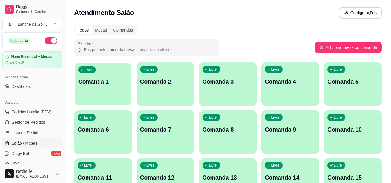
click at [96, 88] on div "Livre Comanda 1" at bounding box center [103, 80] width 56 height 35
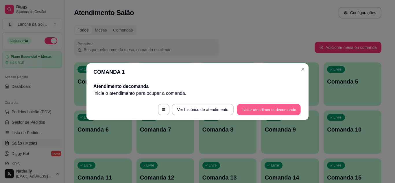
click at [259, 109] on button "Iniciar atendimento de comanda" at bounding box center [269, 109] width 64 height 11
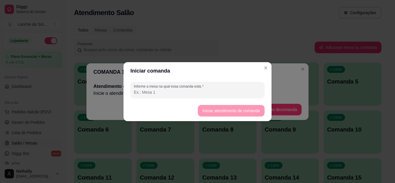
click at [244, 95] on input "Informe a mesa na qual essa comanda está." at bounding box center [197, 92] width 127 height 6
type input "mesa 01"
click at [202, 111] on button "Iniciar atendimento de comanda" at bounding box center [231, 110] width 65 height 11
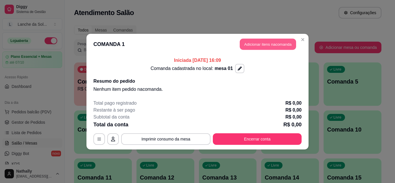
click at [241, 42] on button "Adicionar itens na comanda" at bounding box center [268, 43] width 56 height 11
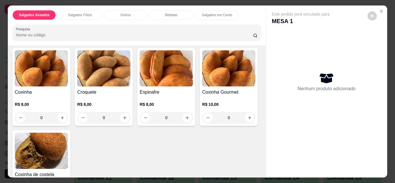
scroll to position [139, 0]
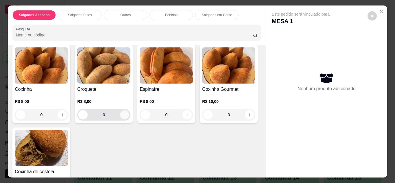
click at [123, 113] on icon "increase-product-quantity" at bounding box center [125, 115] width 4 height 4
type input "1"
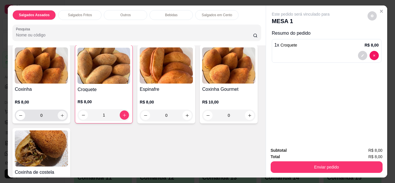
click at [63, 115] on button "increase-product-quantity" at bounding box center [62, 115] width 9 height 9
type input "1"
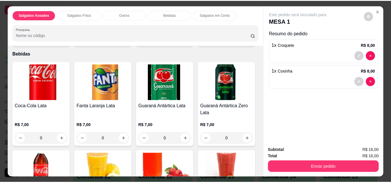
scroll to position [394, 0]
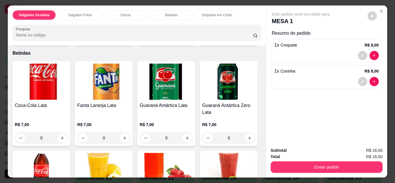
click at [248, 38] on icon "increase-product-quantity" at bounding box center [249, 37] width 3 height 3
type input "1"
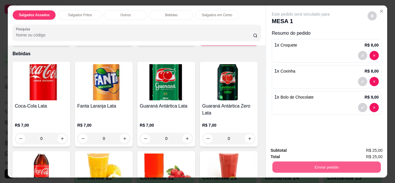
click at [304, 165] on button "Enviar pedido" at bounding box center [326, 167] width 109 height 11
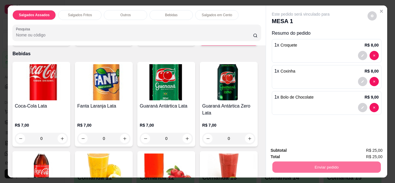
click at [296, 150] on button "Não registrar e enviar pedido" at bounding box center [307, 151] width 58 height 11
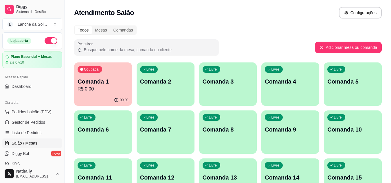
click at [47, 125] on link "Gestor de Pedidos" at bounding box center [32, 122] width 60 height 9
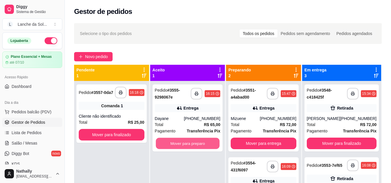
click at [183, 141] on button "Mover para preparo" at bounding box center [188, 143] width 64 height 11
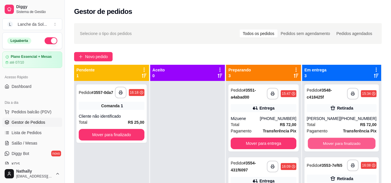
click at [355, 144] on button "Mover para finalizado" at bounding box center [342, 143] width 68 height 11
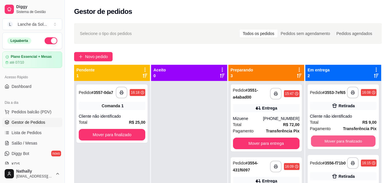
click at [355, 144] on button "Mover para finalizado" at bounding box center [343, 141] width 65 height 11
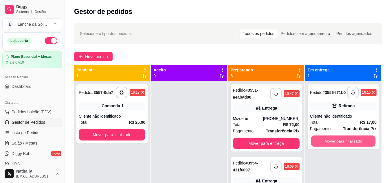
click at [355, 144] on button "Mover para finalizado" at bounding box center [343, 141] width 65 height 11
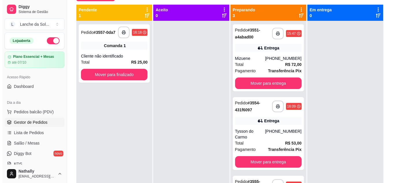
scroll to position [62, 0]
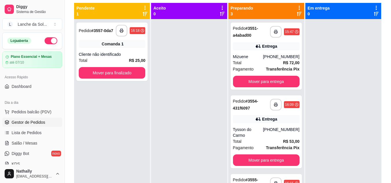
click at [23, 108] on button "Pedidos balcão (PDV)" at bounding box center [32, 111] width 60 height 9
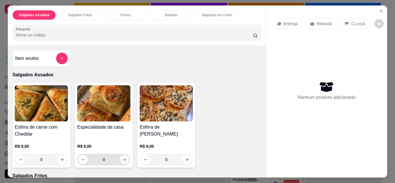
click at [123, 158] on icon "increase-product-quantity" at bounding box center [125, 160] width 4 height 4
type input "1"
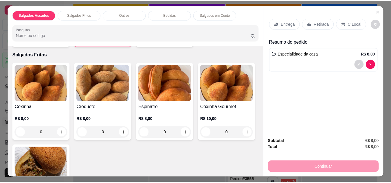
scroll to position [127, 0]
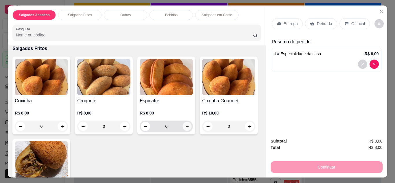
click at [186, 124] on icon "increase-product-quantity" at bounding box center [187, 126] width 4 height 4
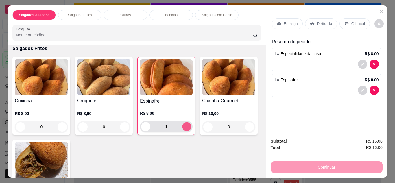
click at [186, 125] on icon "increase-product-quantity" at bounding box center [187, 127] width 4 height 4
type input "2"
click at [317, 22] on p "Retirada" at bounding box center [324, 24] width 15 height 6
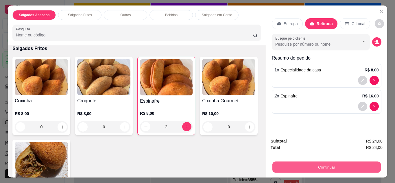
click at [304, 163] on button "Continuar" at bounding box center [326, 167] width 109 height 11
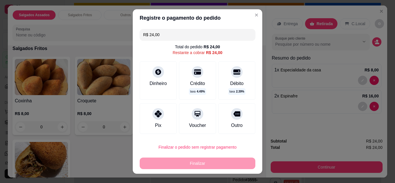
click at [157, 118] on div at bounding box center [159, 114] width 12 height 12
type input "R$ 0,00"
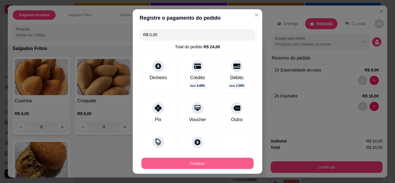
click at [171, 163] on button "Finalizar" at bounding box center [198, 163] width 112 height 11
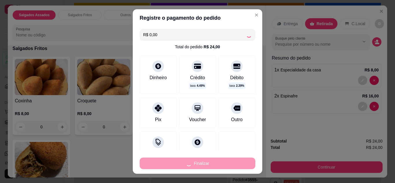
type input "0"
type input "-R$ 24,00"
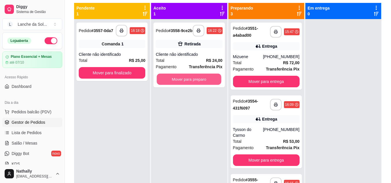
click at [182, 80] on button "Mover para preparo" at bounding box center [189, 79] width 65 height 11
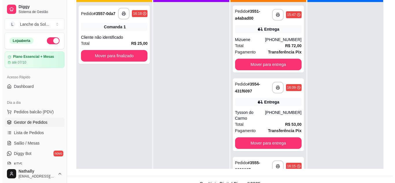
scroll to position [85, 0]
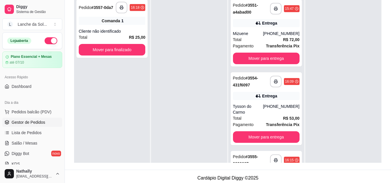
click at [248, 101] on div "**********" at bounding box center [266, 108] width 71 height 73
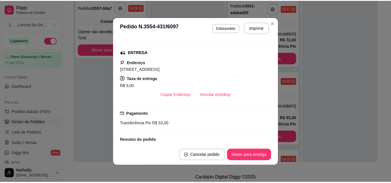
scroll to position [116, 0]
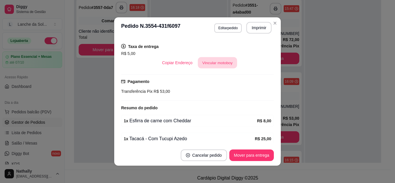
click at [219, 63] on button "Vincular motoboy" at bounding box center [217, 62] width 39 height 11
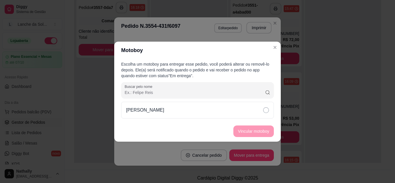
click at [234, 111] on div "[PERSON_NAME]" at bounding box center [197, 110] width 153 height 17
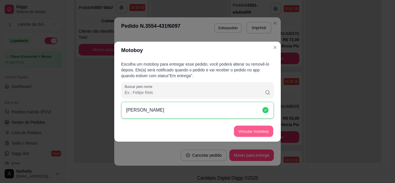
click at [240, 135] on button "Vincular motoboy" at bounding box center [253, 131] width 39 height 11
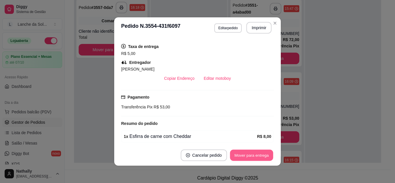
click at [260, 154] on button "Mover para entrega" at bounding box center [251, 155] width 43 height 11
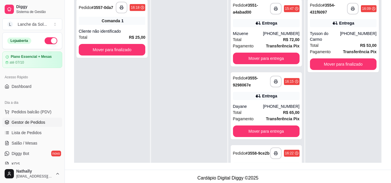
click at [37, 142] on link "Salão / Mesas" at bounding box center [32, 143] width 60 height 9
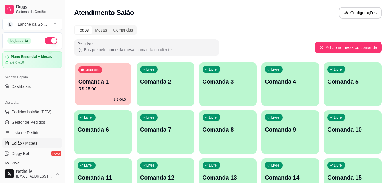
click at [110, 88] on p "R$ 25,00" at bounding box center [102, 89] width 49 height 7
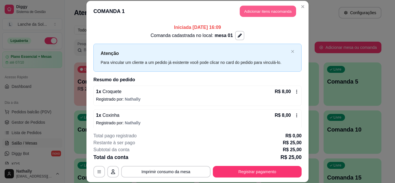
click at [241, 10] on button "Adicionar itens na comanda" at bounding box center [268, 11] width 56 height 11
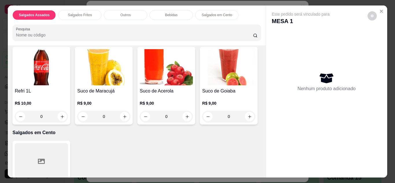
scroll to position [498, 0]
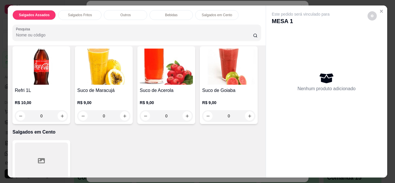
click at [58, 38] on button "increase-product-quantity" at bounding box center [62, 33] width 9 height 9
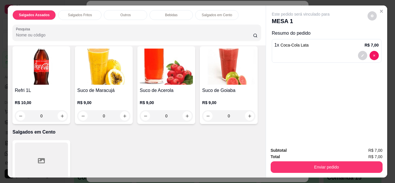
scroll to position [498, 0]
click at [58, 37] on button "increase-product-quantity" at bounding box center [62, 32] width 9 height 9
type input "2"
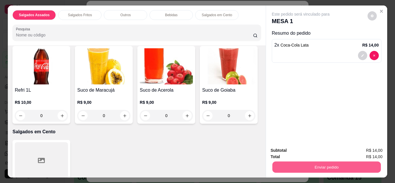
click at [287, 163] on button "Enviar pedido" at bounding box center [326, 167] width 109 height 11
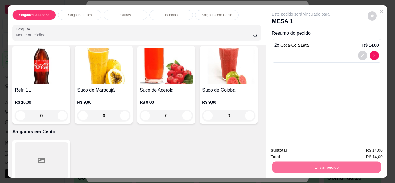
click at [300, 150] on button "Não registrar e enviar pedido" at bounding box center [307, 151] width 58 height 11
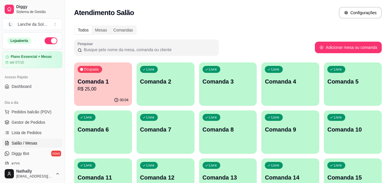
click at [25, 124] on span "Gestor de Pedidos" at bounding box center [29, 123] width 34 height 6
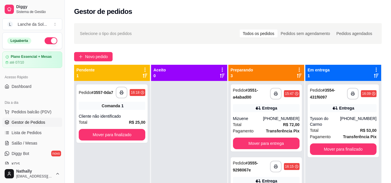
click at [248, 124] on div "Total R$ 72,00" at bounding box center [266, 125] width 67 height 6
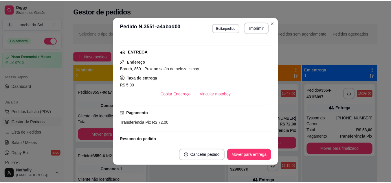
scroll to position [116, 0]
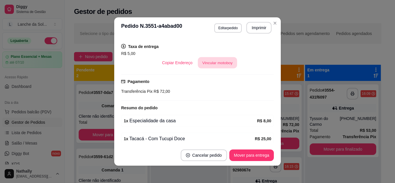
click at [211, 66] on button "Vincular motoboy" at bounding box center [217, 62] width 39 height 11
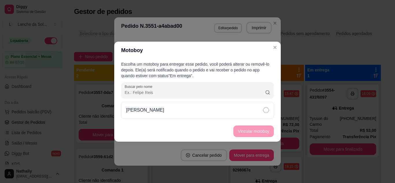
click at [236, 112] on div "[PERSON_NAME]" at bounding box center [197, 110] width 153 height 17
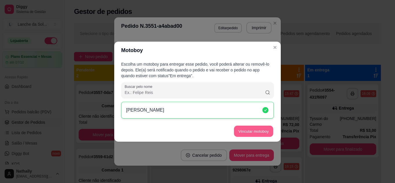
click at [244, 130] on button "Vincular motoboy" at bounding box center [253, 131] width 39 height 11
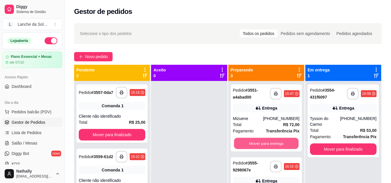
click at [267, 140] on button "Mover para entrega" at bounding box center [266, 143] width 65 height 11
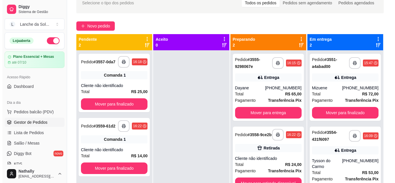
scroll to position [42, 0]
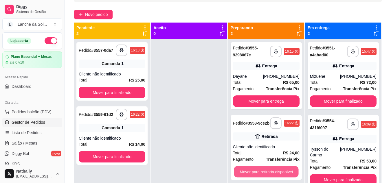
click at [279, 176] on button "Mover para retirada disponível" at bounding box center [266, 171] width 65 height 11
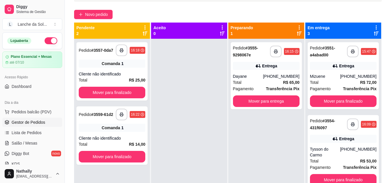
click at [44, 113] on span "Pedidos balcão (PDV)" at bounding box center [32, 112] width 40 height 6
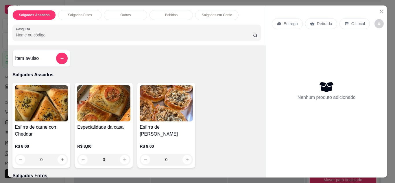
click at [220, 157] on div "Esfirra de carne com Cheddar R$ 8,00 0 Especialidade da casa R$ 8,00 0 Esfirra …" at bounding box center [136, 125] width 249 height 85
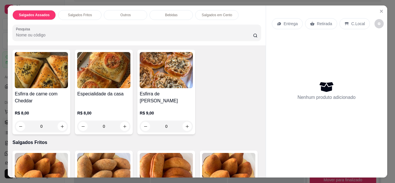
scroll to position [35, 0]
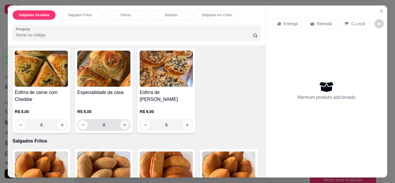
click at [123, 124] on icon "increase-product-quantity" at bounding box center [125, 125] width 4 height 4
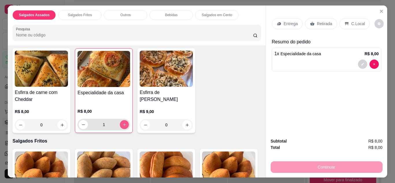
click at [122, 124] on icon "increase-product-quantity" at bounding box center [124, 125] width 4 height 4
type input "2"
click at [189, 125] on button "increase-product-quantity" at bounding box center [187, 124] width 9 height 9
type input "1"
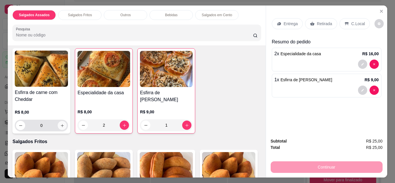
click at [60, 121] on button "increase-product-quantity" at bounding box center [62, 125] width 9 height 9
type input "1"
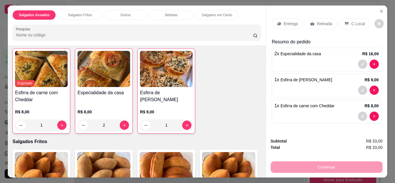
click at [310, 21] on icon at bounding box center [312, 23] width 5 height 5
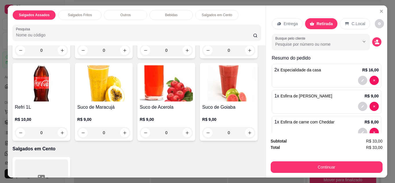
scroll to position [486, 0]
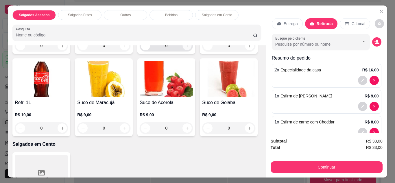
click at [183, 50] on button "increase-product-quantity" at bounding box center [187, 45] width 9 height 9
type input "2"
click at [56, 0] on html "**********" at bounding box center [197, 49] width 395 height 183
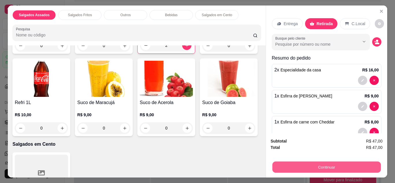
click at [294, 166] on button "Continuar" at bounding box center [326, 167] width 109 height 11
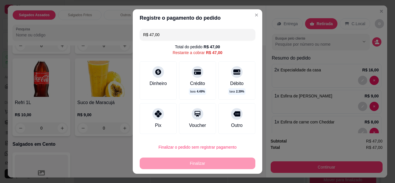
click at [148, 122] on div "Pix" at bounding box center [158, 118] width 37 height 31
type input "R$ 0,00"
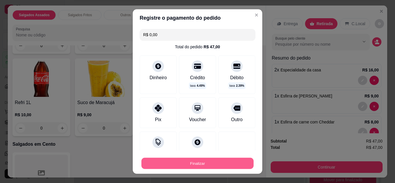
click at [163, 161] on button "Finalizar" at bounding box center [198, 163] width 112 height 11
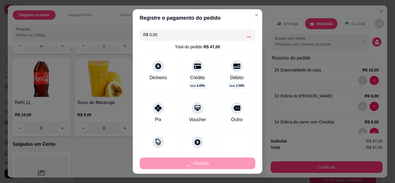
type input "0"
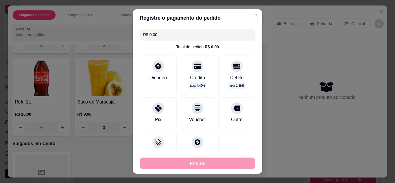
type input "-R$ 47,00"
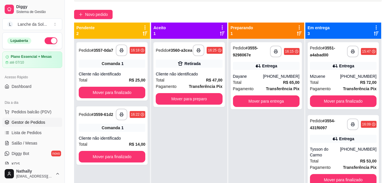
click at [41, 112] on span "Pedidos balcão (PDV)" at bounding box center [32, 112] width 40 height 6
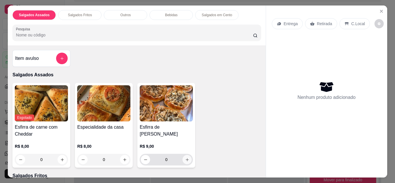
click at [185, 158] on icon "increase-product-quantity" at bounding box center [187, 160] width 4 height 4
type input "1"
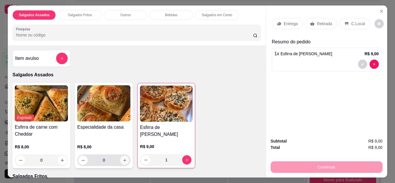
click at [120, 157] on button "increase-product-quantity" at bounding box center [124, 160] width 9 height 9
type input "1"
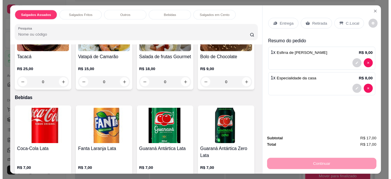
scroll to position [463, 0]
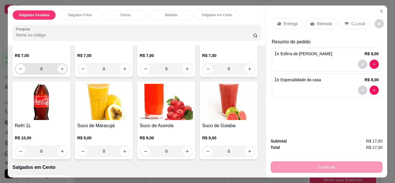
click at [60, 71] on icon "increase-product-quantity" at bounding box center [62, 69] width 4 height 4
type input "1"
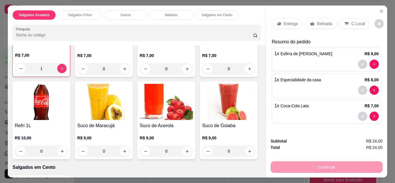
click at [317, 22] on p "Retirada" at bounding box center [324, 24] width 15 height 6
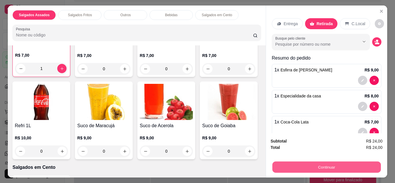
click at [299, 167] on button "Continuar" at bounding box center [326, 167] width 109 height 11
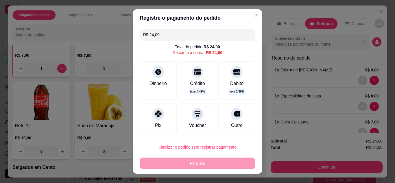
click at [150, 121] on div "Pix" at bounding box center [158, 118] width 37 height 31
type input "R$ 0,00"
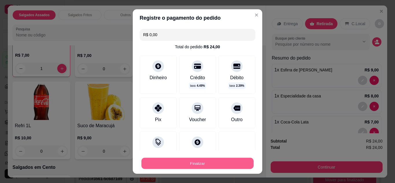
click at [172, 163] on button "Finalizar" at bounding box center [198, 163] width 112 height 11
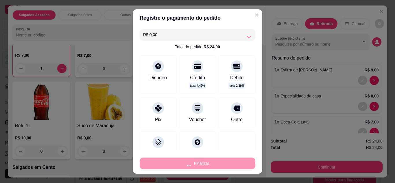
type input "0"
type input "-R$ 24,00"
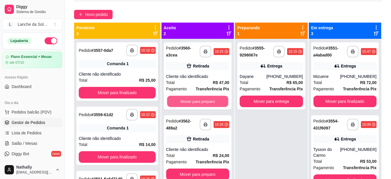
click at [215, 99] on button "Mover para preparo" at bounding box center [197, 101] width 61 height 11
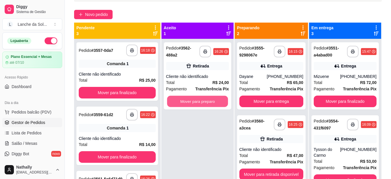
click at [215, 99] on button "Mover para preparo" at bounding box center [197, 101] width 61 height 11
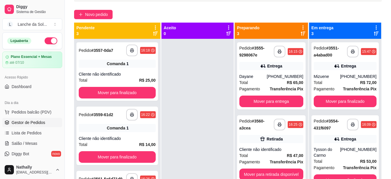
click at [38, 141] on link "Salão / Mesas" at bounding box center [32, 143] width 60 height 9
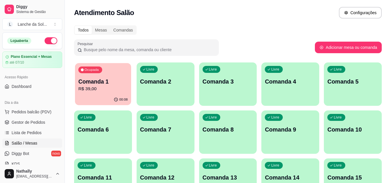
click at [111, 91] on p "R$ 39,00" at bounding box center [102, 89] width 49 height 7
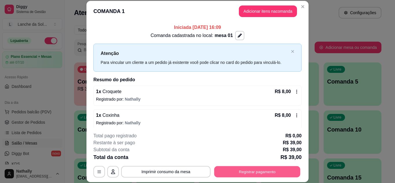
click at [233, 168] on button "Registrar pagamento" at bounding box center [257, 171] width 86 height 11
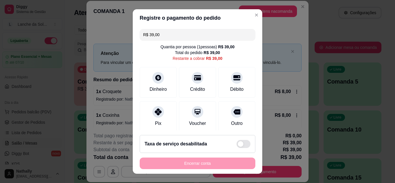
click at [154, 118] on div "Pix" at bounding box center [158, 116] width 37 height 31
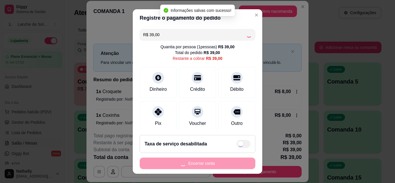
type input "R$ 0,00"
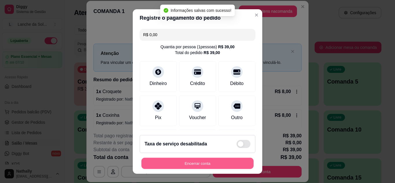
click at [175, 164] on button "Encerrar conta" at bounding box center [198, 163] width 112 height 11
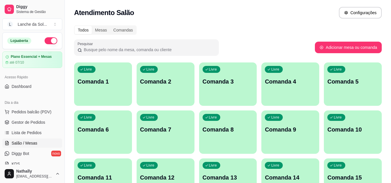
click at [45, 122] on link "Gestor de Pedidos" at bounding box center [32, 122] width 60 height 9
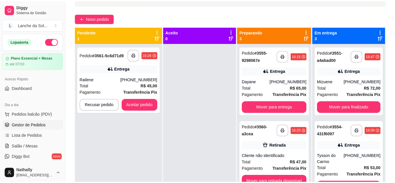
scroll to position [43, 0]
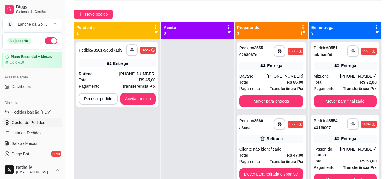
click at [150, 80] on strong "R$ 45,00" at bounding box center [147, 80] width 16 height 5
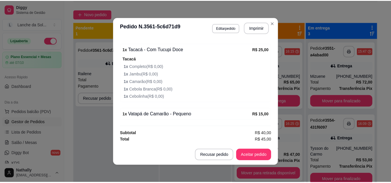
scroll to position [188, 0]
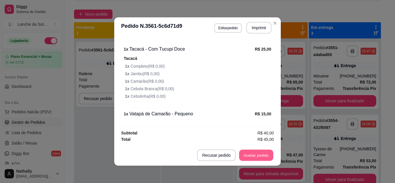
click at [257, 153] on button "Aceitar pedido" at bounding box center [256, 155] width 34 height 11
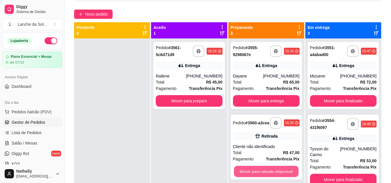
click at [281, 174] on button "Mover para retirada disponível" at bounding box center [266, 171] width 65 height 11
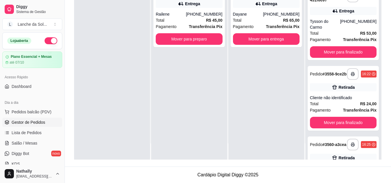
scroll to position [85, 0]
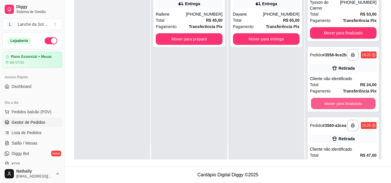
click at [353, 98] on button "Mover para finalizado" at bounding box center [343, 103] width 65 height 11
click at [351, 100] on button "Mover para finalizado" at bounding box center [343, 103] width 65 height 11
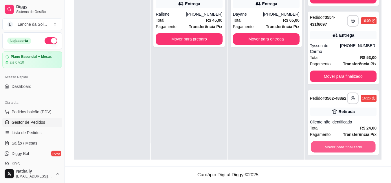
click at [347, 142] on button "Mover para finalizado" at bounding box center [343, 147] width 65 height 11
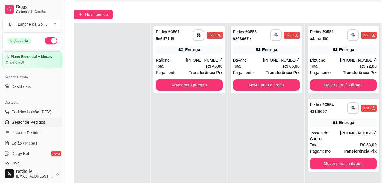
scroll to position [42, 0]
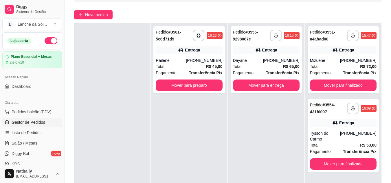
click at [37, 142] on link "Salão / Mesas" at bounding box center [32, 143] width 60 height 9
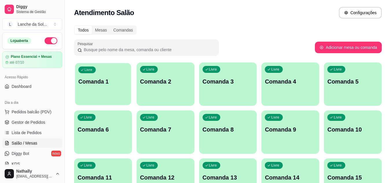
click at [116, 96] on div "Livre Comanda 1" at bounding box center [103, 80] width 56 height 35
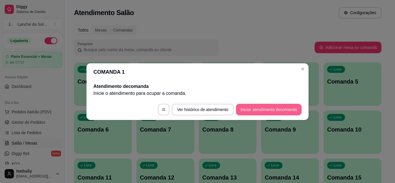
click at [246, 111] on button "Iniciar atendimento de comanda" at bounding box center [269, 110] width 66 height 12
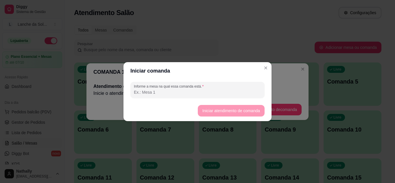
click at [219, 94] on input "Informe a mesa na qual essa comanda está." at bounding box center [197, 92] width 127 height 6
type input "mesa 01"
click at [212, 110] on button "Iniciar atendimento de comanda" at bounding box center [231, 110] width 65 height 11
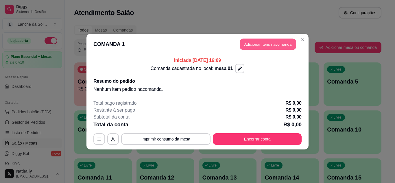
click at [259, 41] on button "Adicionar itens na comanda" at bounding box center [268, 43] width 56 height 11
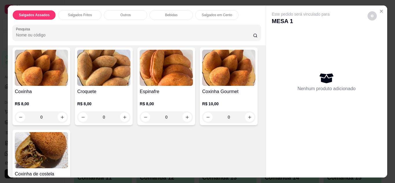
scroll to position [139, 0]
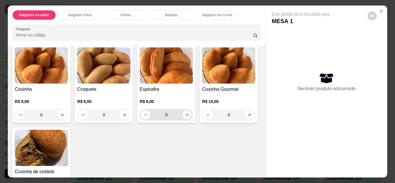
click at [185, 110] on button "increase-product-quantity" at bounding box center [187, 114] width 9 height 9
type input "1"
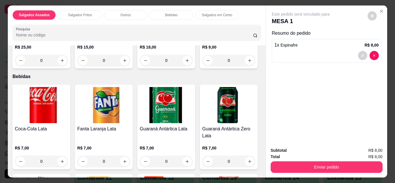
scroll to position [486, 0]
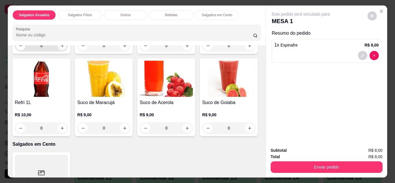
drag, startPoint x: 59, startPoint y: 114, endPoint x: 61, endPoint y: 122, distance: 8.1
click at [61, 52] on div "0" at bounding box center [41, 46] width 51 height 12
click at [61, 50] on button "increase-product-quantity" at bounding box center [62, 45] width 9 height 9
click at [19, 48] on icon "decrease-product-quantity" at bounding box center [21, 45] width 4 height 4
type input "0"
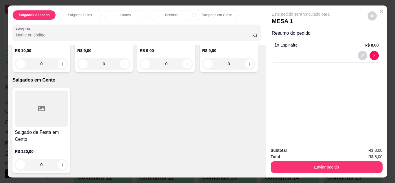
scroll to position [660, 0]
click at [185, 66] on icon "increase-product-quantity" at bounding box center [187, 64] width 4 height 4
type input "1"
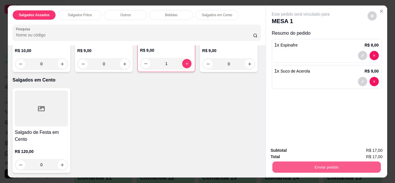
click at [284, 167] on button "Enviar pedido" at bounding box center [326, 167] width 109 height 11
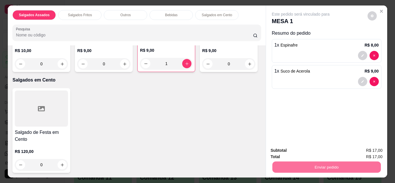
click at [296, 148] on button "Não registrar e enviar pedido" at bounding box center [307, 151] width 58 height 11
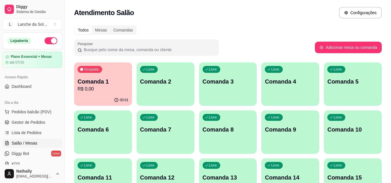
click at [48, 112] on span "Pedidos balcão (PDV)" at bounding box center [32, 112] width 40 height 6
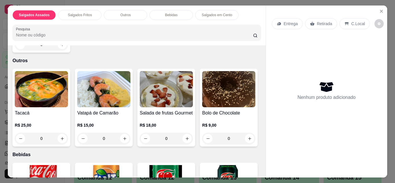
scroll to position [313, 0]
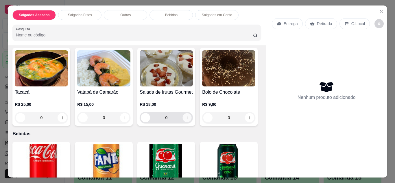
click at [188, 116] on button "increase-product-quantity" at bounding box center [187, 117] width 9 height 9
type input "1"
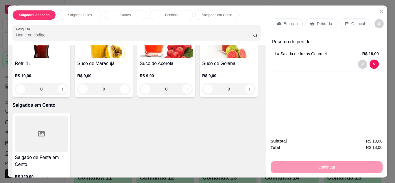
scroll to position [544, 0]
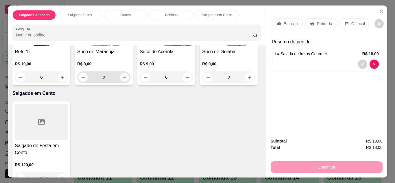
click at [127, 80] on icon "increase-product-quantity" at bounding box center [125, 77] width 4 height 4
type input "1"
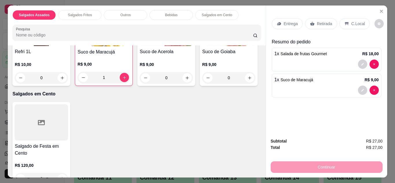
click at [312, 21] on icon at bounding box center [312, 23] width 5 height 5
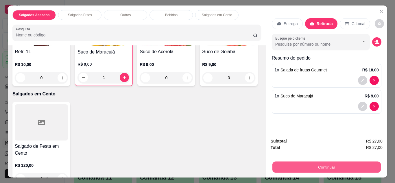
click at [295, 164] on button "Continuar" at bounding box center [326, 167] width 109 height 11
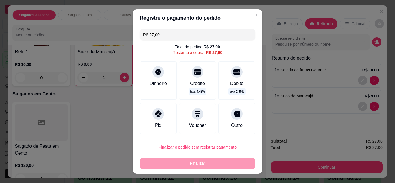
click at [191, 81] on div "Crédito" at bounding box center [197, 83] width 15 height 7
type input "R$ 0,00"
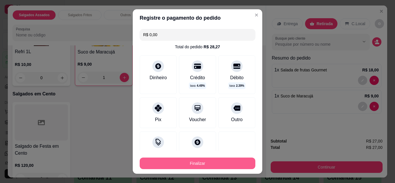
click at [214, 161] on button "Finalizar" at bounding box center [198, 164] width 116 height 12
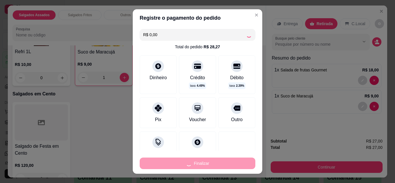
type input "0"
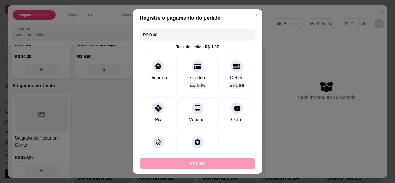
type input "-R$ 27,00"
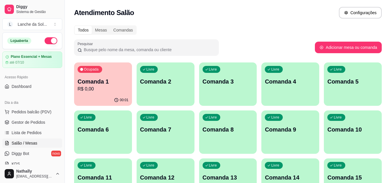
click at [29, 121] on span "Gestor de Pedidos" at bounding box center [29, 123] width 34 height 6
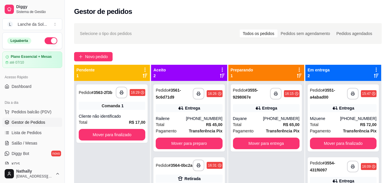
click at [246, 118] on div "Dayane" at bounding box center [248, 119] width 30 height 6
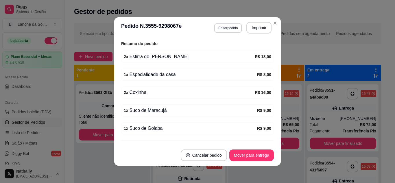
scroll to position [185, 0]
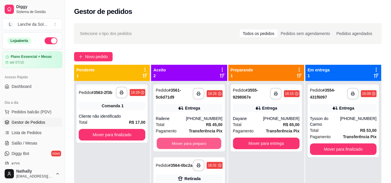
click at [204, 140] on button "Mover para preparo" at bounding box center [189, 143] width 65 height 11
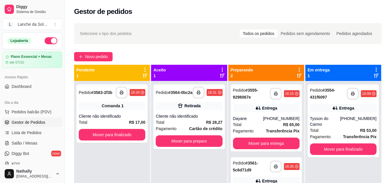
click at [32, 144] on span "Salão / Mesas" at bounding box center [25, 143] width 26 height 6
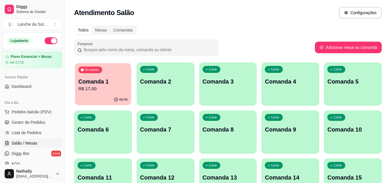
click at [91, 95] on div "00:05" at bounding box center [103, 99] width 56 height 11
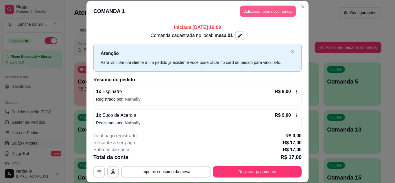
click at [246, 14] on button "Adicionar itens na comanda" at bounding box center [268, 11] width 56 height 11
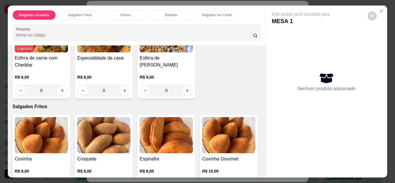
scroll to position [104, 0]
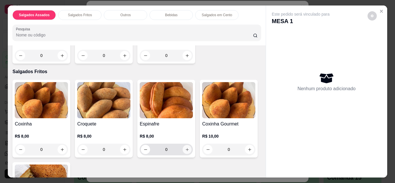
click at [188, 147] on button "increase-product-quantity" at bounding box center [187, 149] width 9 height 9
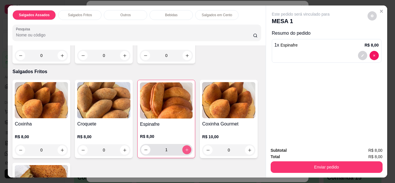
click at [188, 147] on button "increase-product-quantity" at bounding box center [187, 149] width 9 height 9
click at [188, 147] on button "increase-product-quantity" at bounding box center [186, 149] width 9 height 9
type input "3"
click at [282, 157] on div "Total R$ 24,00" at bounding box center [327, 157] width 112 height 6
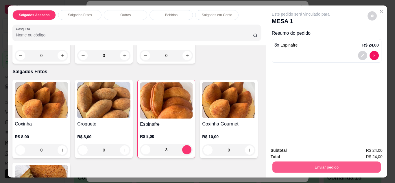
click at [287, 162] on button "Enviar pedido" at bounding box center [326, 167] width 109 height 11
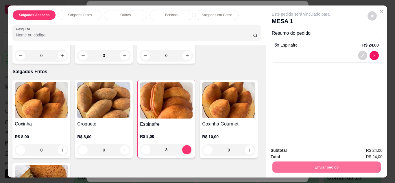
click at [294, 149] on button "Não registrar e enviar pedido" at bounding box center [307, 151] width 58 height 11
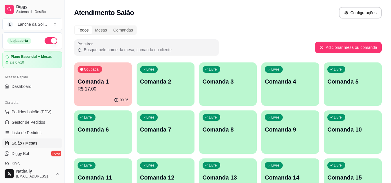
click at [47, 122] on link "Gestor de Pedidos" at bounding box center [32, 122] width 60 height 9
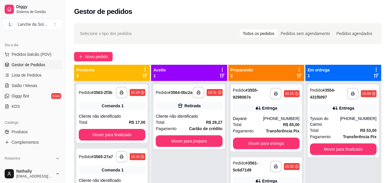
scroll to position [58, 0]
click at [27, 128] on link "Produtos" at bounding box center [32, 131] width 60 height 9
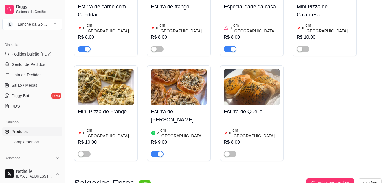
scroll to position [93, 0]
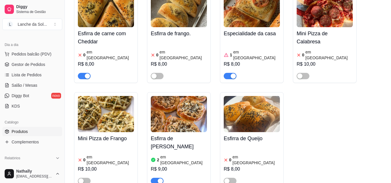
click at [232, 74] on div "button" at bounding box center [233, 76] width 5 height 5
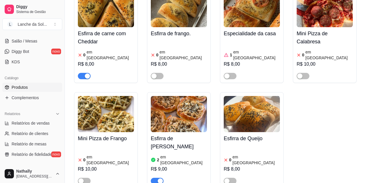
scroll to position [104, 0]
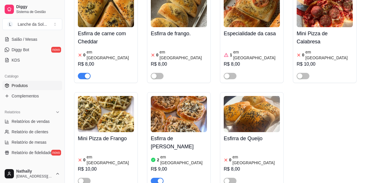
click at [28, 36] on span "Salão / Mesas" at bounding box center [25, 39] width 26 height 6
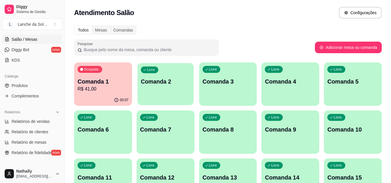
click at [154, 81] on p "Comanda 2" at bounding box center [165, 82] width 49 height 8
click at [190, 87] on div "Livre Comanda 2" at bounding box center [165, 80] width 56 height 35
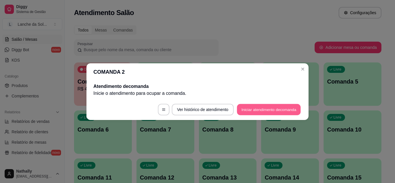
click at [258, 112] on button "Iniciar atendimento de comanda" at bounding box center [269, 109] width 64 height 11
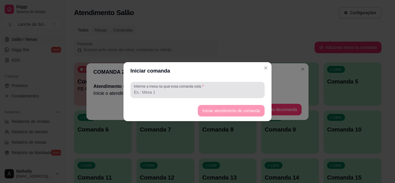
click at [201, 85] on label "Informe a mesa na qual essa comanda está." at bounding box center [170, 86] width 72 height 5
click at [201, 89] on input "Informe a mesa na qual essa comanda está." at bounding box center [197, 92] width 127 height 6
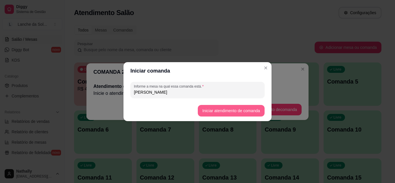
type input "[PERSON_NAME]"
click at [225, 107] on button "Iniciar atendimento de comanda" at bounding box center [231, 110] width 65 height 11
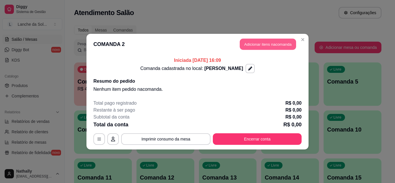
click at [281, 47] on button "Adicionar itens na comanda" at bounding box center [268, 43] width 56 height 11
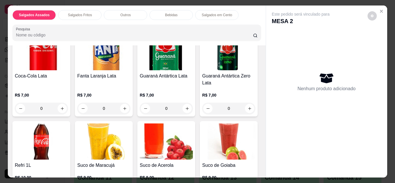
scroll to position [282, 0]
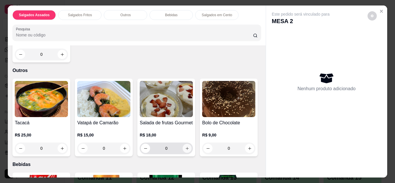
click at [186, 146] on icon "increase-product-quantity" at bounding box center [187, 148] width 4 height 4
type input "1"
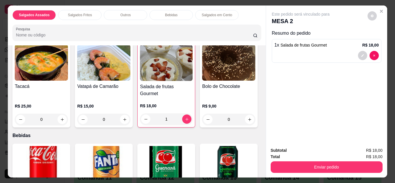
scroll to position [326, 0]
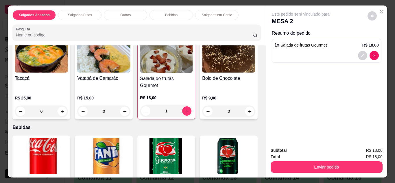
click at [62, 106] on div "0" at bounding box center [41, 112] width 53 height 12
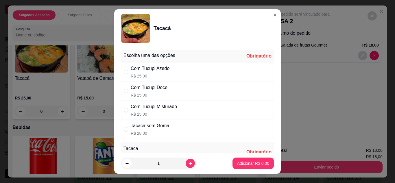
click at [170, 112] on p "R$ 25,00" at bounding box center [154, 114] width 46 height 6
radio input "true"
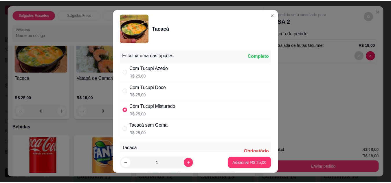
scroll to position [46, 0]
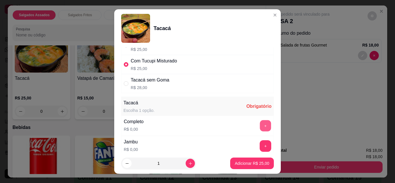
click at [260, 130] on button "+" at bounding box center [265, 125] width 11 height 11
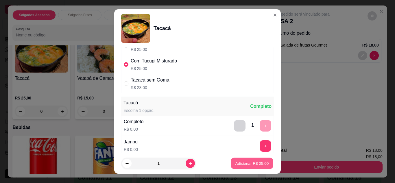
click at [251, 166] on p "Adicionar R$ 25,00" at bounding box center [253, 163] width 34 height 5
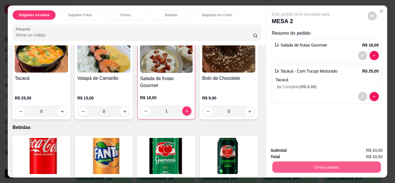
click at [305, 163] on button "Enviar pedido" at bounding box center [326, 167] width 109 height 11
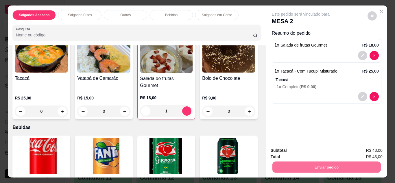
click at [306, 149] on button "Não registrar e enviar pedido" at bounding box center [307, 151] width 58 height 11
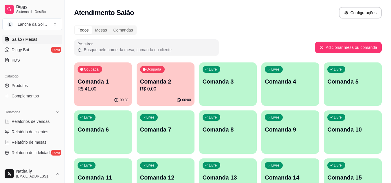
click at [38, 120] on span "Relatórios de vendas" at bounding box center [31, 122] width 38 height 6
select select "ALL"
select select "0"
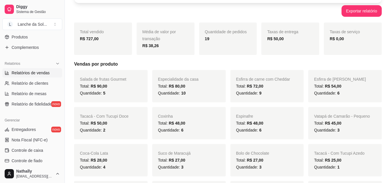
scroll to position [182, 0]
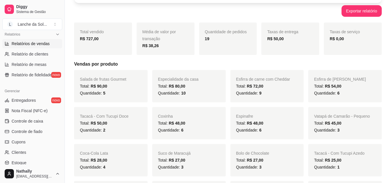
drag, startPoint x: 63, startPoint y: 112, endPoint x: 61, endPoint y: 101, distance: 11.4
click at [61, 101] on div "Diggy Sistema de Gestão L Lanche da Sol ... Loja aberta Plano Essencial + Mesas…" at bounding box center [32, 91] width 65 height 183
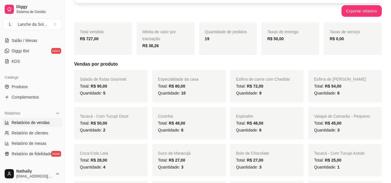
scroll to position [95, 0]
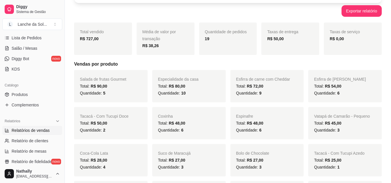
click at [41, 49] on link "Salão / Mesas" at bounding box center [32, 48] width 60 height 9
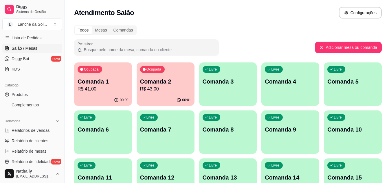
click at [114, 76] on div "Ocupada Comanda 1 R$ 41,00" at bounding box center [103, 79] width 58 height 32
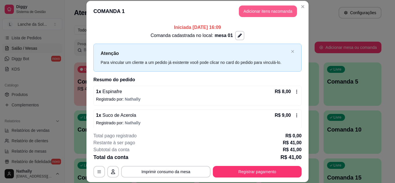
click at [268, 13] on button "Adicionar itens na comanda" at bounding box center [268, 11] width 58 height 12
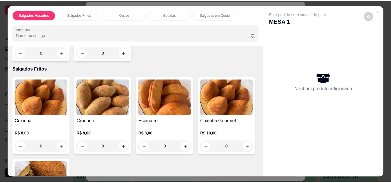
scroll to position [105, 0]
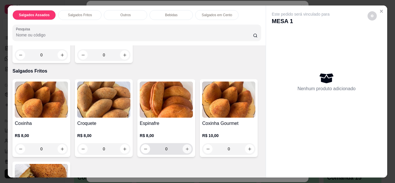
click at [185, 144] on button "increase-product-quantity" at bounding box center [187, 148] width 9 height 9
type input "1"
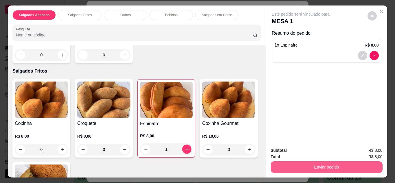
click at [343, 161] on button "Enviar pedido" at bounding box center [327, 167] width 112 height 12
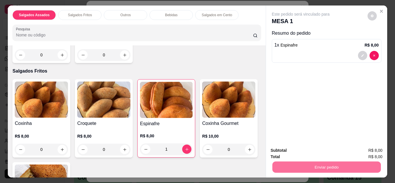
click at [309, 146] on button "Não registrar e enviar pedido" at bounding box center [307, 150] width 58 height 11
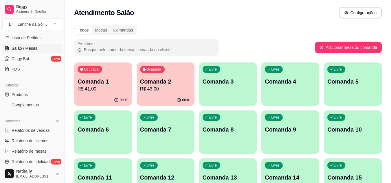
click at [27, 91] on link "Produtos" at bounding box center [32, 94] width 60 height 9
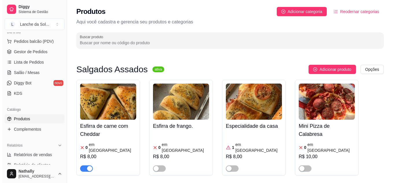
scroll to position [67, 0]
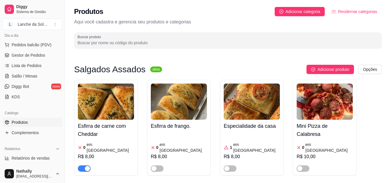
click at [31, 59] on link "Gestor de Pedidos" at bounding box center [32, 55] width 60 height 9
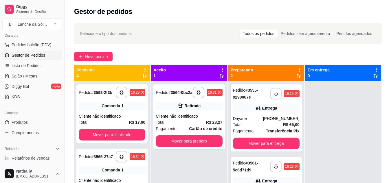
click at [241, 120] on div "Dayane" at bounding box center [248, 119] width 30 height 6
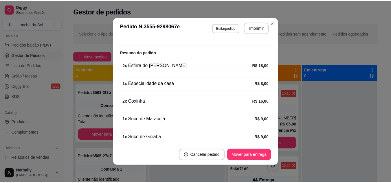
scroll to position [194, 0]
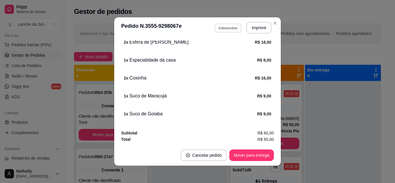
click at [228, 31] on button "Editar pedido" at bounding box center [228, 27] width 27 height 9
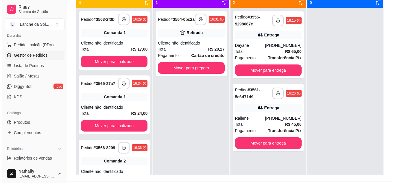
scroll to position [74, 0]
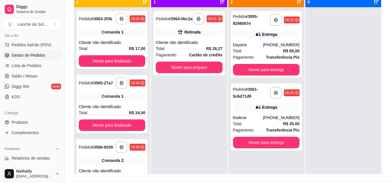
click at [250, 118] on div "Railene" at bounding box center [248, 118] width 30 height 6
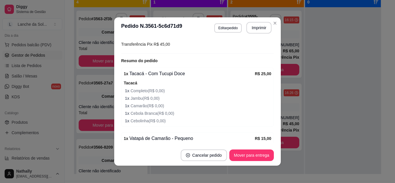
scroll to position [188, 0]
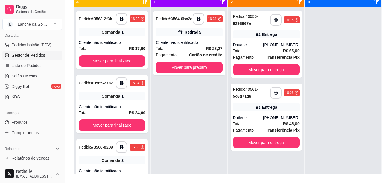
click at [206, 55] on strong "Cartão de crédito" at bounding box center [205, 55] width 33 height 5
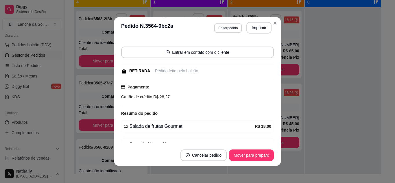
scroll to position [52, 0]
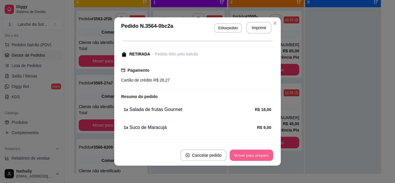
click at [245, 151] on button "Mover para preparo" at bounding box center [251, 155] width 43 height 11
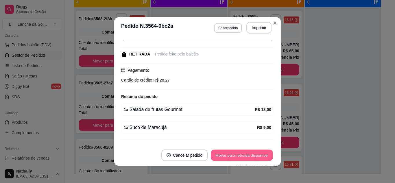
click at [251, 154] on button "Mover para retirada disponível" at bounding box center [242, 155] width 62 height 11
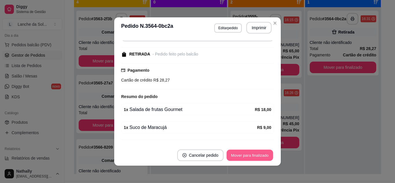
click at [256, 155] on button "Mover para finalizado" at bounding box center [250, 155] width 47 height 11
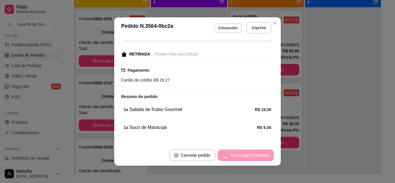
scroll to position [38, 0]
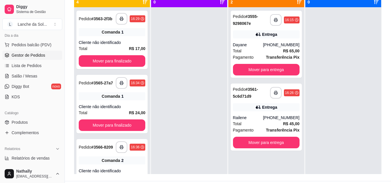
click at [247, 48] on div "Total R$ 65,00" at bounding box center [266, 51] width 67 height 6
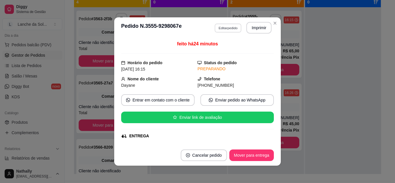
click at [223, 28] on button "Editar pedido" at bounding box center [228, 27] width 27 height 9
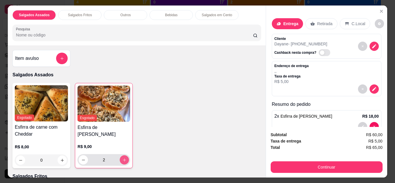
click at [123, 158] on icon "increase-product-quantity" at bounding box center [124, 160] width 4 height 4
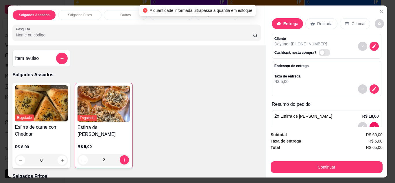
scroll to position [188, 0]
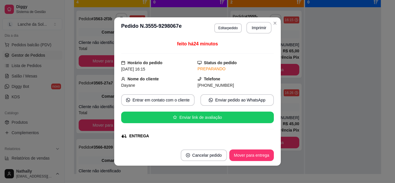
drag, startPoint x: 262, startPoint y: 64, endPoint x: 269, endPoint y: 60, distance: 8.0
click at [269, 60] on div "feito há 24 minutos Horário do pedido [DATE] 16:15 Status do pedido PREPARANDO …" at bounding box center [197, 92] width 153 height 102
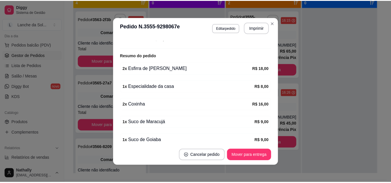
scroll to position [162, 0]
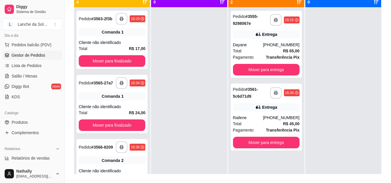
click at [26, 126] on link "Produtos" at bounding box center [32, 122] width 60 height 9
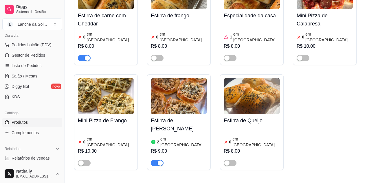
scroll to position [115, 0]
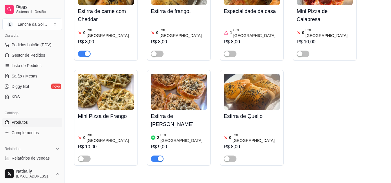
click at [38, 155] on link "Relatórios de vendas" at bounding box center [32, 158] width 60 height 9
select select "ALL"
select select "0"
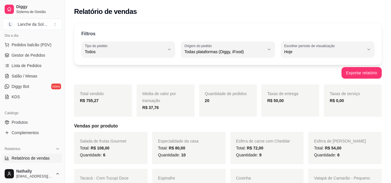
click at [24, 125] on span "Produtos" at bounding box center [20, 123] width 16 height 6
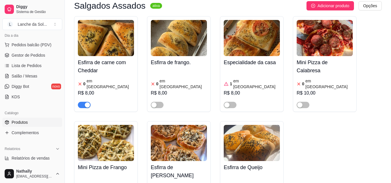
scroll to position [89, 0]
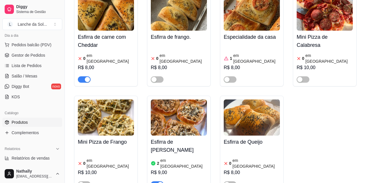
click at [177, 144] on h4 "Esfirra de [PERSON_NAME]" at bounding box center [179, 146] width 56 height 16
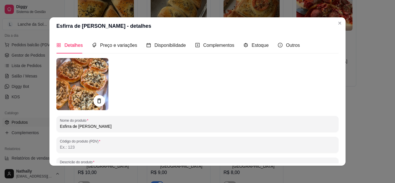
click at [248, 41] on div "Estoque" at bounding box center [256, 45] width 25 height 16
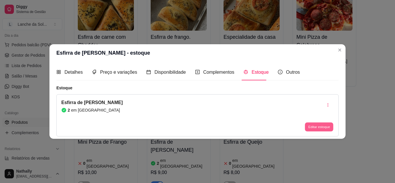
click at [315, 126] on button "Editar estoque" at bounding box center [319, 127] width 28 height 9
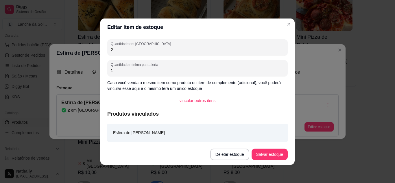
click at [124, 47] on input "2" at bounding box center [198, 50] width 174 height 6
type input "3"
click at [261, 153] on button "Salvar estoque" at bounding box center [269, 154] width 35 height 11
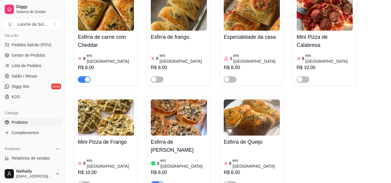
click at [35, 55] on span "Gestor de Pedidos" at bounding box center [29, 55] width 34 height 6
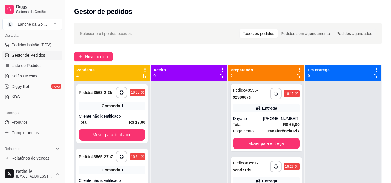
click at [253, 128] on div "Pagamento Transferência Pix" at bounding box center [266, 131] width 67 height 6
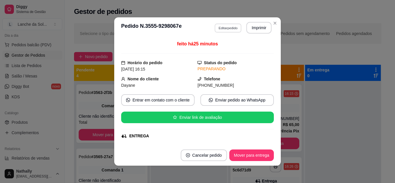
click at [225, 25] on button "Editar pedido" at bounding box center [228, 27] width 27 height 9
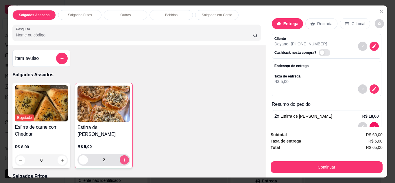
click at [122, 160] on button "increase-product-quantity" at bounding box center [124, 159] width 9 height 9
type input "3"
click at [122, 160] on button "increase-product-quantity" at bounding box center [124, 159] width 9 height 9
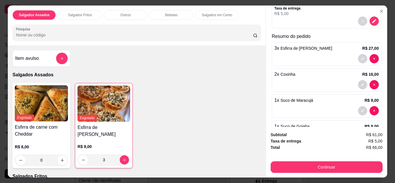
scroll to position [93, 0]
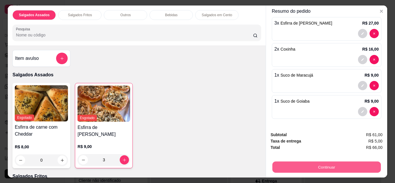
click at [351, 162] on button "Continuar" at bounding box center [326, 167] width 109 height 11
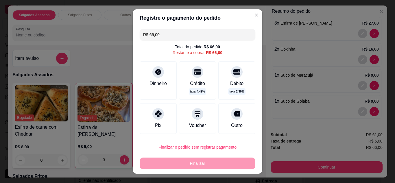
click at [155, 114] on icon at bounding box center [158, 114] width 7 height 7
type input "R$ 0,00"
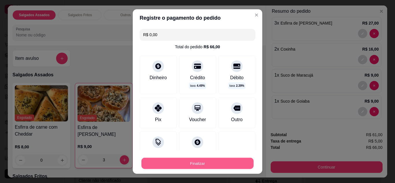
click at [207, 168] on button "Finalizar" at bounding box center [198, 163] width 112 height 11
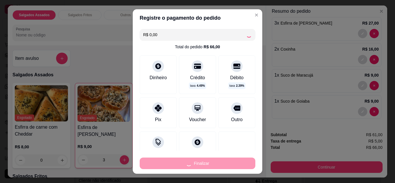
type input "0"
type input "-R$ 66,00"
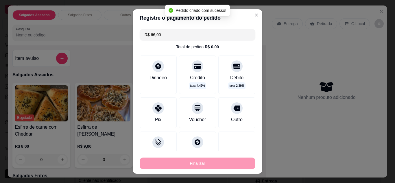
scroll to position [0, 0]
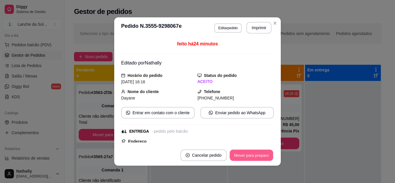
click at [245, 157] on button "Mover para preparo" at bounding box center [251, 155] width 43 height 11
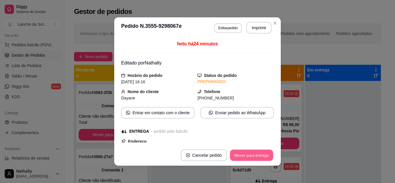
click at [245, 157] on button "Mover para entrega" at bounding box center [251, 155] width 43 height 11
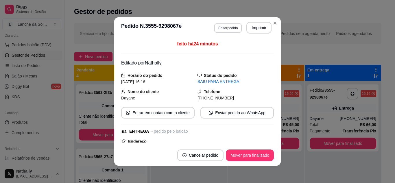
scroll to position [106, 0]
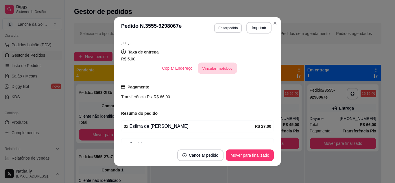
click at [207, 67] on button "Vincular motoboy" at bounding box center [217, 68] width 39 height 11
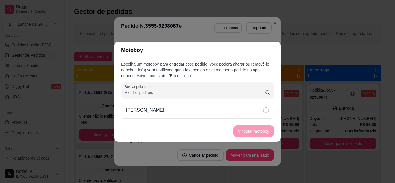
click at [200, 114] on div "[PERSON_NAME]" at bounding box center [197, 110] width 153 height 17
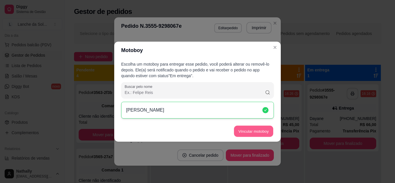
click at [251, 133] on button "Vincular motoboy" at bounding box center [253, 131] width 39 height 11
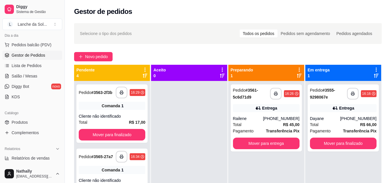
click at [32, 74] on span "Salão / Mesas" at bounding box center [25, 76] width 26 height 6
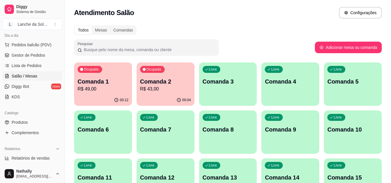
click at [109, 97] on div "00:12" at bounding box center [103, 100] width 58 height 11
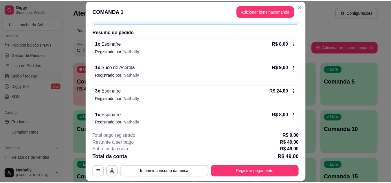
scroll to position [52, 0]
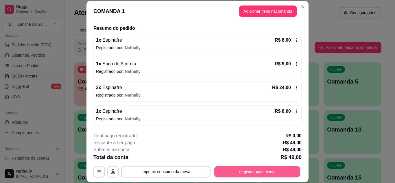
click at [239, 170] on button "Registrar pagamento" at bounding box center [257, 171] width 86 height 11
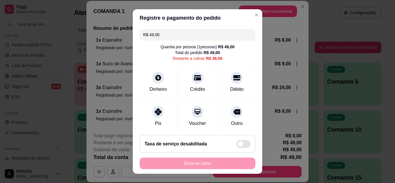
click at [155, 110] on icon at bounding box center [158, 112] width 7 height 7
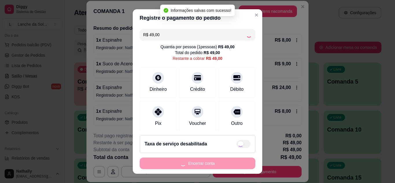
type input "R$ 0,00"
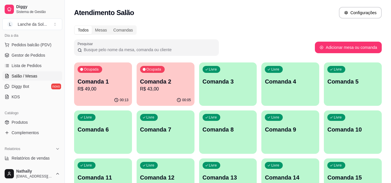
click at [29, 55] on span "Gestor de Pedidos" at bounding box center [29, 55] width 34 height 6
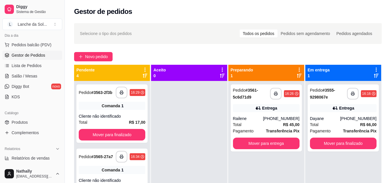
click at [33, 157] on span "Relatórios de vendas" at bounding box center [31, 158] width 38 height 6
select select "ALL"
select select "0"
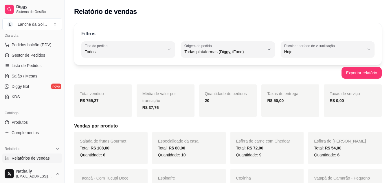
click at [24, 127] on link "Produtos" at bounding box center [32, 122] width 60 height 9
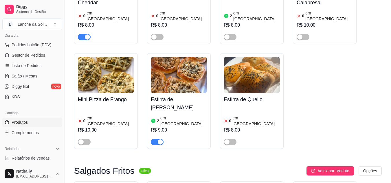
scroll to position [140, 0]
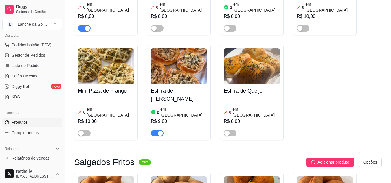
click at [156, 105] on div "2 em estoque R$ 9,00" at bounding box center [179, 120] width 56 height 31
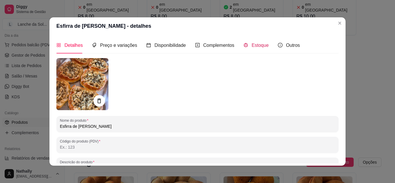
click at [263, 45] on span "Estoque" at bounding box center [260, 45] width 17 height 5
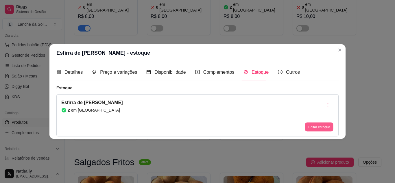
click at [317, 124] on button "Editar estoque" at bounding box center [319, 127] width 28 height 9
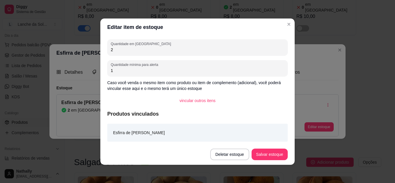
click at [142, 52] on input "2" at bounding box center [198, 50] width 174 height 6
type input "1"
click at [271, 151] on button "Salvar estoque" at bounding box center [270, 155] width 36 height 12
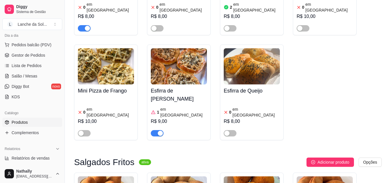
click at [43, 55] on span "Gestor de Pedidos" at bounding box center [29, 55] width 34 height 6
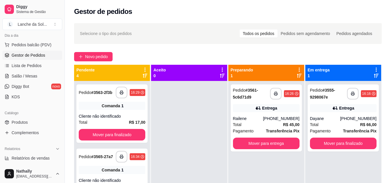
click at [252, 126] on div "Total R$ 45,00" at bounding box center [266, 125] width 67 height 6
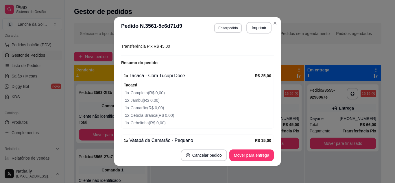
scroll to position [172, 0]
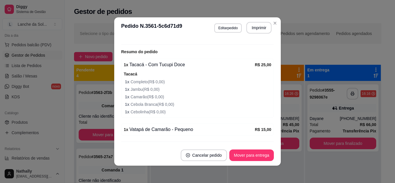
click at [264, 116] on div "1 x Tacacá - Com Tucupi Doce R$ 25,00 Tacacá 1 x Completo ( R$ 0,00 ) 1 x Jambu…" at bounding box center [197, 88] width 153 height 59
click at [245, 153] on button "Mover para entrega" at bounding box center [251, 155] width 43 height 11
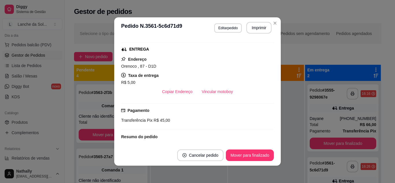
scroll to position [84, 0]
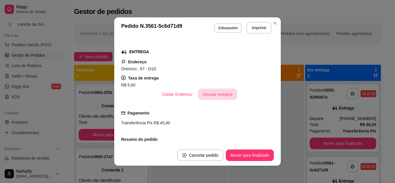
click at [223, 95] on button "Vincular motoboy" at bounding box center [217, 94] width 39 height 11
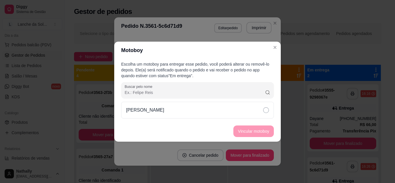
click at [184, 110] on div "[PERSON_NAME]" at bounding box center [197, 110] width 153 height 17
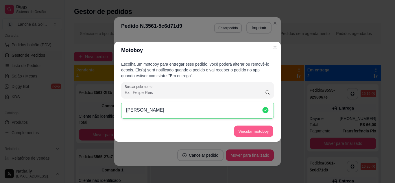
click at [251, 133] on button "Vincular motoboy" at bounding box center [253, 131] width 39 height 11
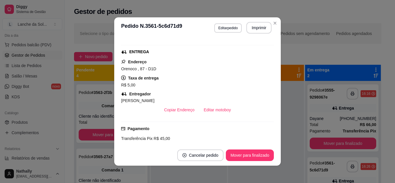
click at [277, 49] on div "feito há 16 minutos Horário do pedido [DATE] 16:26 Status do pedido SAIU PARA E…" at bounding box center [197, 91] width 167 height 107
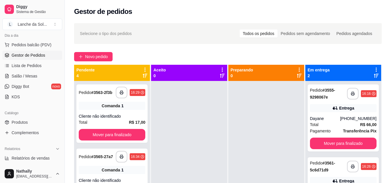
click at [35, 158] on span "Relatórios de vendas" at bounding box center [31, 158] width 38 height 6
select select "ALL"
select select "0"
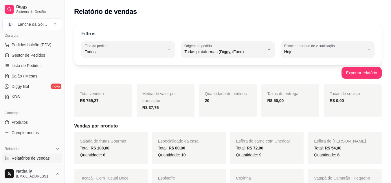
click at [33, 54] on span "Gestor de Pedidos" at bounding box center [29, 55] width 34 height 6
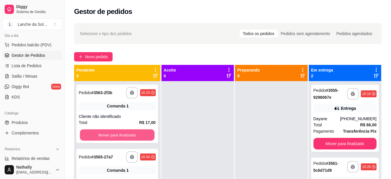
click at [113, 136] on button "Mover para finalizado" at bounding box center [117, 134] width 75 height 11
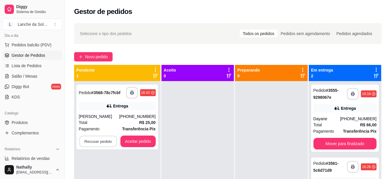
click at [113, 136] on button "Recusar pedido" at bounding box center [98, 141] width 38 height 11
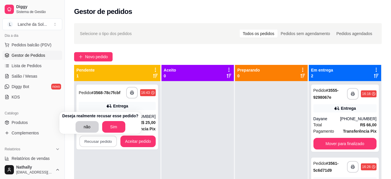
click at [140, 107] on div "Entrega" at bounding box center [117, 106] width 77 height 8
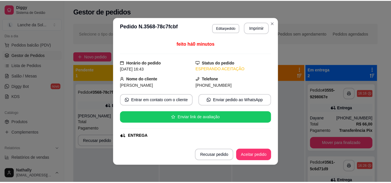
scroll to position [123, 0]
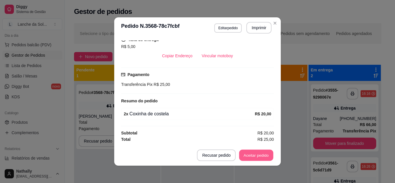
click at [256, 150] on button "Aceitar pedido" at bounding box center [256, 155] width 34 height 11
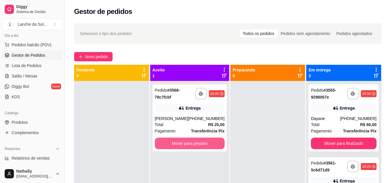
click at [204, 148] on button "Mover para preparo" at bounding box center [190, 144] width 70 height 12
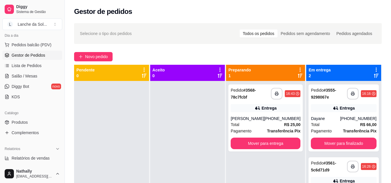
click at [31, 162] on link "Relatórios de vendas" at bounding box center [32, 158] width 60 height 9
select select "ALL"
select select "0"
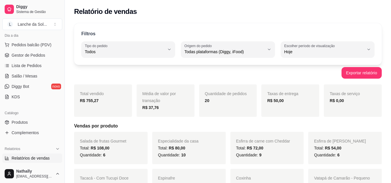
click at [32, 76] on span "Salão / Mesas" at bounding box center [25, 76] width 26 height 6
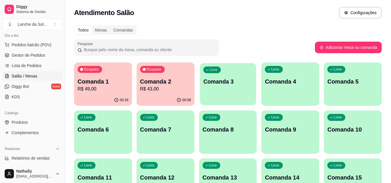
click at [224, 94] on div "Livre Comanda 3" at bounding box center [228, 80] width 56 height 35
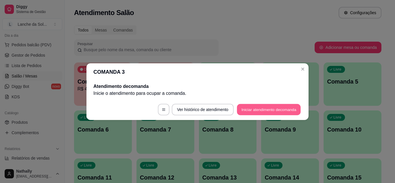
click at [269, 106] on button "Iniciar atendimento de comanda" at bounding box center [269, 109] width 64 height 11
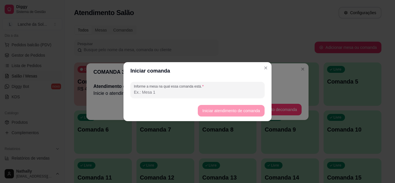
click at [201, 91] on input "Informe a mesa na qual essa comanda está." at bounding box center [197, 92] width 127 height 6
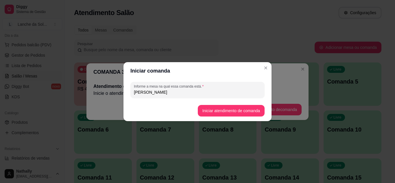
type input "[PERSON_NAME]"
click at [219, 109] on button "Iniciar atendimento de comanda" at bounding box center [231, 110] width 65 height 11
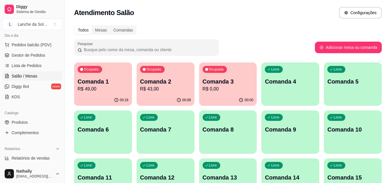
click at [102, 85] on p "Comanda 1" at bounding box center [103, 82] width 51 height 8
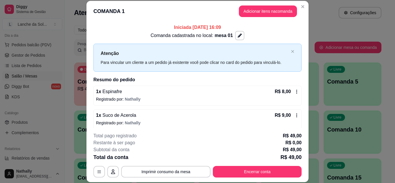
click at [301, 126] on div "Iniciada [DATE] 16:09 Comanda cadastrada no local: mesa 01 Atenção Para vincula…" at bounding box center [198, 75] width 222 height 106
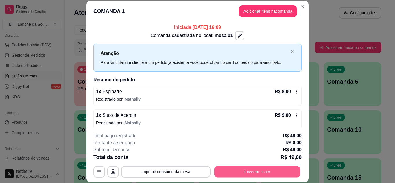
click at [257, 172] on button "Encerrar conta" at bounding box center [257, 171] width 86 height 11
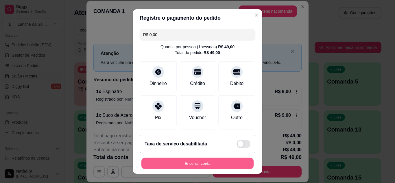
click at [202, 160] on button "Encerrar conta" at bounding box center [198, 163] width 112 height 11
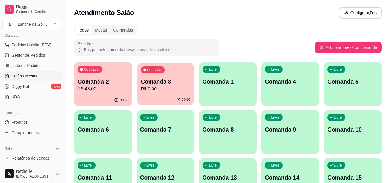
click at [153, 87] on p "R$ 0,00" at bounding box center [165, 89] width 49 height 7
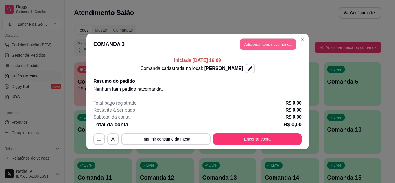
click at [254, 44] on button "Adicionar itens na comanda" at bounding box center [268, 43] width 56 height 11
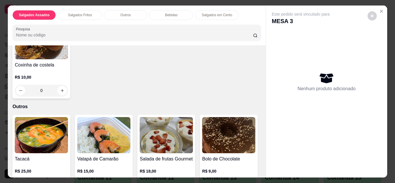
scroll to position [280, 0]
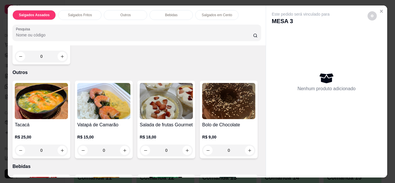
click at [62, 150] on div "0" at bounding box center [41, 151] width 53 height 12
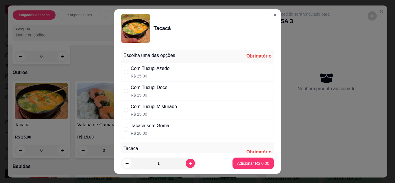
click at [184, 111] on div "Com Tucupi Misturado R$ 25,00" at bounding box center [197, 110] width 153 height 19
radio input "true"
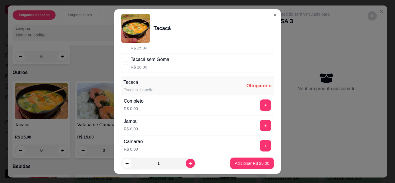
scroll to position [73, 0]
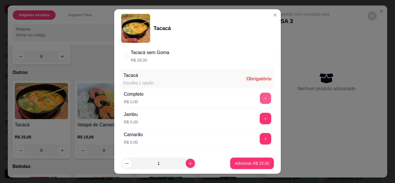
click at [260, 96] on button "+" at bounding box center [265, 98] width 11 height 11
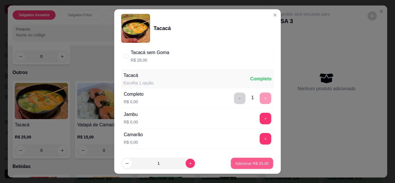
click at [251, 164] on p "Adicionar R$ 25,00" at bounding box center [253, 163] width 34 height 5
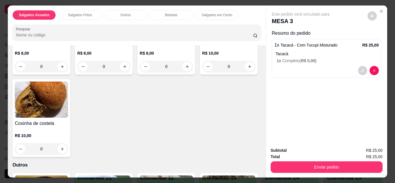
scroll to position [201, 0]
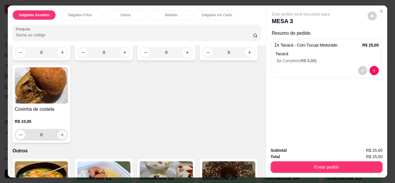
click at [65, 133] on icon "increase-product-quantity" at bounding box center [62, 135] width 4 height 4
type input "1"
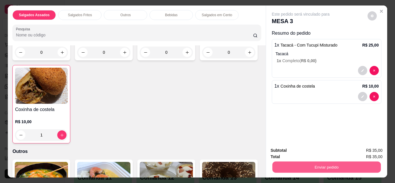
click at [311, 162] on button "Enviar pedido" at bounding box center [326, 167] width 109 height 11
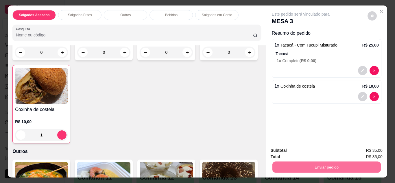
click at [291, 149] on button "Não registrar e enviar pedido" at bounding box center [307, 151] width 58 height 11
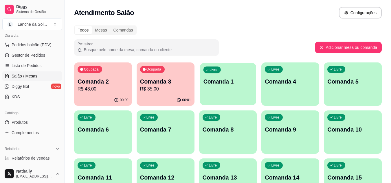
click at [232, 88] on div "Livre Comanda 1" at bounding box center [228, 80] width 56 height 35
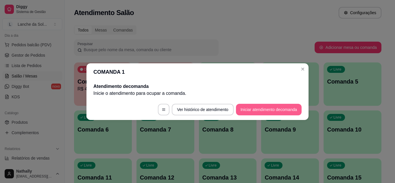
click at [247, 108] on button "Iniciar atendimento de comanda" at bounding box center [269, 110] width 66 height 12
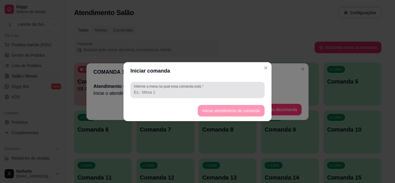
click at [215, 94] on input "Informe a mesa na qual essa comanda está." at bounding box center [197, 92] width 127 height 6
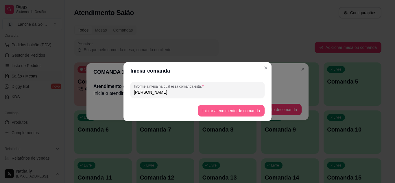
type input "[PERSON_NAME]"
click at [233, 118] on footer "Iniciar atendimento de comanda" at bounding box center [198, 110] width 148 height 21
click at [237, 111] on button "Iniciar atendimento de comanda" at bounding box center [231, 111] width 67 height 12
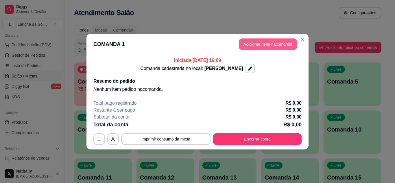
click at [267, 45] on button "Adicionar itens na comanda" at bounding box center [268, 44] width 58 height 12
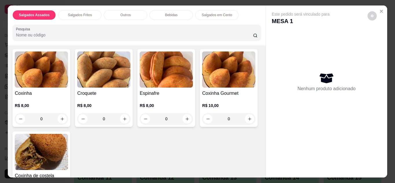
scroll to position [137, 0]
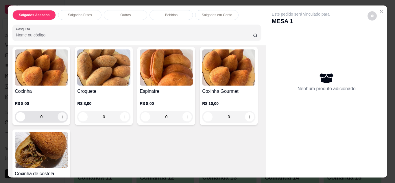
click at [60, 118] on button "increase-product-quantity" at bounding box center [62, 116] width 9 height 9
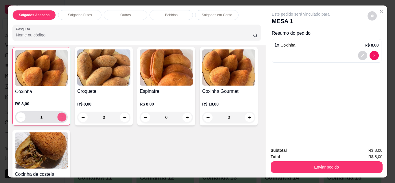
click at [60, 118] on button "increase-product-quantity" at bounding box center [62, 117] width 9 height 9
type input "2"
click at [124, 115] on icon "increase-product-quantity" at bounding box center [125, 117] width 4 height 4
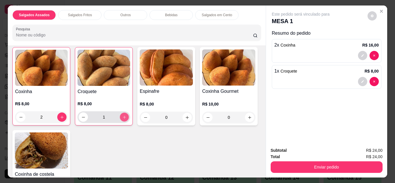
click at [124, 115] on icon "increase-product-quantity" at bounding box center [124, 117] width 4 height 4
type input "2"
click at [189, 119] on div "0" at bounding box center [166, 118] width 51 height 12
click at [185, 117] on icon "increase-product-quantity" at bounding box center [187, 117] width 4 height 4
type input "1"
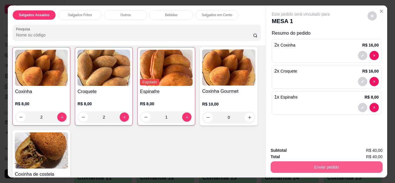
click at [334, 163] on button "Enviar pedido" at bounding box center [327, 167] width 112 height 12
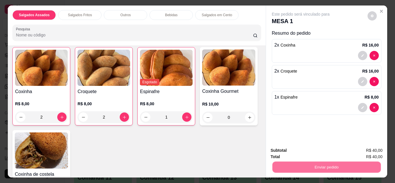
click at [311, 153] on button "Não registrar e enviar pedido" at bounding box center [308, 151] width 60 height 11
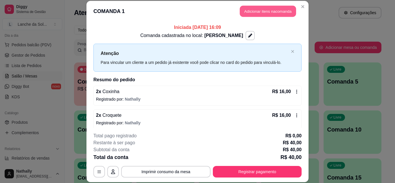
click at [268, 12] on button "Adicionar itens na comanda" at bounding box center [268, 11] width 56 height 11
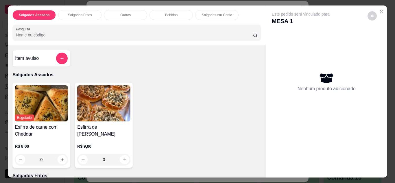
click at [266, 50] on div "Este pedido será vinculado para MESA 1 Nenhum produto adicionado" at bounding box center [326, 86] width 121 height 163
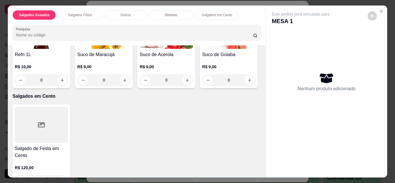
scroll to position [560, 0]
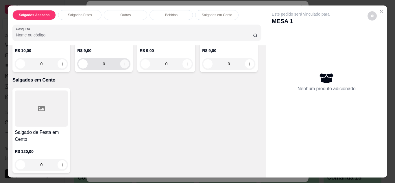
click at [129, 68] on button "increase-product-quantity" at bounding box center [124, 63] width 9 height 9
type input "1"
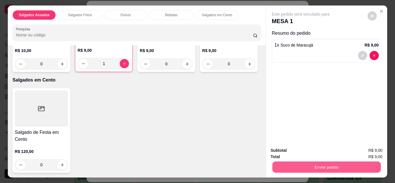
click at [288, 164] on button "Enviar pedido" at bounding box center [326, 167] width 109 height 11
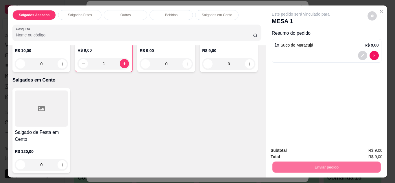
click at [315, 150] on button "Não registrar e enviar pedido" at bounding box center [308, 151] width 60 height 11
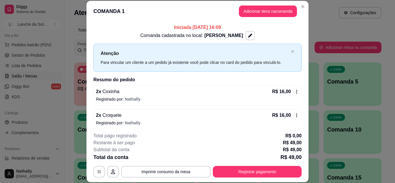
scroll to position [52, 0]
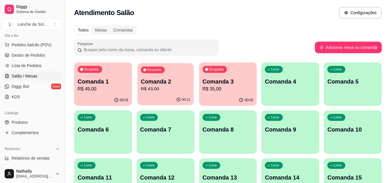
click at [176, 80] on p "Comanda 2" at bounding box center [165, 82] width 49 height 8
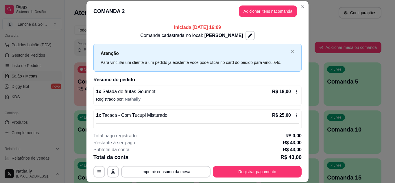
scroll to position [37, 0]
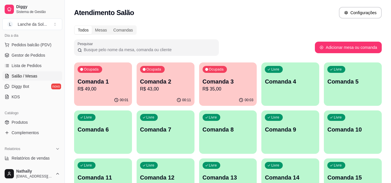
click at [170, 86] on p "R$ 43,00" at bounding box center [165, 89] width 51 height 7
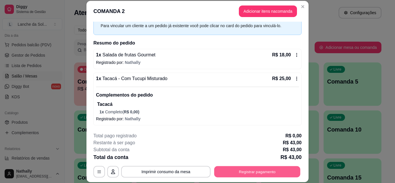
click at [223, 172] on button "Registrar pagamento" at bounding box center [257, 171] width 86 height 11
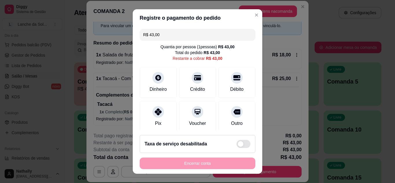
click at [155, 124] on div "Pix" at bounding box center [158, 123] width 6 height 7
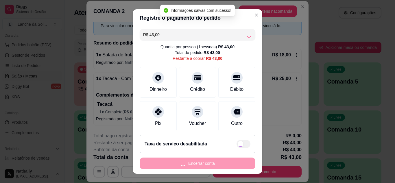
type input "R$ 0,00"
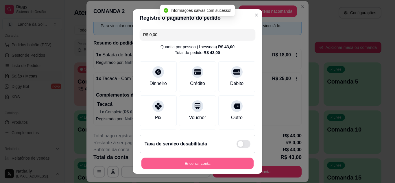
click at [164, 162] on button "Encerrar conta" at bounding box center [198, 163] width 112 height 11
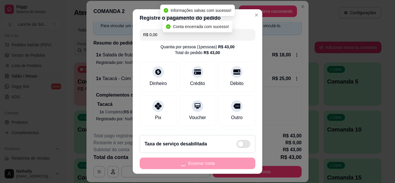
scroll to position [0, 0]
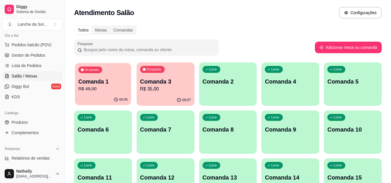
click at [119, 85] on p "Comanda 1" at bounding box center [102, 82] width 49 height 8
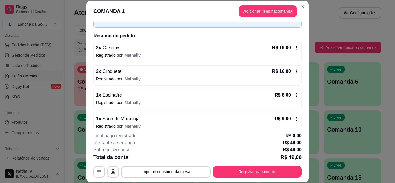
scroll to position [52, 0]
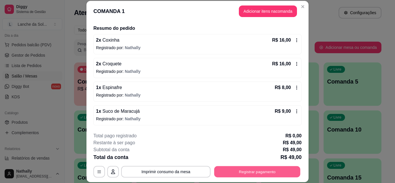
click at [239, 173] on button "Registrar pagamento" at bounding box center [257, 171] width 86 height 11
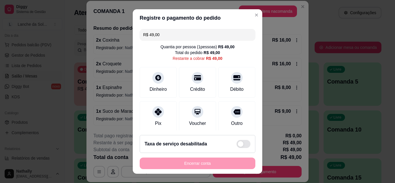
click at [159, 118] on div "Pix" at bounding box center [158, 116] width 37 height 31
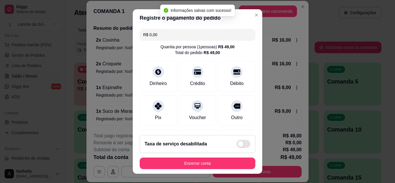
type input "R$ 0,00"
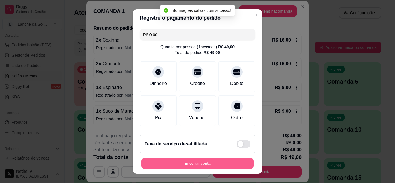
click at [166, 161] on button "Encerrar conta" at bounding box center [198, 163] width 112 height 11
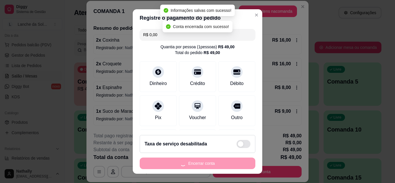
scroll to position [0, 0]
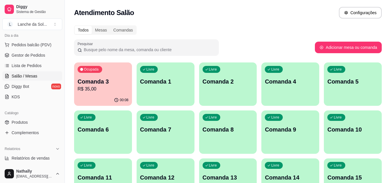
click at [36, 55] on span "Gestor de Pedidos" at bounding box center [29, 55] width 34 height 6
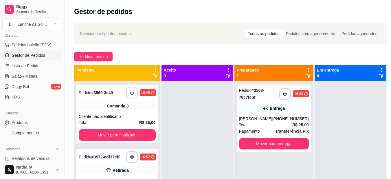
click at [276, 121] on div "[PHONE_NUMBER]" at bounding box center [290, 119] width 36 height 6
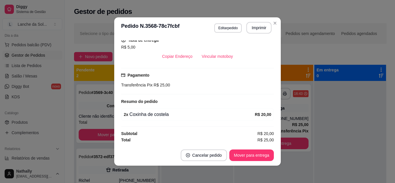
scroll to position [123, 0]
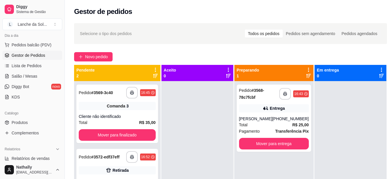
click at [141, 158] on div "16:52" at bounding box center [148, 156] width 16 height 7
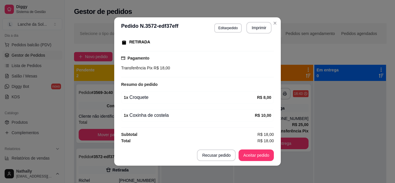
scroll to position [96, 0]
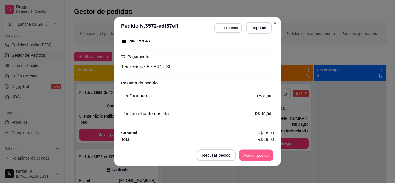
click at [260, 157] on button "Aceitar pedido" at bounding box center [256, 155] width 34 height 11
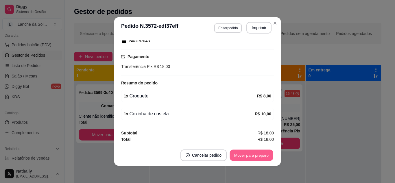
click at [256, 152] on button "Mover para preparo" at bounding box center [251, 155] width 43 height 11
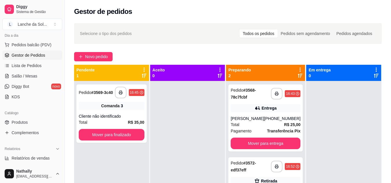
click at [264, 121] on div "[PERSON_NAME]" at bounding box center [247, 119] width 33 height 6
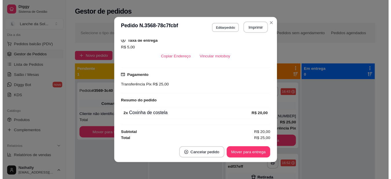
scroll to position [123, 0]
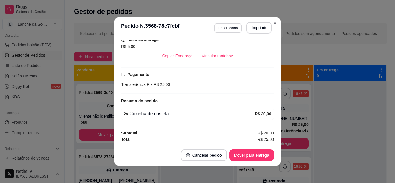
click at [271, 27] on header "**********" at bounding box center [197, 27] width 167 height 21
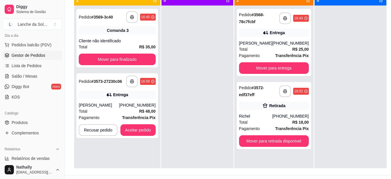
scroll to position [85, 0]
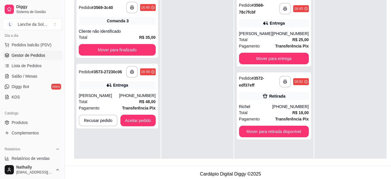
click at [28, 122] on link "Produtos" at bounding box center [32, 122] width 60 height 9
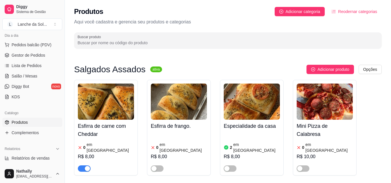
click at [29, 158] on span "Relatórios de vendas" at bounding box center [31, 158] width 38 height 6
select select "ALL"
select select "0"
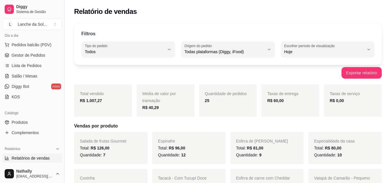
click at [27, 124] on span "Produtos" at bounding box center [20, 123] width 16 height 6
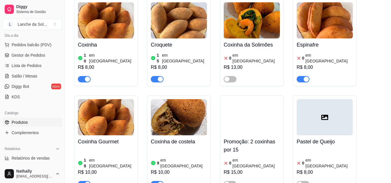
scroll to position [319, 0]
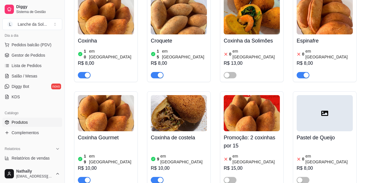
click at [23, 74] on span "Salão / Mesas" at bounding box center [25, 76] width 26 height 6
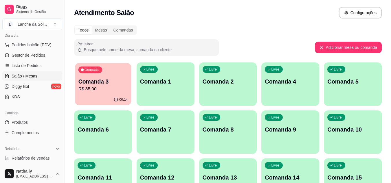
click at [108, 86] on p "R$ 35,00" at bounding box center [102, 89] width 49 height 7
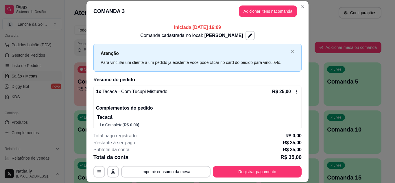
scroll to position [37, 0]
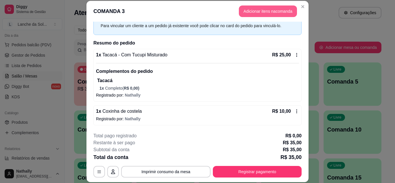
click at [262, 11] on button "Adicionar itens na comanda" at bounding box center [268, 11] width 58 height 12
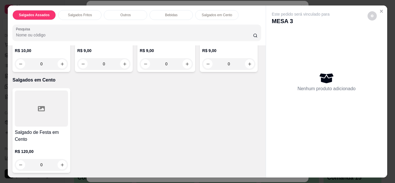
scroll to position [650, 0]
click at [185, 66] on icon "increase-product-quantity" at bounding box center [187, 64] width 4 height 4
type input "1"
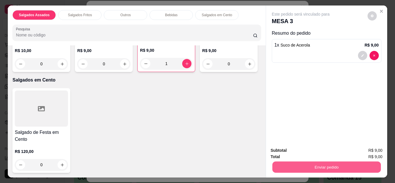
click at [330, 163] on button "Enviar pedido" at bounding box center [326, 167] width 109 height 11
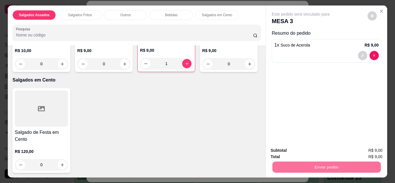
click at [300, 147] on button "Não registrar e enviar pedido" at bounding box center [308, 150] width 60 height 11
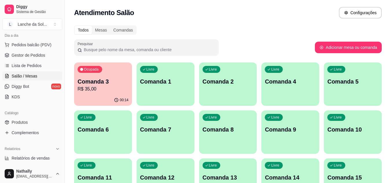
click at [165, 80] on p "Comanda 1" at bounding box center [165, 82] width 51 height 8
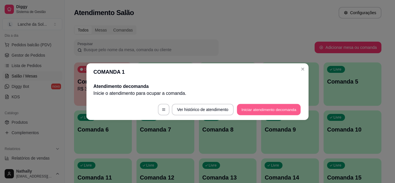
click at [242, 110] on button "Iniciar atendimento de comanda" at bounding box center [269, 109] width 64 height 11
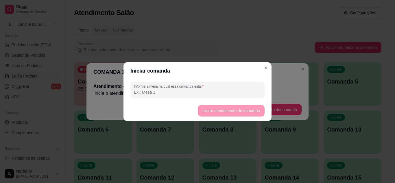
click at [189, 92] on input "Informe a mesa na qual essa comanda está." at bounding box center [197, 92] width 127 height 6
type input "jelcicleide"
click at [209, 111] on button "Iniciar atendimento de comanda" at bounding box center [231, 110] width 65 height 11
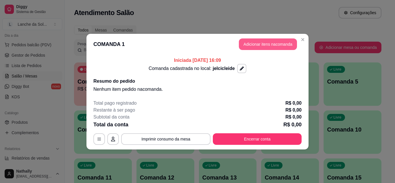
click at [254, 47] on button "Adicionar itens na comanda" at bounding box center [268, 44] width 58 height 12
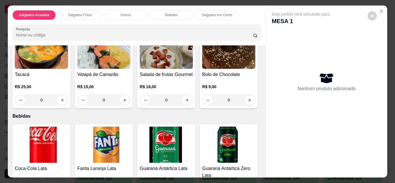
scroll to position [322, 0]
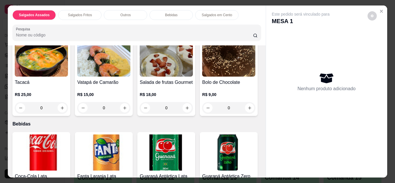
click at [60, 105] on div "0" at bounding box center [41, 108] width 53 height 12
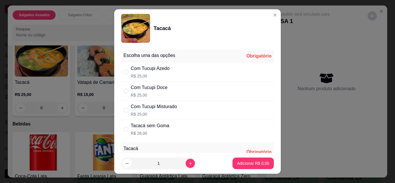
click at [155, 106] on div "Com Tucupi Misturado" at bounding box center [154, 106] width 46 height 7
radio input "true"
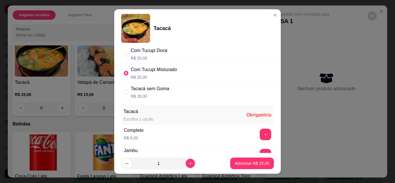
scroll to position [46, 0]
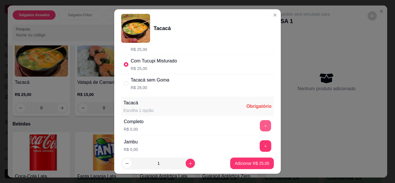
click at [260, 126] on button "+" at bounding box center [265, 125] width 11 height 11
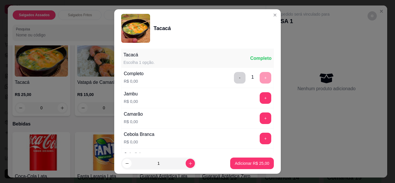
scroll to position [126, 0]
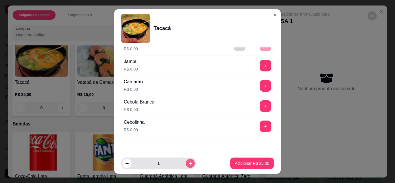
click at [188, 162] on icon "increase-product-quantity" at bounding box center [190, 163] width 4 height 4
type input "3"
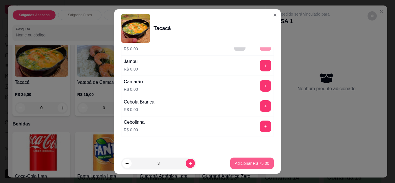
click at [239, 164] on p "Adicionar R$ 75,00" at bounding box center [252, 164] width 34 height 6
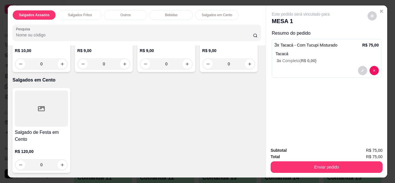
scroll to position [610, 0]
click at [127, 66] on icon "increase-product-quantity" at bounding box center [125, 64] width 4 height 4
type input "1"
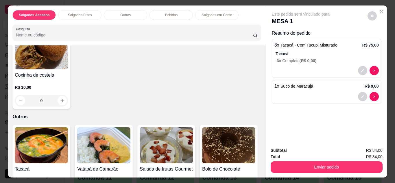
scroll to position [199, 0]
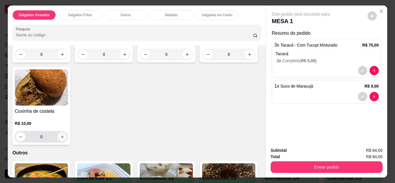
click at [65, 137] on icon "increase-product-quantity" at bounding box center [62, 137] width 4 height 4
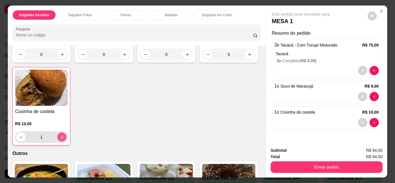
type input "1"
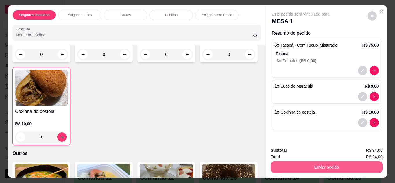
click at [311, 164] on button "Enviar pedido" at bounding box center [327, 167] width 112 height 12
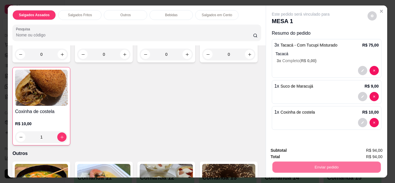
click at [303, 152] on button "Não registrar e enviar pedido" at bounding box center [307, 151] width 58 height 11
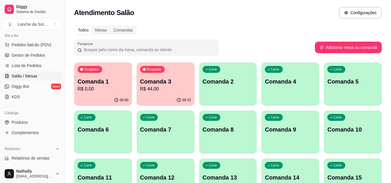
click at [32, 58] on link "Gestor de Pedidos" at bounding box center [32, 55] width 60 height 9
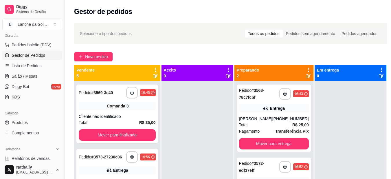
click at [297, 116] on div "[PHONE_NUMBER]" at bounding box center [290, 119] width 36 height 6
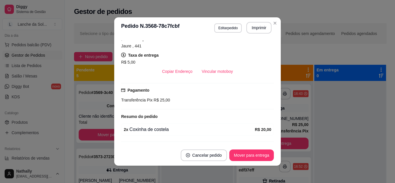
scroll to position [123, 0]
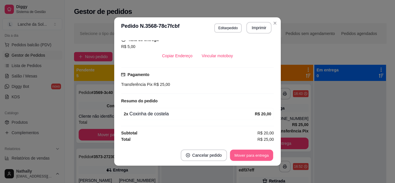
click at [252, 159] on button "Mover para entrega" at bounding box center [251, 155] width 43 height 11
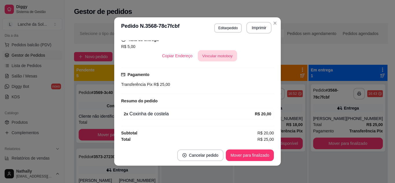
click at [219, 58] on button "Vincular motoboy" at bounding box center [217, 55] width 39 height 11
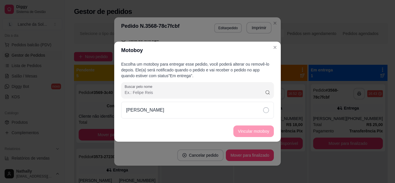
click at [251, 112] on div "[PERSON_NAME]" at bounding box center [197, 110] width 153 height 17
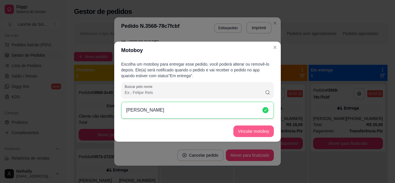
click at [254, 132] on button "Vincular motoboy" at bounding box center [254, 132] width 41 height 12
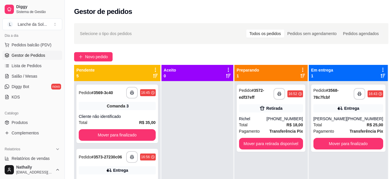
click at [267, 121] on div "Richel" at bounding box center [252, 119] width 27 height 6
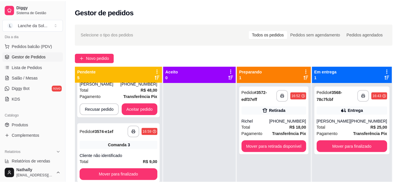
scroll to position [100, 0]
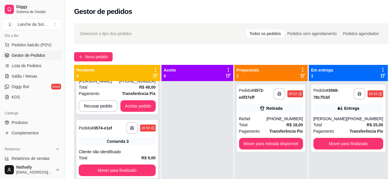
click at [130, 85] on div "Total R$ 48,00" at bounding box center [117, 87] width 77 height 6
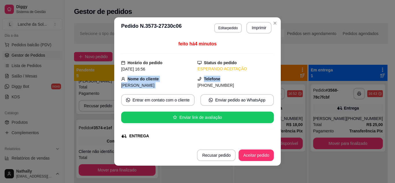
drag, startPoint x: 272, startPoint y: 66, endPoint x: 270, endPoint y: 79, distance: 12.7
click at [270, 79] on div "feito há 4 minutos Horário do pedido [DATE] 16:56 Status do pedido ESPERANDO AC…" at bounding box center [197, 91] width 167 height 107
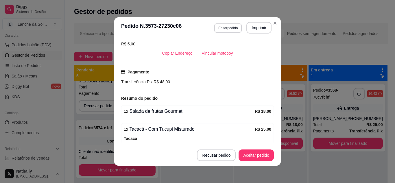
scroll to position [157, 0]
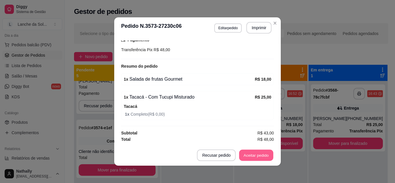
click at [242, 156] on button "Aceitar pedido" at bounding box center [256, 155] width 34 height 11
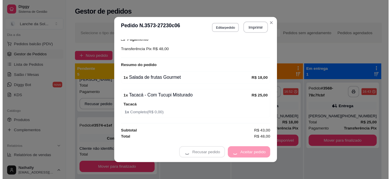
scroll to position [29, 0]
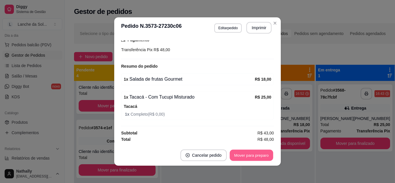
click at [250, 155] on button "Mover para preparo" at bounding box center [251, 155] width 43 height 11
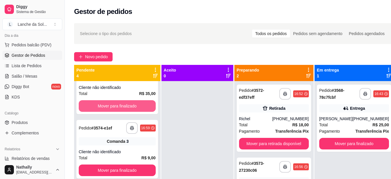
click at [134, 105] on button "Mover para finalizado" at bounding box center [117, 106] width 77 height 12
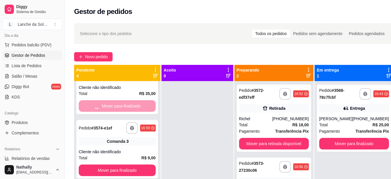
scroll to position [0, 0]
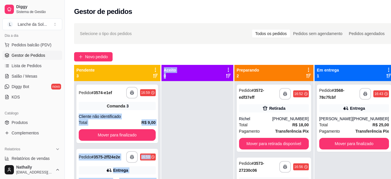
drag, startPoint x: 134, startPoint y: 105, endPoint x: 164, endPoint y: 96, distance: 31.8
click at [161, 96] on div "**********" at bounding box center [117, 162] width 87 height 195
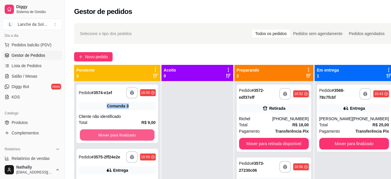
click at [131, 131] on button "Mover para finalizado" at bounding box center [117, 134] width 75 height 11
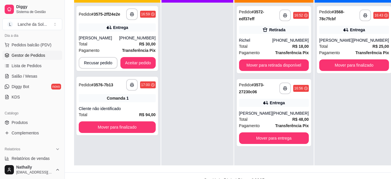
scroll to position [93, 0]
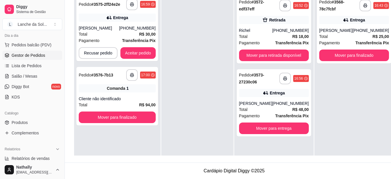
click at [147, 38] on strong "Transferência Pix" at bounding box center [139, 40] width 34 height 5
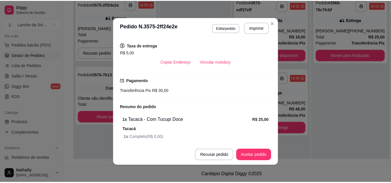
scroll to position [139, 0]
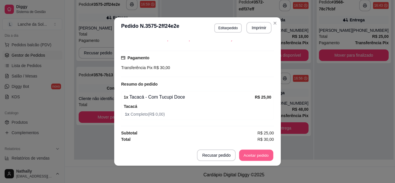
click at [246, 156] on button "Aceitar pedido" at bounding box center [256, 155] width 34 height 11
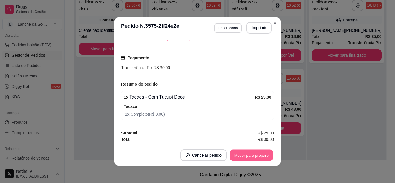
click at [246, 156] on button "Mover para preparo" at bounding box center [251, 155] width 43 height 11
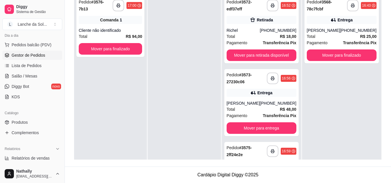
click at [104, 33] on div "Total R$ 94,00" at bounding box center [110, 36] width 63 height 6
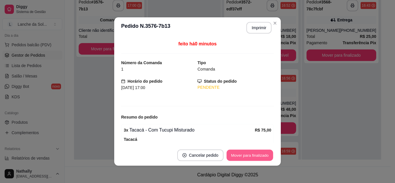
click at [232, 158] on button "Mover para finalizado" at bounding box center [250, 155] width 47 height 11
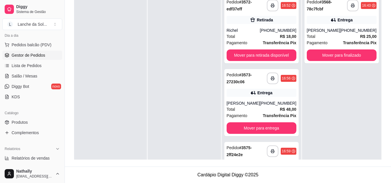
drag, startPoint x: 63, startPoint y: 64, endPoint x: 61, endPoint y: 69, distance: 5.5
click at [61, 69] on div "Diggy Sistema de Gestão L Lanche da Sol ... Loja aberta Plano Essencial + Mesas…" at bounding box center [32, 91] width 65 height 183
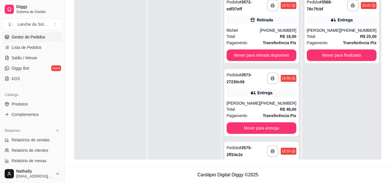
scroll to position [89, 0]
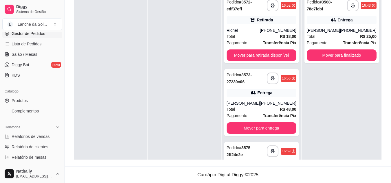
click at [42, 59] on ul "Pedidos balcão (PDV) Gestor de Pedidos Lista de Pedidos Salão / Mesas Diggy Bot…" at bounding box center [32, 49] width 60 height 61
click at [37, 53] on link "Salão / Mesas" at bounding box center [32, 54] width 60 height 9
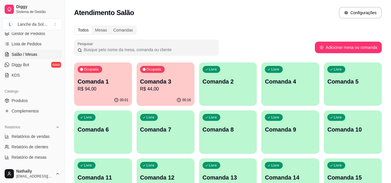
click at [111, 86] on p "R$ 94,00" at bounding box center [103, 89] width 51 height 7
click at [172, 90] on p "R$ 44,00" at bounding box center [165, 89] width 51 height 7
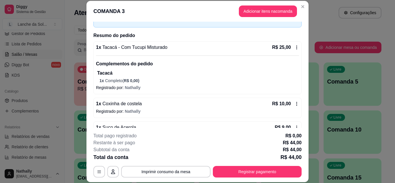
scroll to position [60, 0]
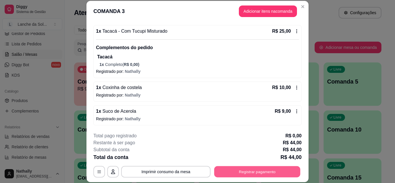
click at [256, 170] on button "Registrar pagamento" at bounding box center [257, 171] width 86 height 11
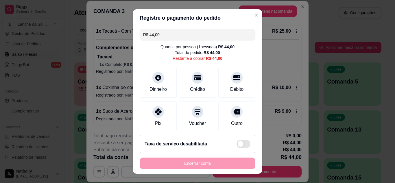
click at [231, 82] on div at bounding box center [237, 78] width 12 height 12
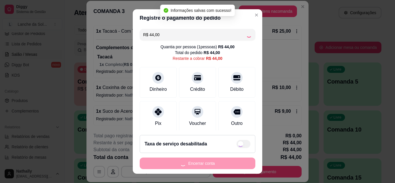
type input "R$ 0,00"
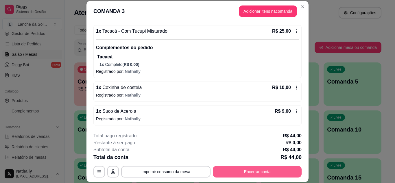
click at [265, 172] on button "Encerrar conta" at bounding box center [257, 172] width 89 height 12
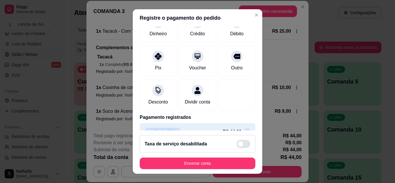
scroll to position [69, 0]
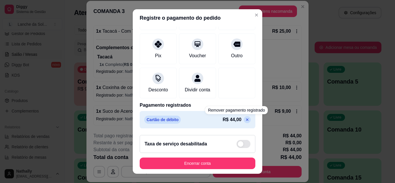
click at [245, 118] on icon at bounding box center [247, 120] width 5 height 5
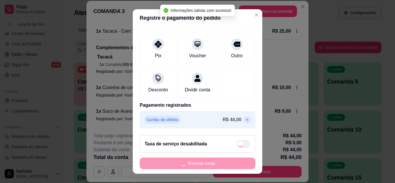
scroll to position [45, 0]
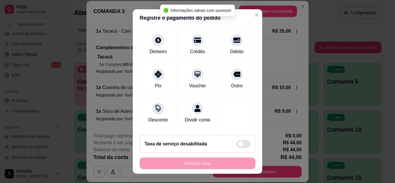
click at [234, 38] on icon at bounding box center [237, 40] width 7 height 5
type input "R$ 0,00"
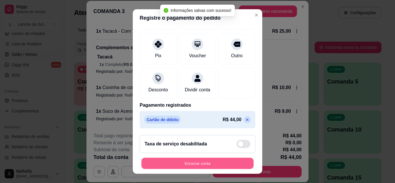
click at [223, 164] on button "Encerrar conta" at bounding box center [198, 163] width 112 height 11
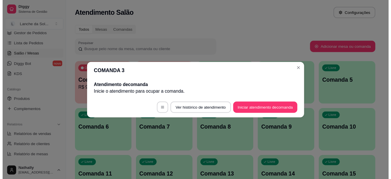
scroll to position [0, 0]
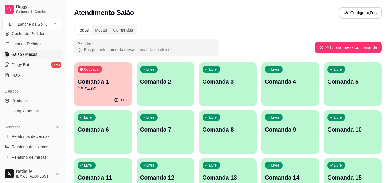
click at [33, 36] on link "Gestor de Pedidos" at bounding box center [32, 33] width 60 height 9
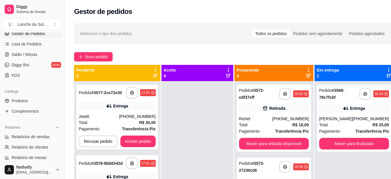
scroll to position [93, 0]
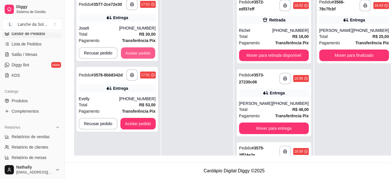
click at [132, 47] on button "Aceitar pedido" at bounding box center [138, 52] width 34 height 11
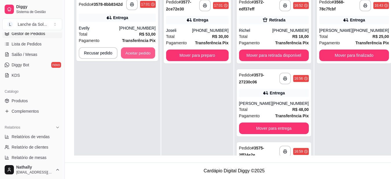
click at [131, 47] on button "Aceitar pedido" at bounding box center [138, 52] width 34 height 11
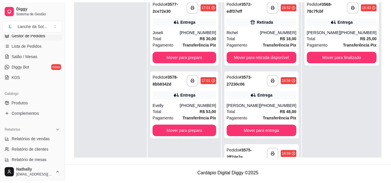
scroll to position [88, 0]
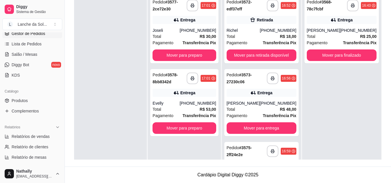
click at [30, 51] on link "Salão / Mesas" at bounding box center [32, 54] width 60 height 9
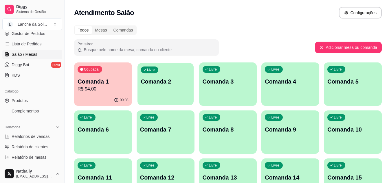
click at [159, 91] on div "Livre Comanda 2" at bounding box center [165, 80] width 56 height 35
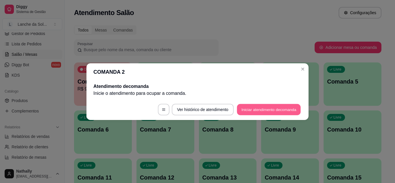
click at [276, 111] on button "Iniciar atendimento de comanda" at bounding box center [269, 109] width 64 height 11
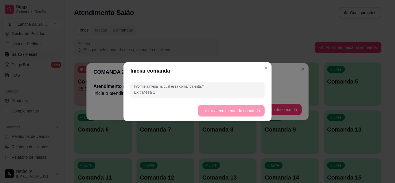
click at [217, 95] on input "Informe a mesa na qual essa comanda está." at bounding box center [197, 92] width 127 height 6
type input "vizinho"
click at [228, 111] on button "Iniciar atendimento de comanda" at bounding box center [231, 111] width 67 height 12
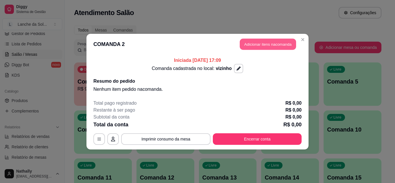
click at [270, 45] on button "Adicionar itens na comanda" at bounding box center [268, 43] width 56 height 11
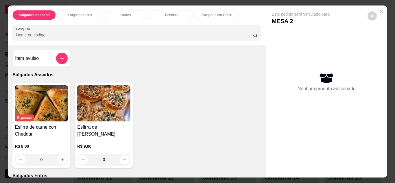
drag, startPoint x: 258, startPoint y: 57, endPoint x: 261, endPoint y: 61, distance: 4.7
click at [260, 62] on div "Item avulso Salgados Assados Esgotado Esfirra de carne com Cheddar R$ 8,00 0 Es…" at bounding box center [137, 111] width 258 height 132
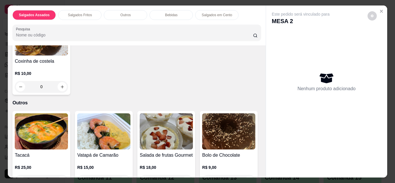
scroll to position [225, 0]
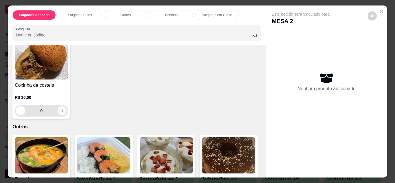
click at [67, 106] on button "increase-product-quantity" at bounding box center [62, 110] width 9 height 9
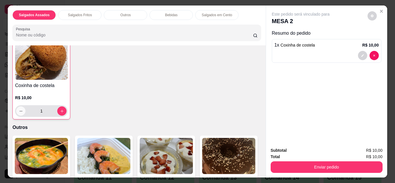
click at [23, 109] on icon "decrease-product-quantity" at bounding box center [21, 111] width 4 height 4
type input "0"
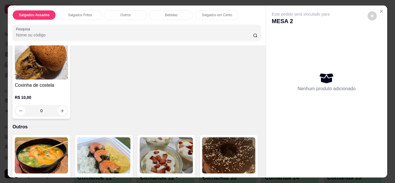
click at [248, 30] on icon "increase-product-quantity" at bounding box center [249, 28] width 3 height 3
type input "1"
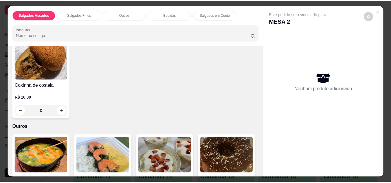
scroll to position [226, 0]
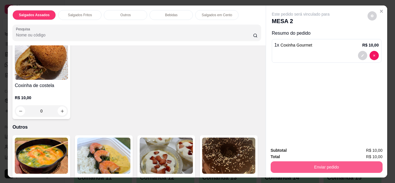
click at [339, 164] on button "Enviar pedido" at bounding box center [327, 167] width 112 height 12
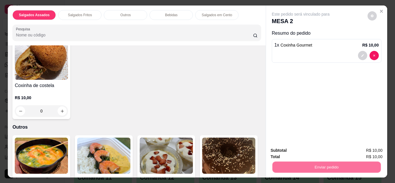
click at [330, 148] on button "Não registrar e enviar pedido" at bounding box center [307, 150] width 58 height 11
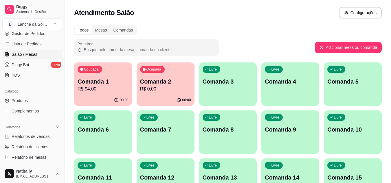
click at [23, 34] on span "Gestor de Pedidos" at bounding box center [29, 34] width 34 height 6
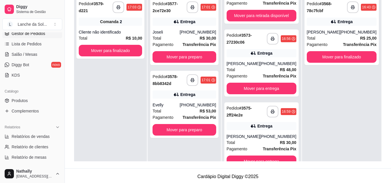
scroll to position [1, 0]
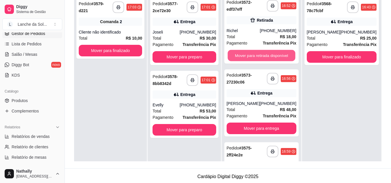
click at [272, 52] on button "Mover para retirada disponível" at bounding box center [261, 55] width 68 height 11
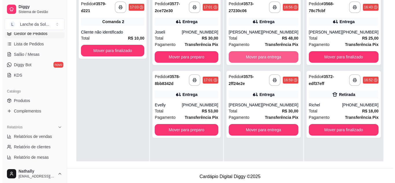
scroll to position [0, 0]
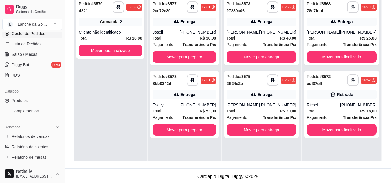
click at [268, 41] on span "Transferência Pix" at bounding box center [280, 44] width 34 height 6
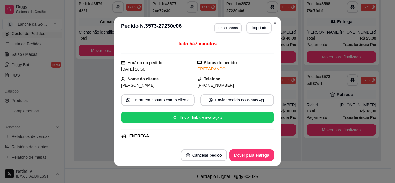
drag, startPoint x: 272, startPoint y: 54, endPoint x: 271, endPoint y: 58, distance: 4.4
click at [271, 58] on div "feito há 7 minutos Horário do pedido [DATE] 16:56 Status do pedido PREPARANDO N…" at bounding box center [197, 91] width 167 height 107
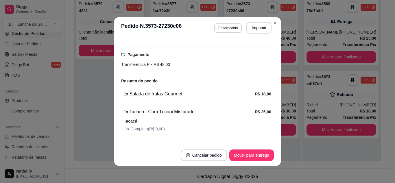
scroll to position [157, 0]
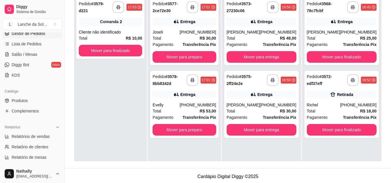
click at [258, 109] on div "Total R$ 30,00" at bounding box center [262, 111] width 70 height 6
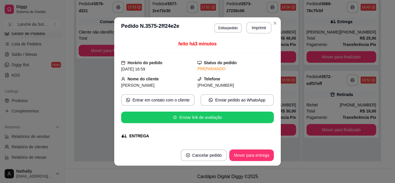
scroll to position [139, 0]
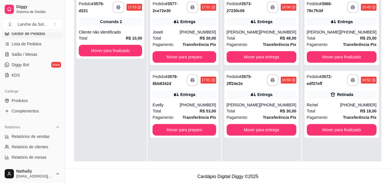
click at [183, 36] on div "Total R$ 30,00" at bounding box center [184, 38] width 63 height 6
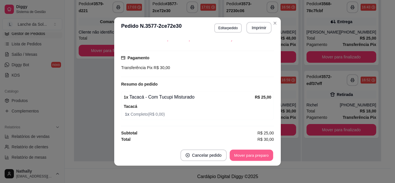
click at [232, 158] on button "Mover para preparo" at bounding box center [251, 155] width 43 height 11
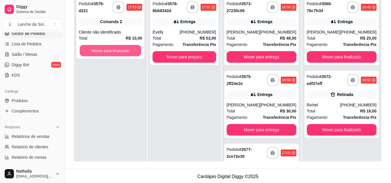
click at [113, 49] on button "Mover para finalizado" at bounding box center [111, 50] width 62 height 11
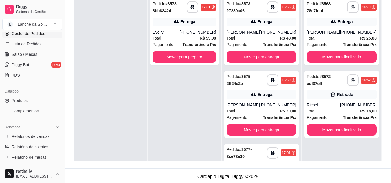
click at [179, 35] on div "Evelly" at bounding box center [166, 32] width 27 height 6
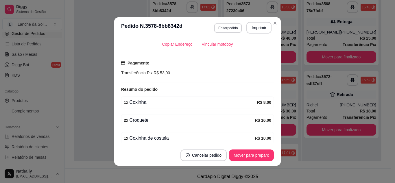
scroll to position [177, 0]
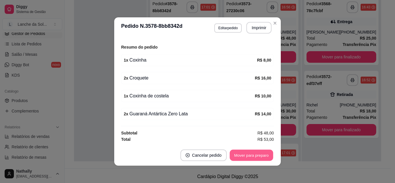
click at [252, 153] on button "Mover para preparo" at bounding box center [251, 155] width 43 height 11
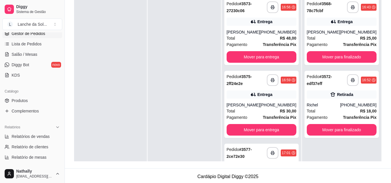
click at [280, 34] on div "[PHONE_NUMBER]" at bounding box center [278, 32] width 36 height 6
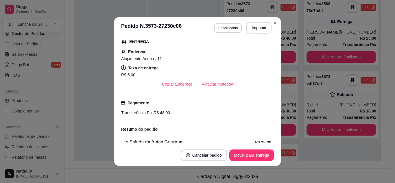
scroll to position [157, 0]
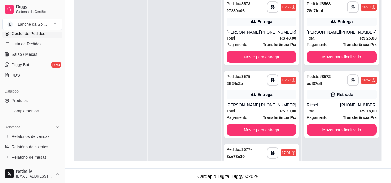
click at [328, 32] on div "[PERSON_NAME]" at bounding box center [323, 32] width 33 height 6
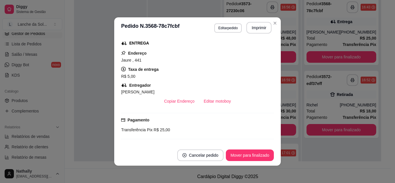
scroll to position [93, 0]
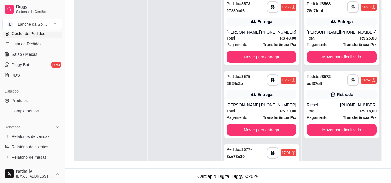
click at [259, 110] on div "Total R$ 30,00" at bounding box center [262, 111] width 70 height 6
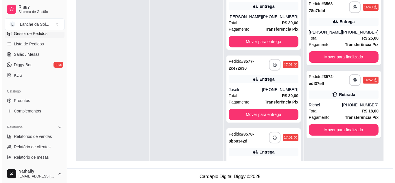
scroll to position [106, 0]
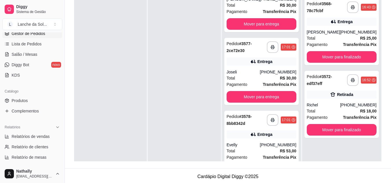
click at [274, 82] on strong "Transferência Pix" at bounding box center [280, 84] width 34 height 5
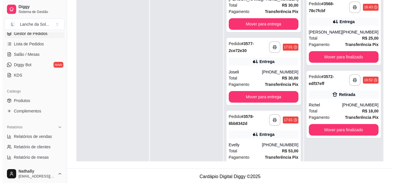
scroll to position [114, 0]
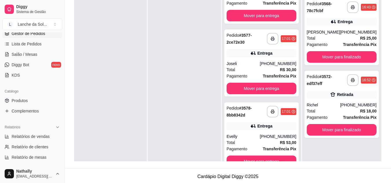
click at [267, 150] on strong "Transferência Pix" at bounding box center [280, 149] width 34 height 5
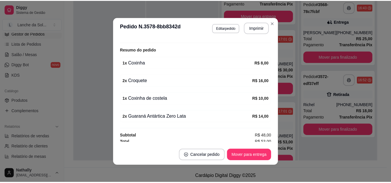
scroll to position [177, 0]
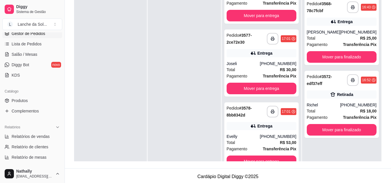
click at [28, 100] on link "Produtos" at bounding box center [32, 100] width 60 height 9
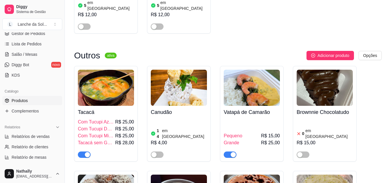
scroll to position [718, 0]
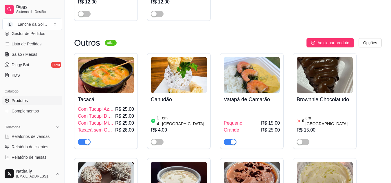
click at [248, 106] on div "Pequeno R$ 15,00 Grande R$ 25,00" at bounding box center [252, 125] width 56 height 39
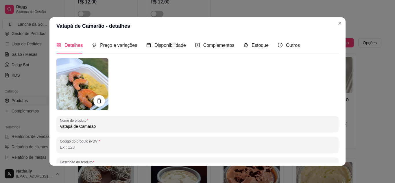
drag, startPoint x: 238, startPoint y: 49, endPoint x: 244, endPoint y: 47, distance: 6.1
click at [244, 47] on div "Detalhes Preço e variações Disponibilidade Complementos Estoque Outros" at bounding box center [178, 45] width 244 height 16
click at [244, 47] on icon "code-sandbox" at bounding box center [246, 45] width 5 height 5
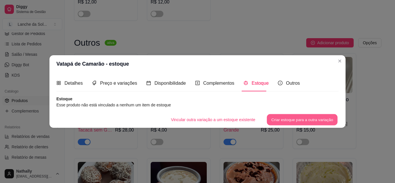
click at [294, 121] on button "Criar estoque para a outra variação" at bounding box center [302, 119] width 71 height 11
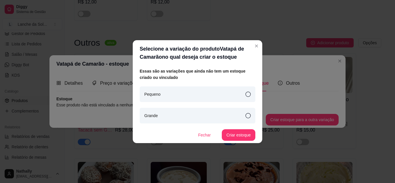
click at [220, 96] on div "Pequeno" at bounding box center [198, 95] width 116 height 16
click at [245, 135] on button "Criar estoque" at bounding box center [239, 134] width 33 height 11
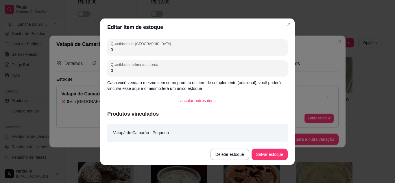
click at [140, 49] on input "0" at bounding box center [198, 50] width 174 height 6
type input "1"
click at [271, 157] on button "Salvar estoque" at bounding box center [269, 154] width 35 height 11
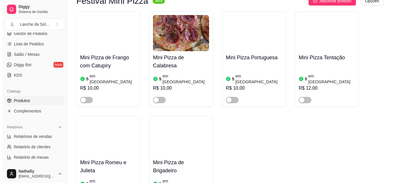
scroll to position [531, 0]
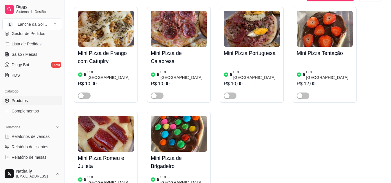
click at [249, 80] on div "R$ 10,00" at bounding box center [252, 83] width 56 height 7
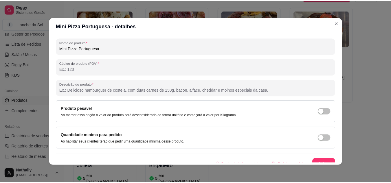
scroll to position [0, 0]
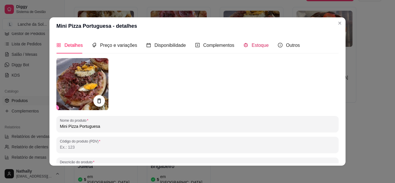
click at [252, 44] on span "Estoque" at bounding box center [260, 45] width 17 height 5
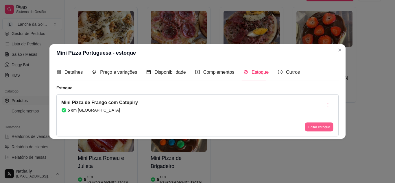
click at [323, 128] on button "Editar estoque" at bounding box center [319, 127] width 28 height 9
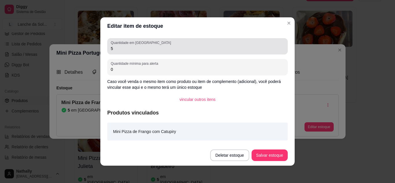
click at [119, 49] on input "5" at bounding box center [198, 49] width 174 height 6
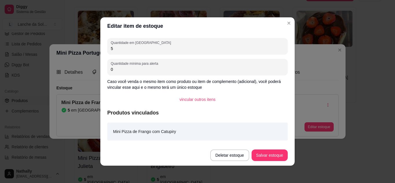
click at [119, 49] on input "5" at bounding box center [198, 49] width 174 height 6
type input "4"
click at [269, 156] on button "Salvar estoque" at bounding box center [269, 155] width 35 height 11
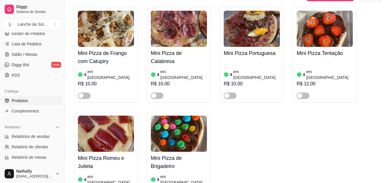
click at [230, 93] on span "button" at bounding box center [230, 96] width 13 height 6
click at [240, 69] on article "em [GEOGRAPHIC_DATA]" at bounding box center [256, 75] width 47 height 12
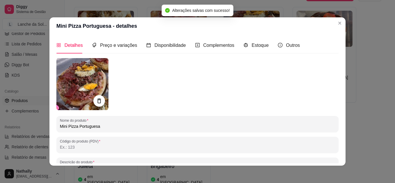
click at [260, 50] on div "Estoque" at bounding box center [256, 45] width 25 height 16
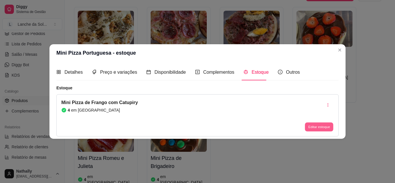
click at [311, 125] on button "Editar estoque" at bounding box center [319, 127] width 28 height 9
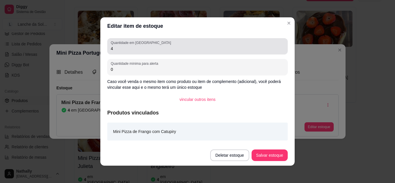
click at [116, 53] on div "Quantidade em estoque 4" at bounding box center [197, 46] width 181 height 16
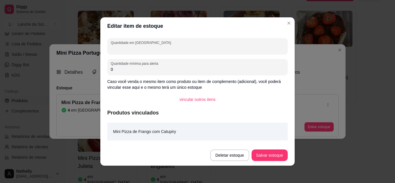
type input "3"
type input "4"
click at [262, 157] on button "Salvar estoque" at bounding box center [269, 155] width 35 height 11
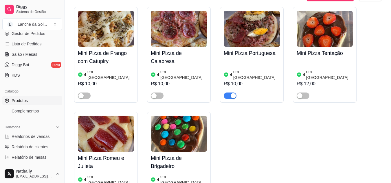
click at [39, 34] on span "Gestor de Pedidos" at bounding box center [29, 34] width 34 height 6
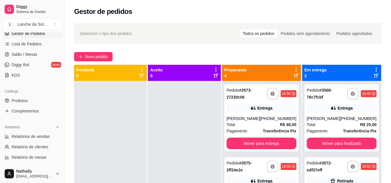
click at [102, 56] on span "Novo pedido" at bounding box center [96, 57] width 23 height 6
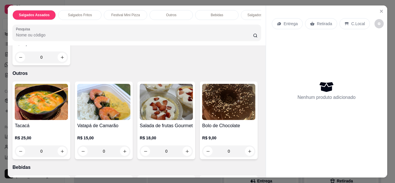
scroll to position [304, 0]
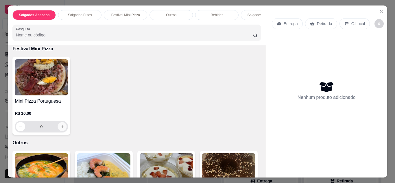
click at [61, 128] on icon "increase-product-quantity" at bounding box center [62, 126] width 3 height 3
type input "1"
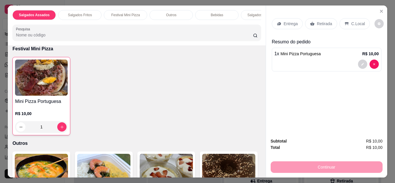
click at [353, 25] on div "C.Local" at bounding box center [355, 23] width 30 height 11
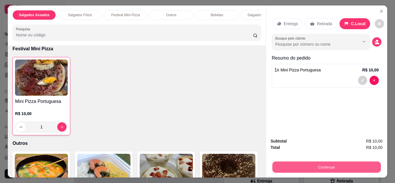
click at [346, 165] on button "Continuar" at bounding box center [326, 167] width 109 height 11
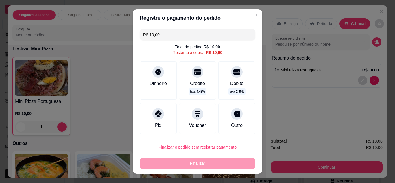
click at [158, 116] on div at bounding box center [159, 114] width 12 height 12
type input "R$ 0,00"
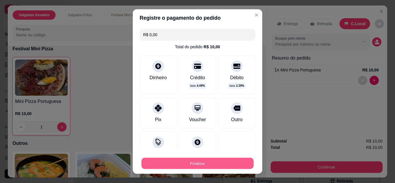
click at [201, 164] on button "Finalizar" at bounding box center [198, 163] width 112 height 11
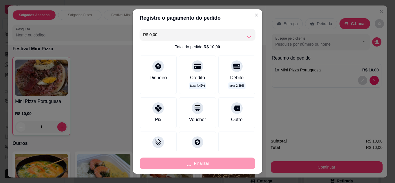
type input "0"
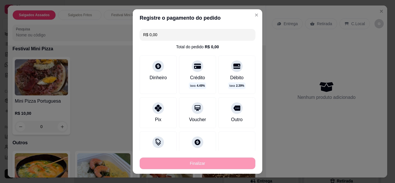
type input "-R$ 10,00"
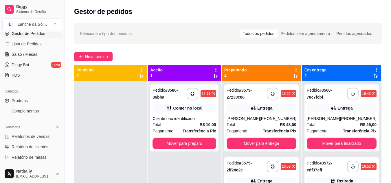
click at [37, 54] on link "Salão / Mesas" at bounding box center [32, 54] width 60 height 9
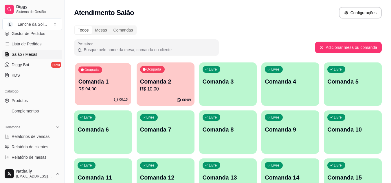
click at [112, 93] on div "Ocupada Comanda 1 R$ 94,00" at bounding box center [103, 78] width 56 height 31
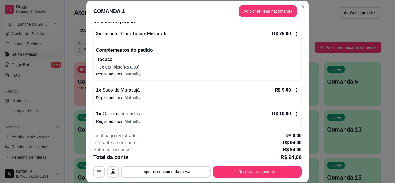
scroll to position [60, 0]
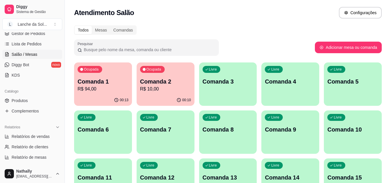
click at [169, 79] on p "Comanda 2" at bounding box center [165, 82] width 51 height 8
click at [108, 66] on div "Ocupada Comanda 1 R$ 94,00" at bounding box center [103, 78] width 56 height 31
click at [217, 91] on div "Livre Comanda 3" at bounding box center [228, 80] width 56 height 35
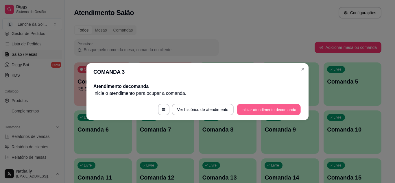
click at [259, 111] on button "Iniciar atendimento de comanda" at bounding box center [269, 109] width 64 height 11
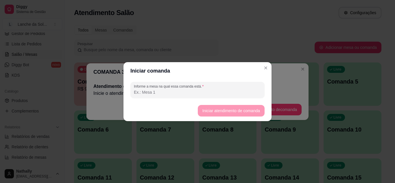
click at [174, 94] on input "Informe a mesa na qual essa comanda está." at bounding box center [197, 92] width 127 height 6
type input "moça"
click at [214, 114] on button "Iniciar atendimento de comanda" at bounding box center [231, 110] width 65 height 11
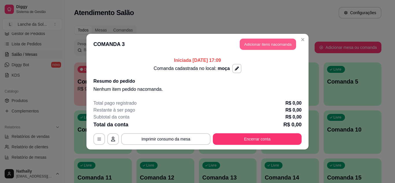
click at [256, 46] on button "Adicionar itens na comanda" at bounding box center [268, 43] width 56 height 11
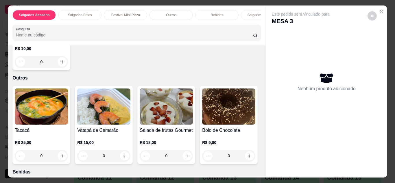
scroll to position [473, 0]
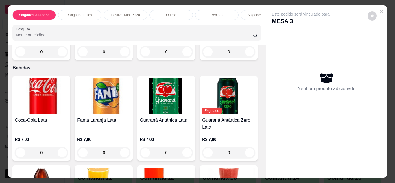
click at [59, 53] on div "0" at bounding box center [41, 52] width 53 height 12
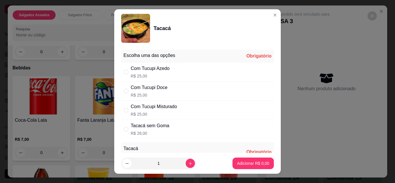
click at [168, 84] on div "Com Tucupi Doce R$ 25,00" at bounding box center [197, 91] width 153 height 19
radio input "true"
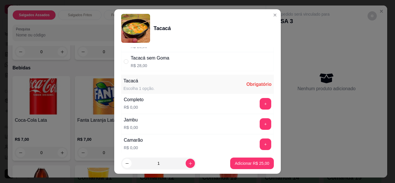
scroll to position [71, 0]
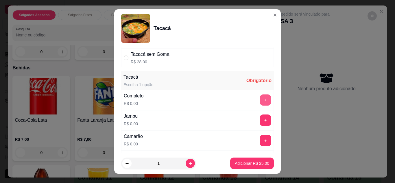
click at [260, 101] on button "+" at bounding box center [265, 99] width 11 height 11
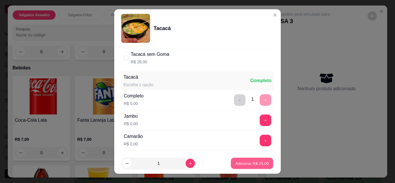
click at [256, 158] on button "Adicionar R$ 25,00" at bounding box center [252, 163] width 43 height 11
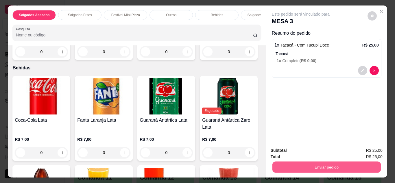
click at [333, 165] on button "Enviar pedido" at bounding box center [326, 167] width 109 height 11
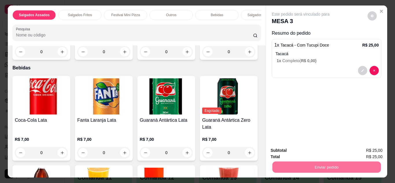
click at [303, 146] on button "Não registrar e enviar pedido" at bounding box center [307, 151] width 58 height 11
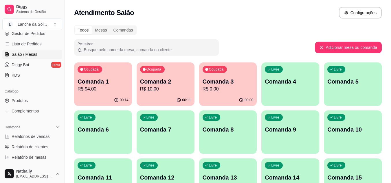
click at [42, 35] on span "Gestor de Pedidos" at bounding box center [29, 34] width 34 height 6
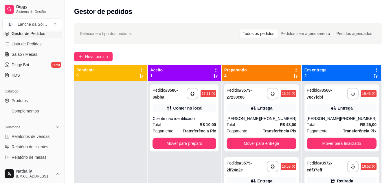
click at [287, 119] on div "[PHONE_NUMBER]" at bounding box center [278, 119] width 36 height 6
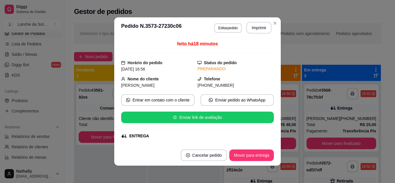
click at [267, 139] on div "ENTREGA" at bounding box center [197, 136] width 153 height 6
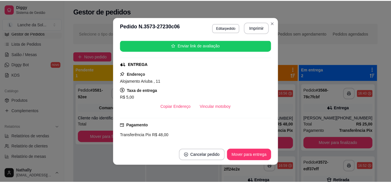
scroll to position [65, 0]
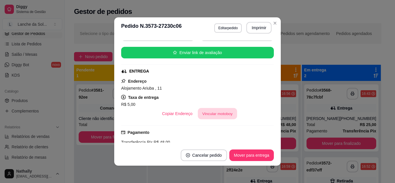
click at [205, 109] on button "Vincular motoboy" at bounding box center [217, 113] width 39 height 11
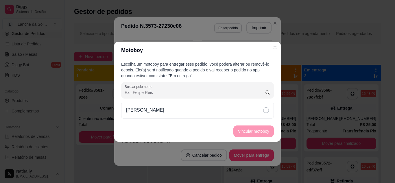
click at [223, 110] on div "[PERSON_NAME]" at bounding box center [197, 110] width 153 height 17
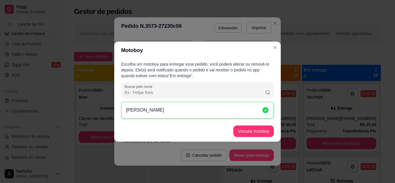
click at [223, 110] on div "[PERSON_NAME]" at bounding box center [197, 110] width 153 height 17
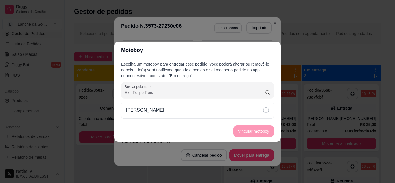
click at [230, 116] on div "[PERSON_NAME]" at bounding box center [197, 110] width 153 height 17
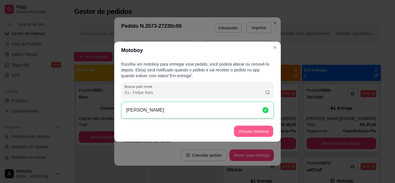
click at [244, 132] on button "Vincular motoboy" at bounding box center [253, 131] width 39 height 11
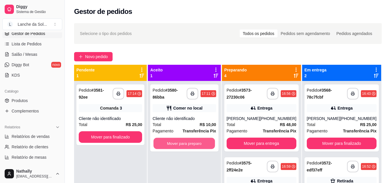
click at [187, 142] on button "Mover para preparo" at bounding box center [185, 143] width 62 height 11
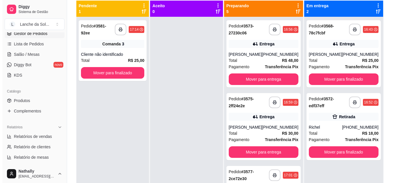
scroll to position [69, 0]
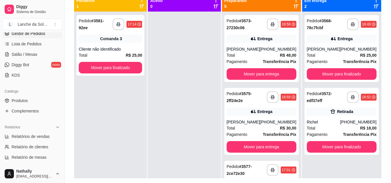
click at [280, 126] on strong "R$ 30,00" at bounding box center [288, 128] width 16 height 5
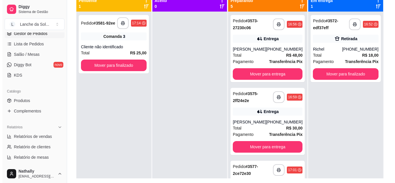
scroll to position [160, 0]
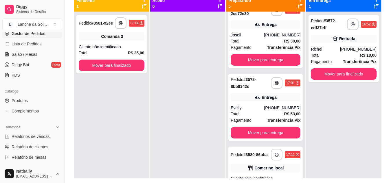
click at [274, 165] on div "**********" at bounding box center [265, 179] width 74 height 65
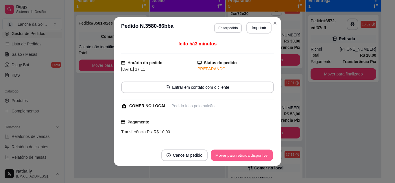
click at [266, 155] on button "Mover para retirada disponível" at bounding box center [242, 155] width 62 height 11
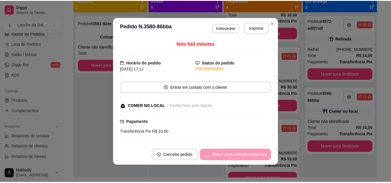
scroll to position [114, 0]
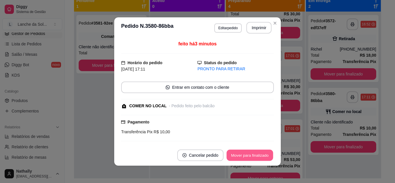
click at [266, 155] on button "Mover para finalizado" at bounding box center [250, 155] width 47 height 11
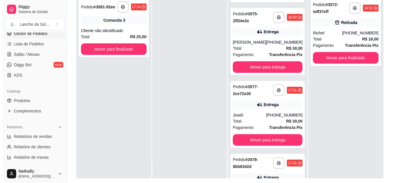
scroll to position [69, 0]
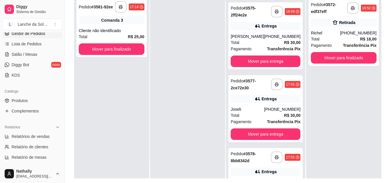
click at [257, 38] on div "[PERSON_NAME]" at bounding box center [247, 37] width 33 height 6
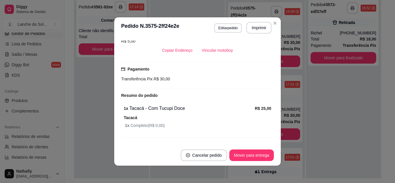
scroll to position [139, 0]
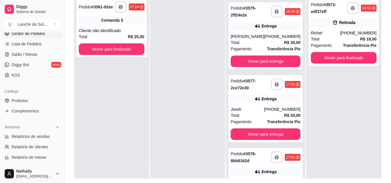
click at [264, 103] on div "Entrega" at bounding box center [266, 99] width 70 height 8
click at [280, 165] on div "**********" at bounding box center [265, 181] width 74 height 67
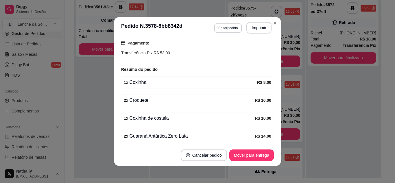
scroll to position [177, 0]
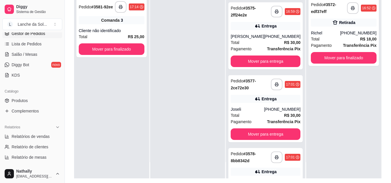
click at [270, 38] on div "[PHONE_NUMBER]" at bounding box center [282, 37] width 36 height 6
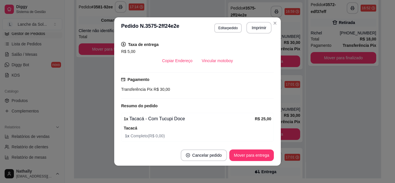
scroll to position [127, 0]
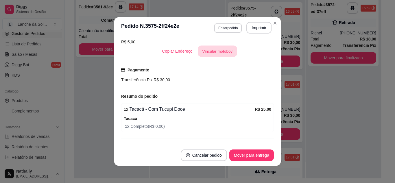
click at [215, 53] on button "Vincular motoboy" at bounding box center [217, 51] width 39 height 11
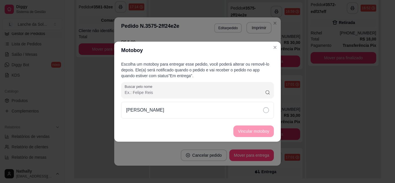
click at [240, 115] on div "[PERSON_NAME]" at bounding box center [197, 110] width 153 height 17
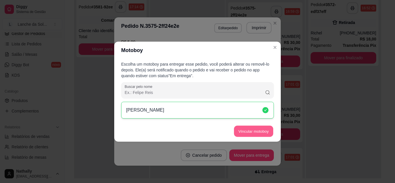
click at [245, 130] on button "Vincular motoboy" at bounding box center [253, 131] width 39 height 11
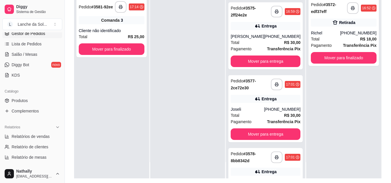
click at [270, 115] on div "Total R$ 30,00" at bounding box center [266, 115] width 70 height 6
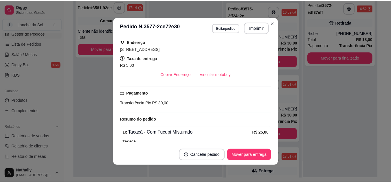
scroll to position [104, 0]
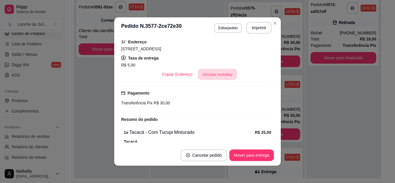
click at [219, 75] on button "Vincular motoboy" at bounding box center [217, 74] width 39 height 11
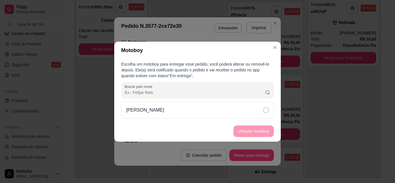
click at [229, 110] on div "[PERSON_NAME]" at bounding box center [197, 110] width 153 height 17
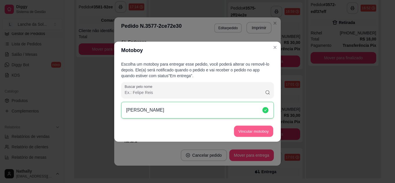
click at [242, 128] on button "Vincular motoboy" at bounding box center [253, 131] width 39 height 11
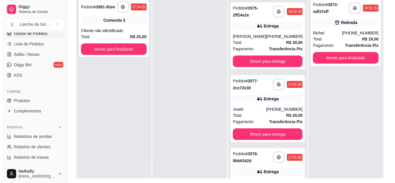
scroll to position [0, 0]
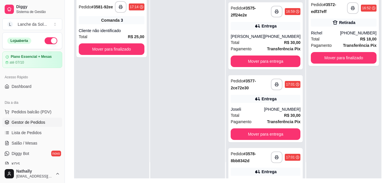
click at [36, 109] on span "Pedidos balcão (PDV)" at bounding box center [32, 112] width 40 height 6
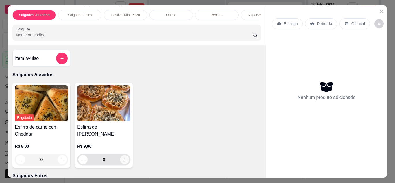
click at [123, 162] on icon "increase-product-quantity" at bounding box center [125, 160] width 4 height 4
type input "1"
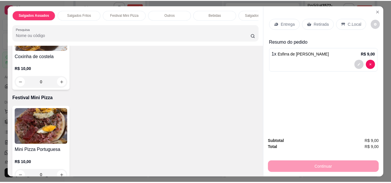
scroll to position [292, 0]
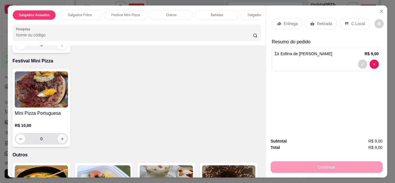
click at [60, 141] on icon "increase-product-quantity" at bounding box center [62, 139] width 4 height 4
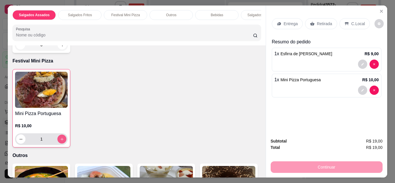
click at [60, 142] on icon "increase-product-quantity" at bounding box center [62, 139] width 4 height 4
type input "2"
click at [353, 23] on p "C.Local" at bounding box center [359, 24] width 14 height 6
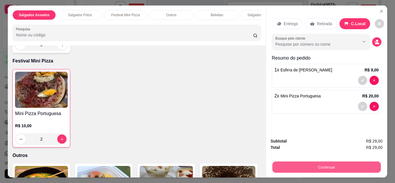
click at [330, 166] on button "Continuar" at bounding box center [326, 167] width 109 height 11
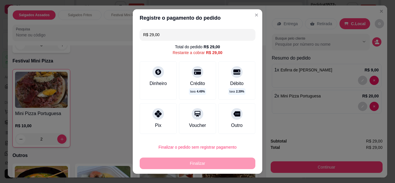
click at [155, 115] on icon at bounding box center [158, 114] width 7 height 7
type input "R$ 0,00"
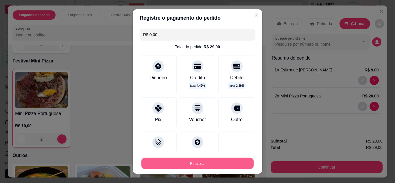
click at [203, 162] on button "Finalizar" at bounding box center [198, 163] width 112 height 11
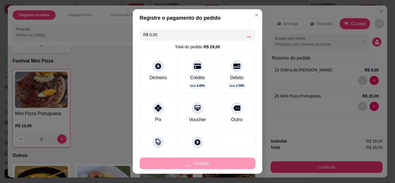
type input "0"
type input "-R$ 29,00"
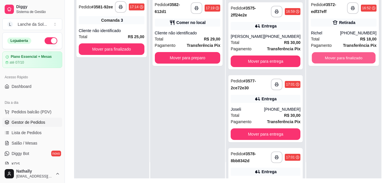
click at [323, 56] on button "Mover para finalizado" at bounding box center [344, 57] width 64 height 11
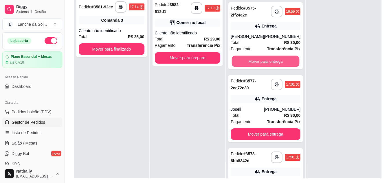
click at [272, 58] on button "Mover para entrega" at bounding box center [266, 61] width 68 height 11
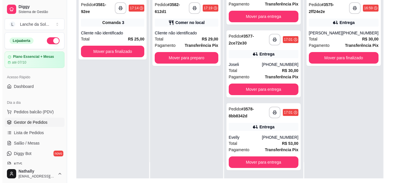
scroll to position [41, 0]
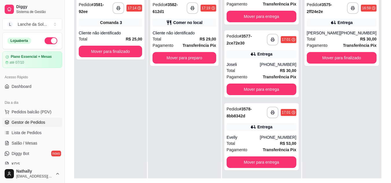
click at [282, 42] on div "17:01" at bounding box center [286, 39] width 9 height 5
click at [332, 38] on div "Total R$ 30,00" at bounding box center [342, 39] width 70 height 6
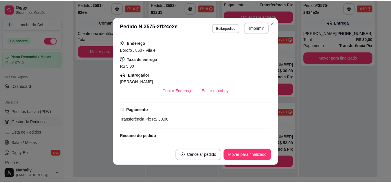
scroll to position [104, 0]
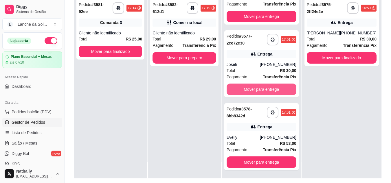
click at [276, 93] on button "Mover para entrega" at bounding box center [262, 90] width 70 height 12
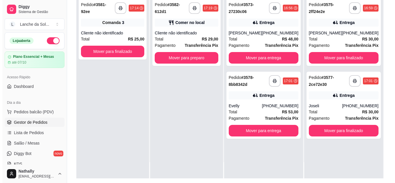
scroll to position [0, 0]
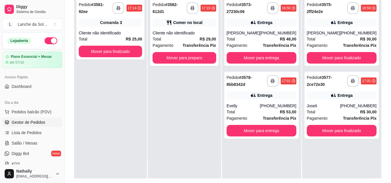
click at [340, 111] on div "Total R$ 30,00" at bounding box center [342, 112] width 70 height 6
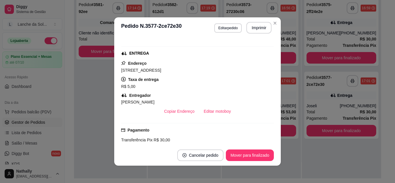
scroll to position [93, 0]
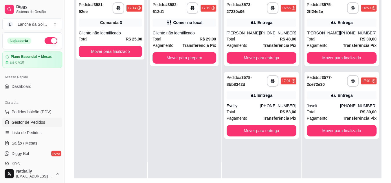
click at [265, 52] on div "**********" at bounding box center [261, 32] width 74 height 67
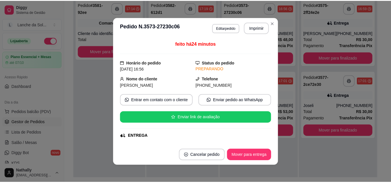
scroll to position [88, 0]
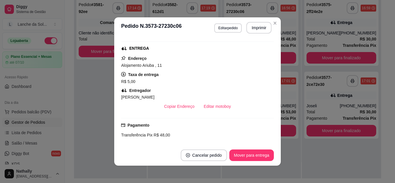
click at [257, 162] on footer "Cancelar pedido Mover para entrega" at bounding box center [197, 155] width 167 height 21
click at [259, 157] on button "Mover para entrega" at bounding box center [252, 156] width 45 height 12
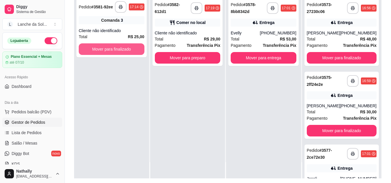
click at [111, 47] on button "Mover para finalizado" at bounding box center [112, 49] width 66 height 12
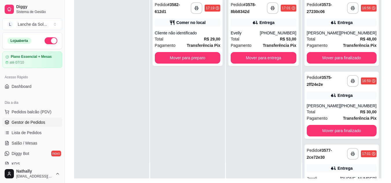
click at [173, 47] on span "Pagamento" at bounding box center [165, 45] width 21 height 6
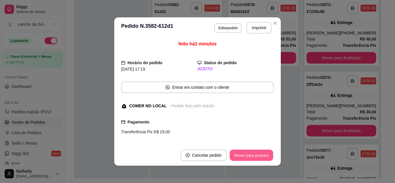
click at [244, 156] on button "Mover para preparo" at bounding box center [251, 155] width 43 height 11
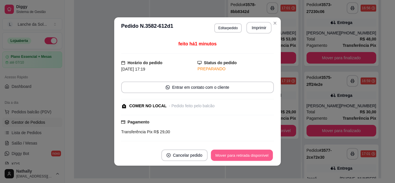
click at [244, 156] on button "Mover para retirada disponível" at bounding box center [242, 155] width 62 height 11
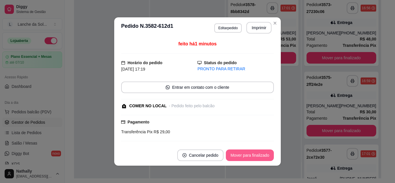
click at [244, 156] on button "Mover para finalizado" at bounding box center [250, 156] width 48 height 12
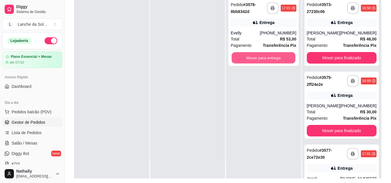
click at [277, 60] on button "Mover para entrega" at bounding box center [264, 57] width 64 height 11
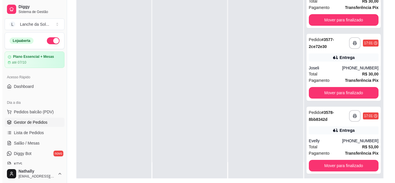
scroll to position [114, 0]
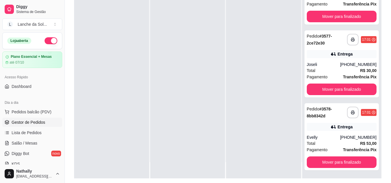
click at [344, 138] on div "[PHONE_NUMBER]" at bounding box center [358, 138] width 36 height 6
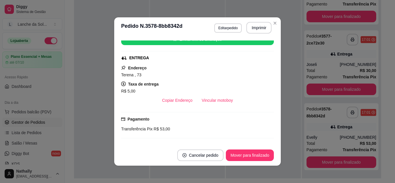
scroll to position [82, 0]
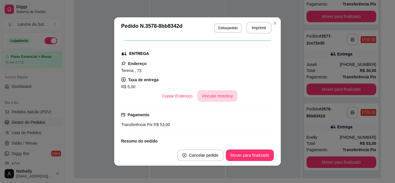
click at [219, 93] on button "Vincular motoboy" at bounding box center [217, 96] width 41 height 12
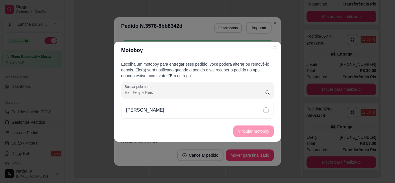
click at [199, 109] on div "[PERSON_NAME]" at bounding box center [197, 110] width 153 height 17
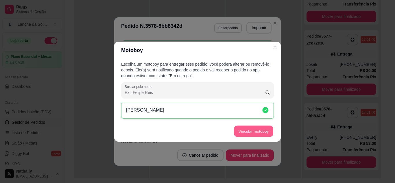
click at [256, 134] on button "Vincular motoboy" at bounding box center [253, 131] width 39 height 11
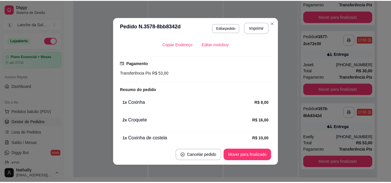
scroll to position [192, 0]
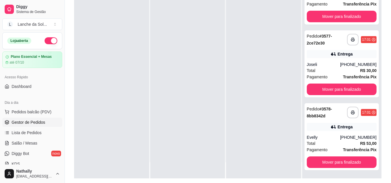
click at [373, 95] on div "**********" at bounding box center [341, 86] width 79 height 183
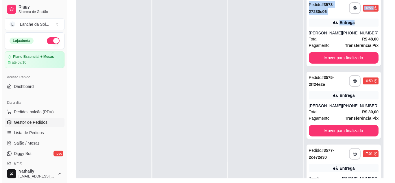
scroll to position [0, 0]
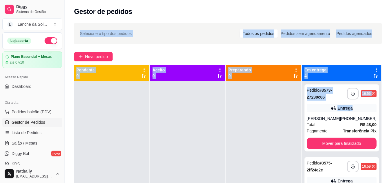
drag, startPoint x: 377, startPoint y: 20, endPoint x: 153, endPoint y: -25, distance: 228.5
click at [153, 0] on html "**********" at bounding box center [195, 91] width 391 height 183
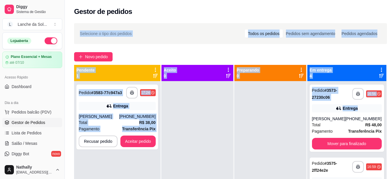
click at [147, 120] on strong "R$ 38,00" at bounding box center [147, 122] width 16 height 5
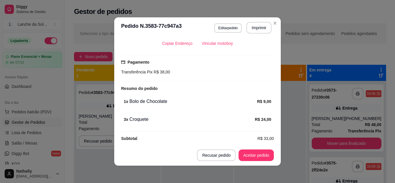
scroll to position [141, 0]
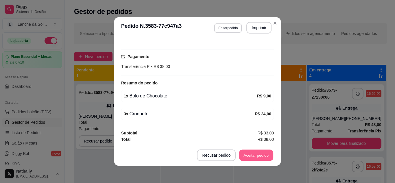
click at [254, 155] on button "Aceitar pedido" at bounding box center [256, 155] width 34 height 11
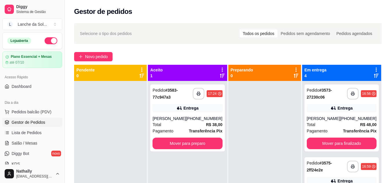
click at [206, 122] on strong "R$ 38,00" at bounding box center [214, 124] width 16 height 5
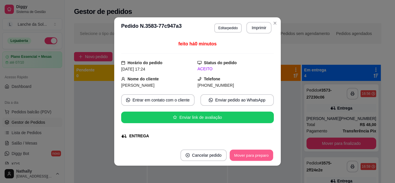
click at [253, 158] on button "Mover para preparo" at bounding box center [251, 155] width 43 height 11
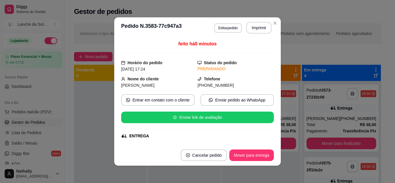
scroll to position [25, 0]
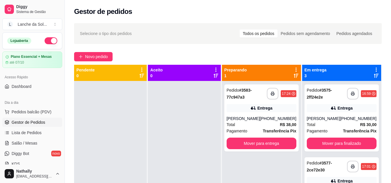
click at [36, 111] on span "Pedidos balcão (PDV)" at bounding box center [32, 112] width 40 height 6
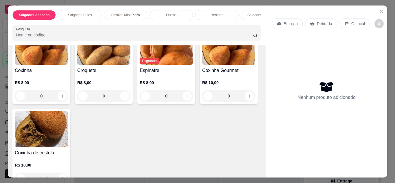
scroll to position [155, 0]
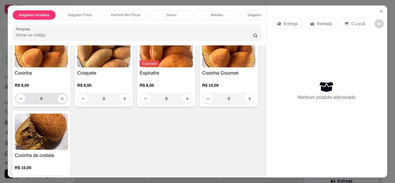
click at [62, 100] on icon "increase-product-quantity" at bounding box center [62, 99] width 4 height 4
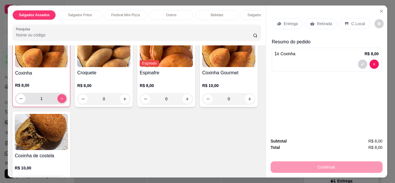
click at [62, 100] on icon "increase-product-quantity" at bounding box center [62, 99] width 4 height 4
type input "2"
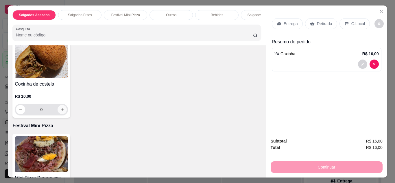
click at [67, 110] on button "increase-product-quantity" at bounding box center [62, 109] width 9 height 9
type input "1"
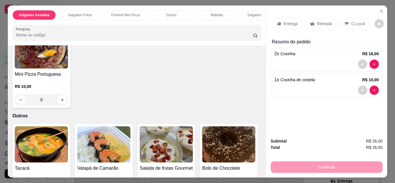
scroll to position [334, 0]
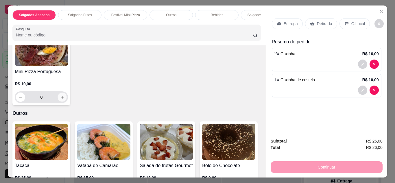
click at [61, 100] on icon "increase-product-quantity" at bounding box center [62, 97] width 4 height 4
type input "1"
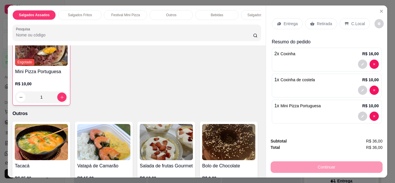
click at [352, 21] on p "C.Local" at bounding box center [359, 24] width 14 height 6
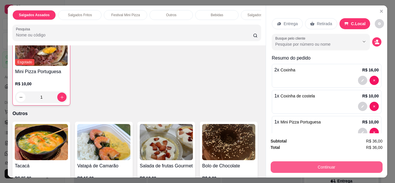
click at [346, 163] on button "Continuar" at bounding box center [327, 167] width 112 height 12
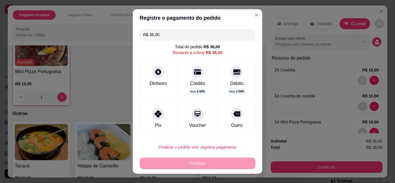
click at [163, 116] on div "Pix" at bounding box center [158, 118] width 37 height 31
type input "R$ 0,00"
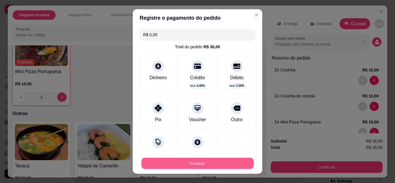
click at [212, 164] on button "Finalizar" at bounding box center [198, 163] width 112 height 11
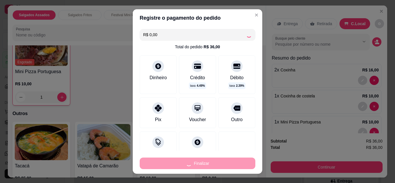
type input "0"
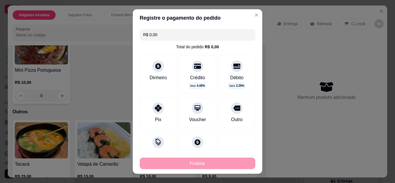
type input "-R$ 36,00"
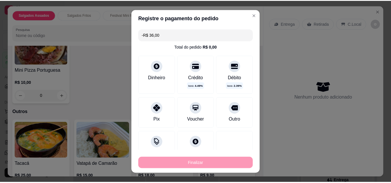
scroll to position [333, 0]
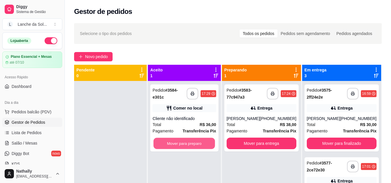
click at [201, 140] on button "Mover para preparo" at bounding box center [185, 143] width 62 height 11
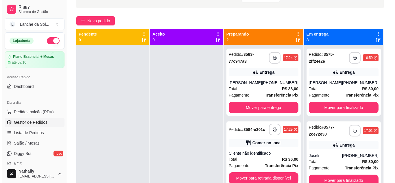
scroll to position [88, 0]
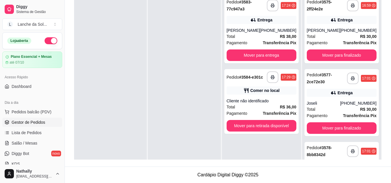
click at [274, 104] on div "Cliente não identificado" at bounding box center [262, 101] width 70 height 6
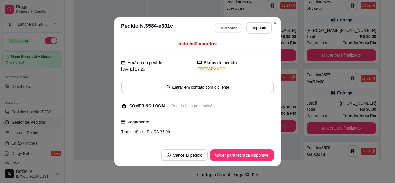
click at [220, 30] on button "Editar pedido" at bounding box center [228, 27] width 27 height 9
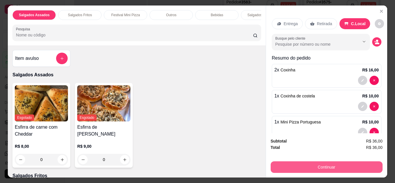
click at [313, 163] on button "Continuar" at bounding box center [327, 167] width 112 height 12
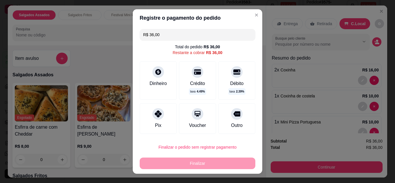
click at [201, 38] on input "R$ 36,00" at bounding box center [197, 35] width 109 height 12
click at [164, 75] on div "Dinheiro" at bounding box center [158, 80] width 37 height 38
click at [158, 131] on div "Pix" at bounding box center [158, 118] width 37 height 31
type input "R$ 0,00"
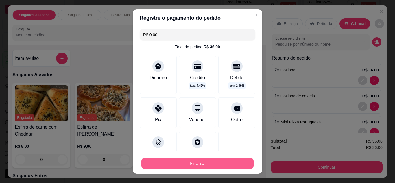
click at [195, 168] on button "Finalizar" at bounding box center [198, 163] width 112 height 11
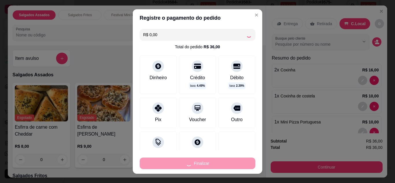
type input "0"
type input "-R$ 36,00"
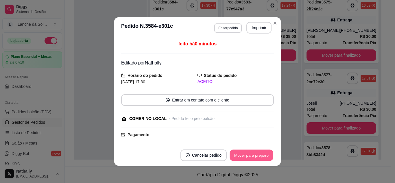
click at [238, 151] on button "Mover para preparo" at bounding box center [251, 155] width 43 height 11
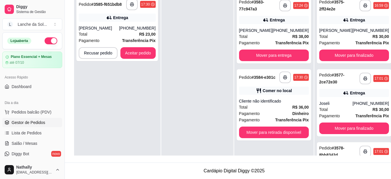
click at [127, 41] on strong "Transferência Pix" at bounding box center [139, 40] width 34 height 5
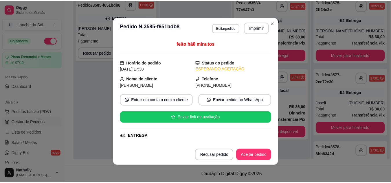
scroll to position [141, 0]
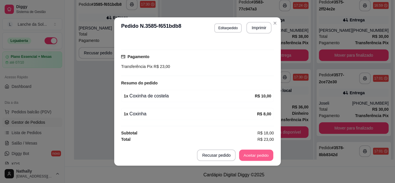
click at [257, 160] on button "Aceitar pedido" at bounding box center [256, 155] width 34 height 11
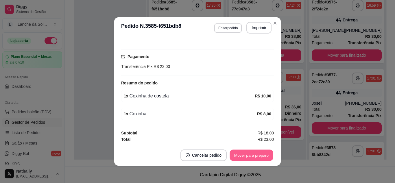
click at [250, 158] on button "Mover para preparo" at bounding box center [251, 155] width 43 height 11
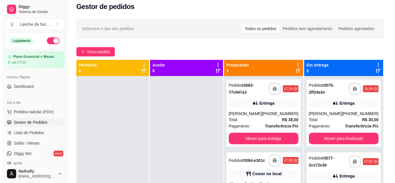
scroll to position [0, 0]
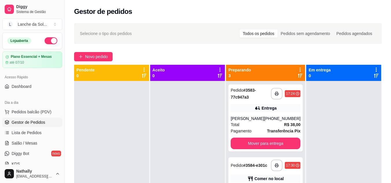
click at [264, 126] on div "Total R$ 38,00" at bounding box center [266, 125] width 70 height 6
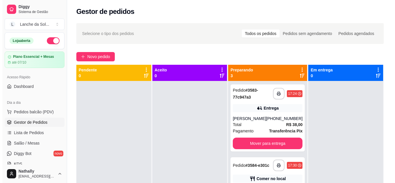
scroll to position [34, 0]
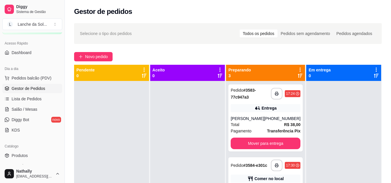
click at [24, 122] on span "Diggy Bot" at bounding box center [21, 120] width 18 height 6
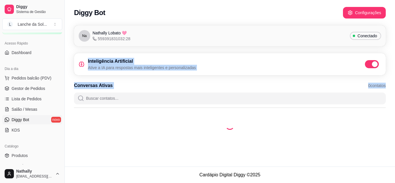
click at [391, 98] on div "Na Nathally Lobato 🩷 559391831032:28 Conectado Inteligência Artificial Ative a …" at bounding box center [230, 84] width 331 height 124
click at [372, 63] on span at bounding box center [374, 64] width 7 height 6
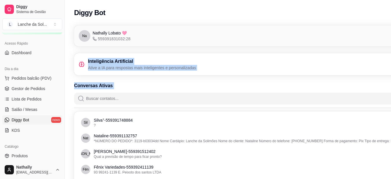
click at [40, 87] on span "Gestor de Pedidos" at bounding box center [29, 89] width 34 height 6
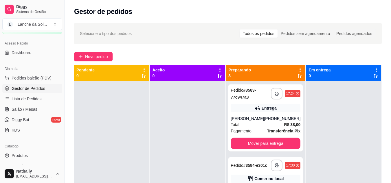
click at [246, 120] on div "[PERSON_NAME]" at bounding box center [247, 119] width 33 height 6
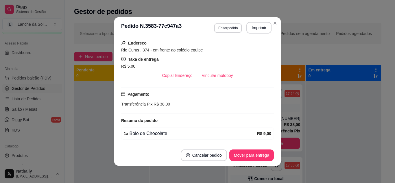
scroll to position [105, 0]
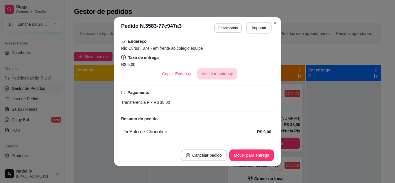
click at [214, 74] on button "Vincular motoboy" at bounding box center [217, 74] width 41 height 12
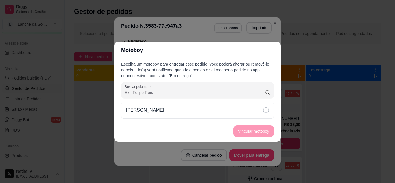
click at [213, 111] on div "[PERSON_NAME]" at bounding box center [197, 110] width 153 height 17
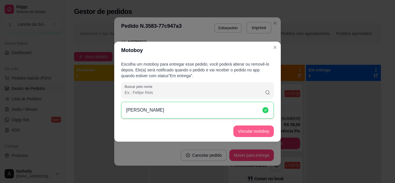
click at [258, 135] on button "Vincular motoboy" at bounding box center [254, 132] width 41 height 12
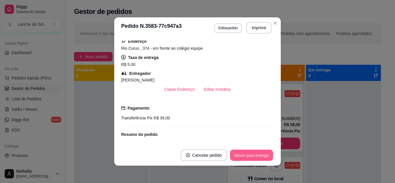
click at [247, 155] on button "Mover para entrega" at bounding box center [251, 155] width 43 height 11
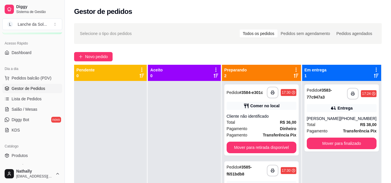
click at [268, 131] on div "Pagamento Dinheiro" at bounding box center [262, 129] width 70 height 6
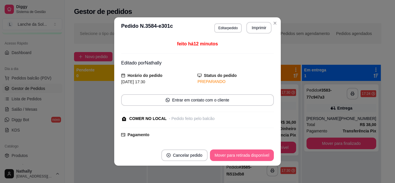
click at [255, 159] on button "Mover para retirada disponível" at bounding box center [242, 156] width 64 height 12
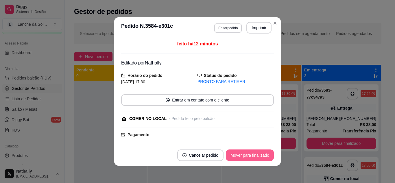
click at [255, 157] on button "Mover para finalizado" at bounding box center [250, 156] width 48 height 12
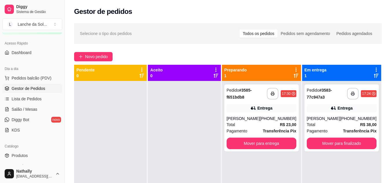
click at [286, 128] on span "Transferência Pix" at bounding box center [280, 131] width 34 height 6
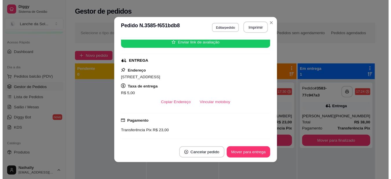
scroll to position [110, 0]
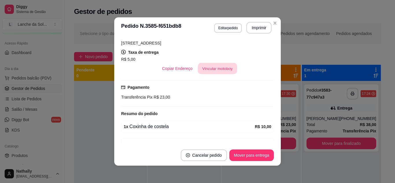
click at [208, 68] on button "Vincular motoboy" at bounding box center [217, 68] width 39 height 11
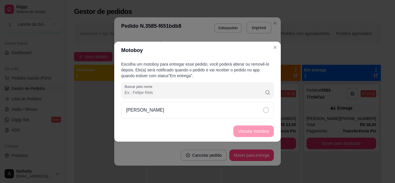
click at [196, 110] on div "[PERSON_NAME]" at bounding box center [197, 110] width 153 height 17
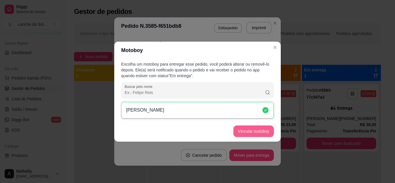
click at [237, 132] on button "Vincular motoboy" at bounding box center [254, 132] width 41 height 12
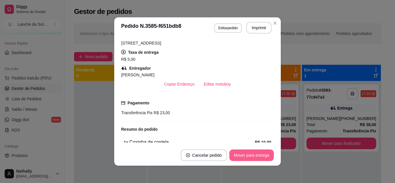
click at [249, 156] on button "Mover para entrega" at bounding box center [252, 156] width 45 height 12
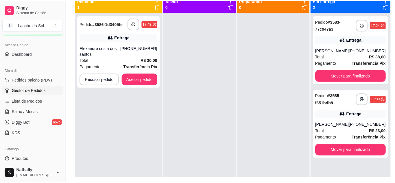
scroll to position [70, 0]
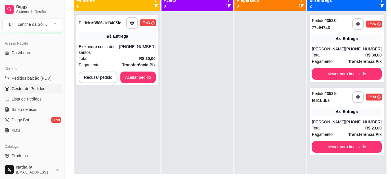
click at [130, 52] on div "[PHONE_NUMBER]" at bounding box center [137, 50] width 36 height 12
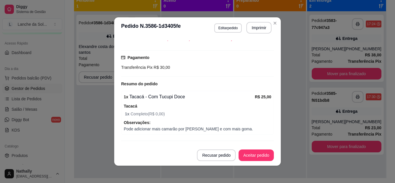
scroll to position [155, 0]
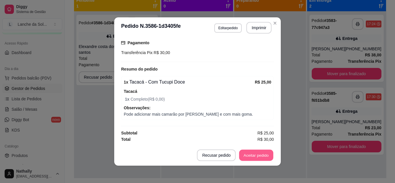
click at [260, 159] on button "Aceitar pedido" at bounding box center [256, 155] width 34 height 11
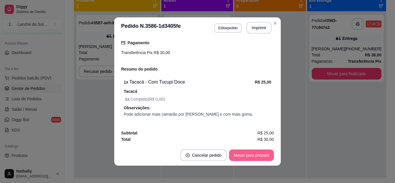
click at [239, 153] on button "Mover para preparo" at bounding box center [251, 156] width 45 height 12
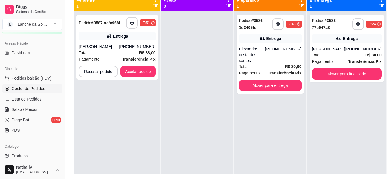
click at [114, 52] on div "Total R$ 83,00" at bounding box center [117, 52] width 77 height 6
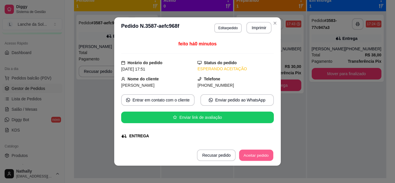
click at [257, 156] on button "Aceitar pedido" at bounding box center [256, 155] width 34 height 11
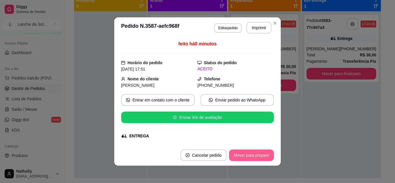
click at [248, 154] on button "Mover para preparo" at bounding box center [251, 156] width 45 height 12
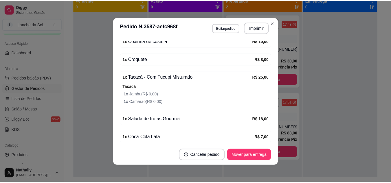
scroll to position [226, 0]
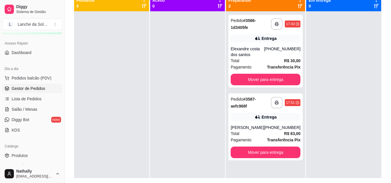
click at [27, 119] on span "Diggy Bot" at bounding box center [21, 120] width 18 height 6
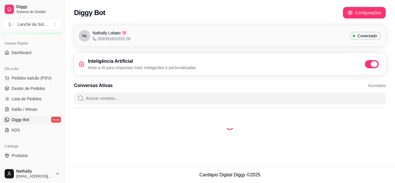
click at [376, 65] on span at bounding box center [374, 64] width 7 height 6
click at [369, 65] on input "checkbox" at bounding box center [367, 67] width 4 height 4
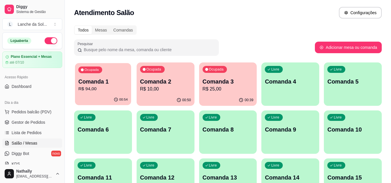
click at [101, 85] on p "Comanda 1" at bounding box center [102, 82] width 49 height 8
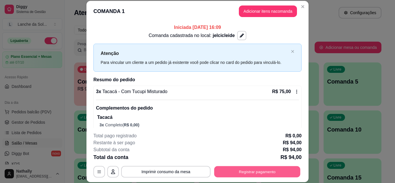
click at [258, 175] on button "Registrar pagamento" at bounding box center [257, 171] width 86 height 11
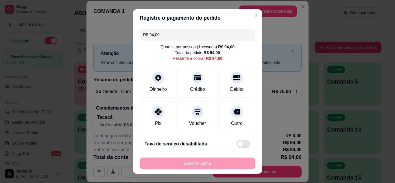
click at [156, 115] on div at bounding box center [159, 112] width 12 height 12
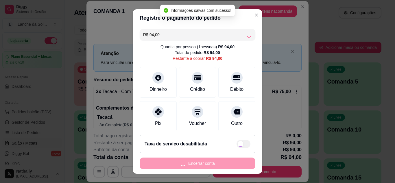
type input "R$ 0,00"
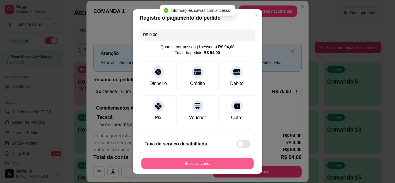
click at [227, 164] on button "Encerrar conta" at bounding box center [198, 163] width 112 height 11
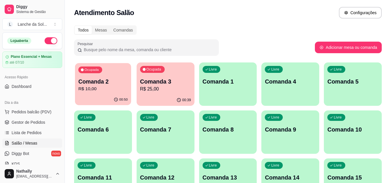
click at [81, 93] on div "Ocupada Comanda 2 R$ 10,00" at bounding box center [103, 78] width 56 height 31
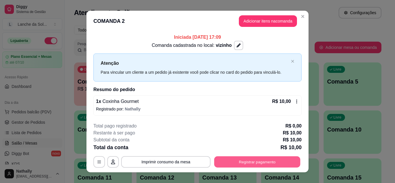
click at [250, 162] on button "Registrar pagamento" at bounding box center [257, 162] width 86 height 11
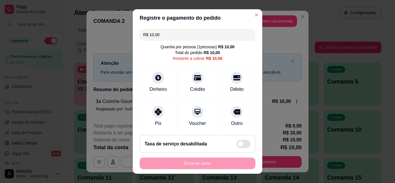
click at [155, 114] on icon at bounding box center [158, 112] width 7 height 7
type input "R$ 0,00"
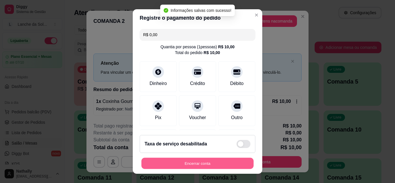
click at [221, 166] on button "Encerrar conta" at bounding box center [198, 163] width 112 height 11
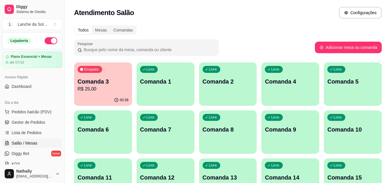
click at [93, 77] on div "Ocupada Comanda 3 R$ 25,00" at bounding box center [103, 79] width 58 height 32
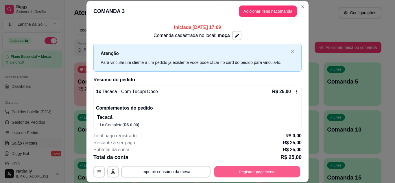
click at [230, 169] on button "Registrar pagamento" at bounding box center [257, 171] width 86 height 11
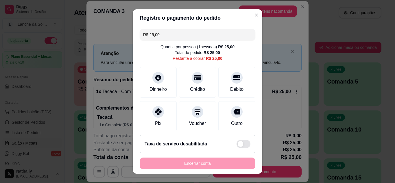
click at [157, 77] on icon at bounding box center [158, 78] width 6 height 6
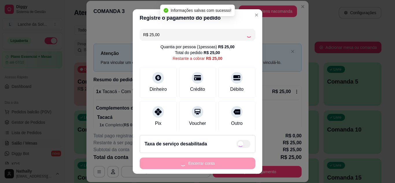
type input "R$ 0,00"
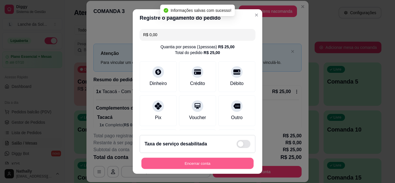
click at [235, 162] on button "Encerrar conta" at bounding box center [198, 163] width 112 height 11
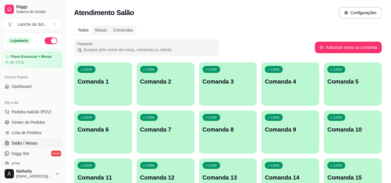
click at [36, 122] on span "Gestor de Pedidos" at bounding box center [29, 123] width 34 height 6
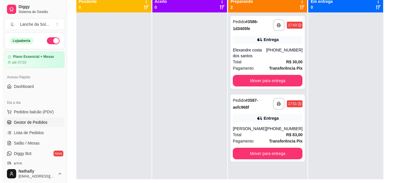
scroll to position [61, 0]
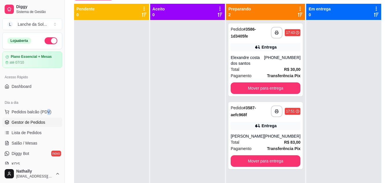
drag, startPoint x: 47, startPoint y: 117, endPoint x: 45, endPoint y: 114, distance: 4.1
click at [45, 114] on ul "Pedidos balcão (PDV) Gestor de Pedidos Lista de Pedidos Salão / Mesas Diggy Bot…" at bounding box center [32, 137] width 60 height 61
click at [45, 114] on span "Pedidos balcão (PDV)" at bounding box center [32, 112] width 40 height 6
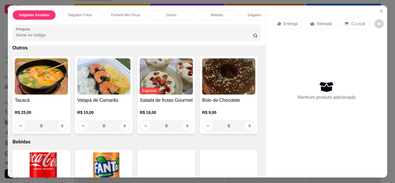
scroll to position [452, 0]
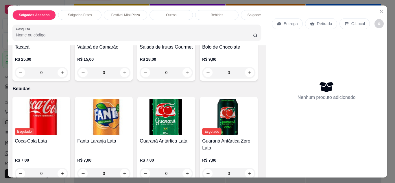
click at [65, 75] on div "0" at bounding box center [41, 73] width 53 height 12
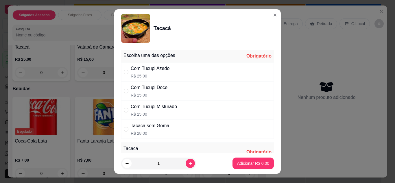
click at [188, 102] on div "Com Tucupi Misturado R$ 25,00" at bounding box center [197, 110] width 153 height 19
radio input "true"
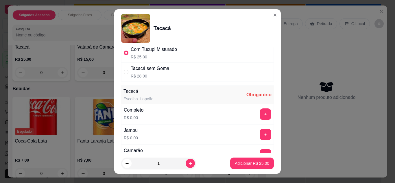
scroll to position [60, 0]
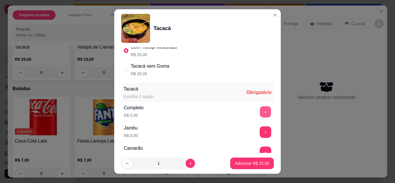
click at [260, 108] on button "+" at bounding box center [265, 111] width 11 height 11
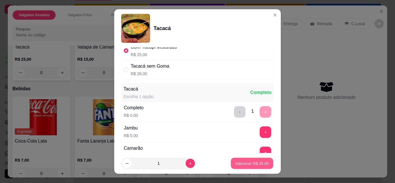
click at [256, 164] on p "Adicionar R$ 25,00" at bounding box center [253, 163] width 34 height 5
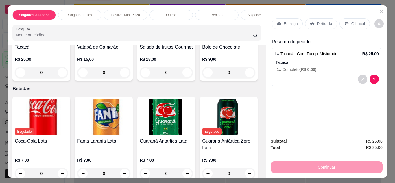
click at [346, 21] on icon at bounding box center [347, 23] width 5 height 5
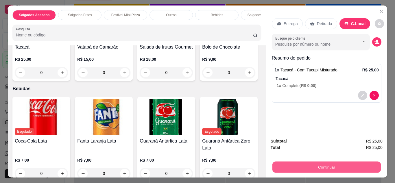
click at [307, 166] on button "Continuar" at bounding box center [326, 167] width 109 height 11
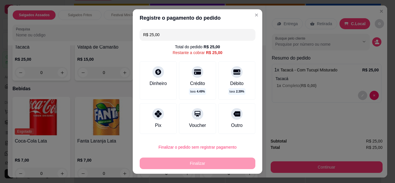
click at [155, 126] on div "Pix" at bounding box center [158, 125] width 6 height 7
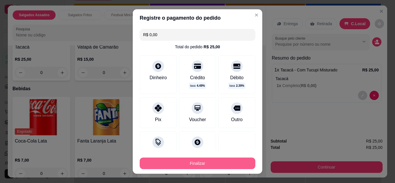
click at [204, 161] on button "Finalizar" at bounding box center [198, 164] width 116 height 12
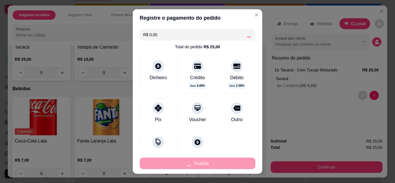
type input "-R$ 25,00"
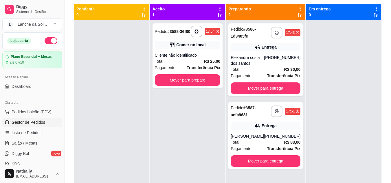
click at [189, 58] on div "Cliente não identificado" at bounding box center [188, 55] width 66 height 6
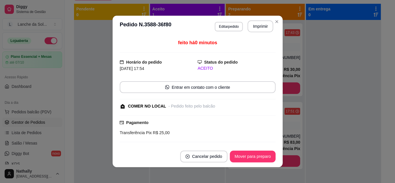
click at [189, 58] on div "feito há 0 minutos Horário do pedido 21/09/2025 17:54 Status do pedido ACEITO E…" at bounding box center [198, 91] width 156 height 104
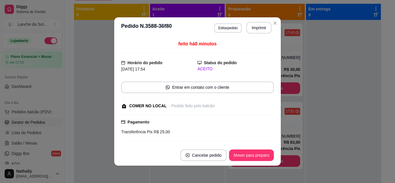
click at [256, 161] on footer "Cancelar pedido Mover para preparo" at bounding box center [197, 155] width 167 height 21
click at [258, 154] on button "Mover para preparo" at bounding box center [251, 156] width 45 height 12
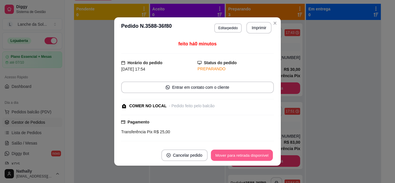
click at [258, 154] on button "Mover para retirada disponível" at bounding box center [242, 155] width 62 height 11
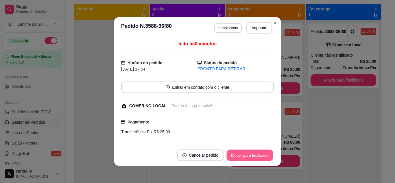
click at [258, 154] on button "Mover para finalizado" at bounding box center [250, 155] width 47 height 11
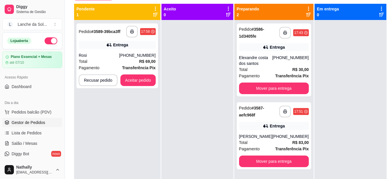
click at [125, 61] on div "Total R$ 69,00" at bounding box center [117, 61] width 77 height 6
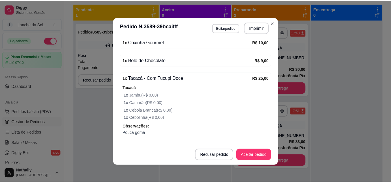
scroll to position [231, 0]
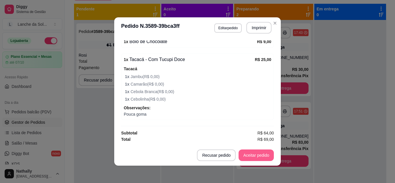
click at [257, 155] on button "Aceitar pedido" at bounding box center [256, 156] width 35 height 12
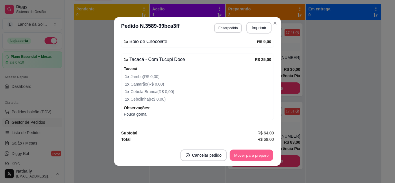
click at [235, 159] on button "Mover para preparo" at bounding box center [251, 155] width 43 height 11
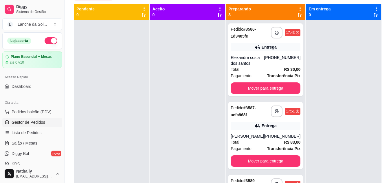
click at [32, 144] on span "Salão / Mesas" at bounding box center [25, 143] width 26 height 6
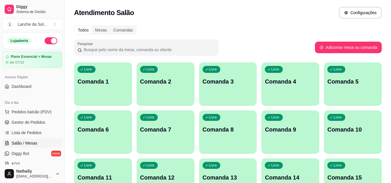
click at [115, 68] on div "Livre Comanda 1" at bounding box center [103, 81] width 58 height 36
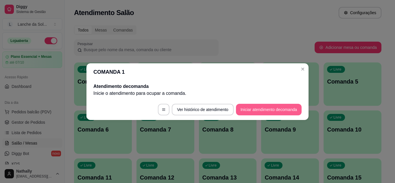
click at [245, 110] on button "Iniciar atendimento de comanda" at bounding box center [269, 110] width 66 height 12
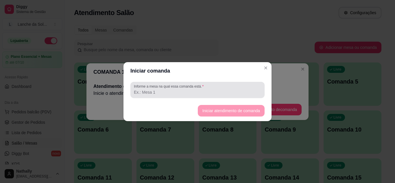
click at [199, 92] on input "Informe a mesa na qual essa comanda está." at bounding box center [197, 92] width 127 height 6
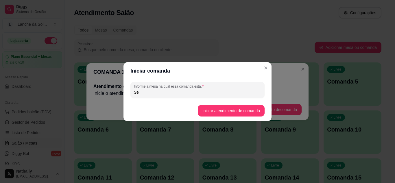
type input "S"
type input "Erivaldo"
click at [214, 107] on button "Iniciar atendimento de comanda" at bounding box center [231, 111] width 67 height 12
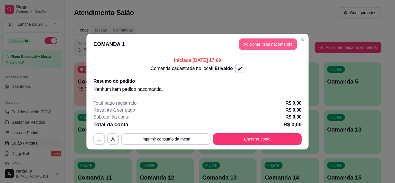
click at [276, 43] on button "Adicionar itens na comanda" at bounding box center [268, 44] width 58 height 12
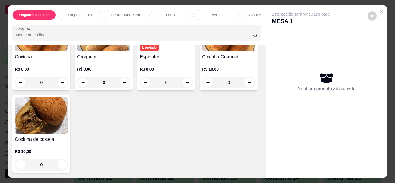
scroll to position [157, 0]
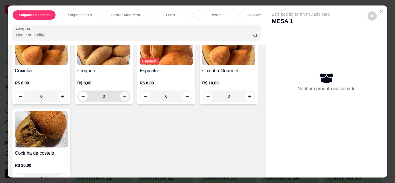
click at [124, 97] on icon "increase-product-quantity" at bounding box center [125, 96] width 4 height 4
type input "1"
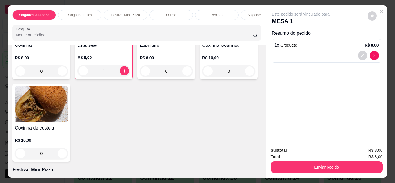
scroll to position [197, 0]
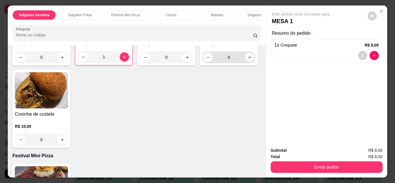
click at [245, 62] on button "increase-product-quantity" at bounding box center [249, 57] width 9 height 9
type input "1"
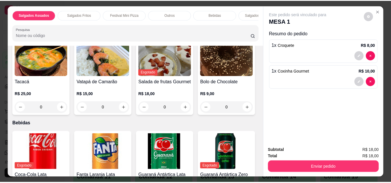
scroll to position [462, 0]
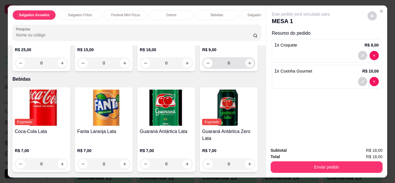
click at [245, 67] on button "increase-product-quantity" at bounding box center [249, 62] width 9 height 9
type input "1"
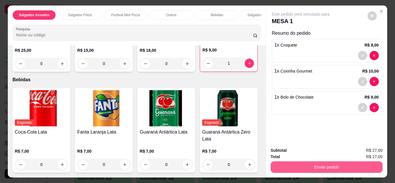
click at [329, 166] on button "Enviar pedido" at bounding box center [327, 167] width 112 height 12
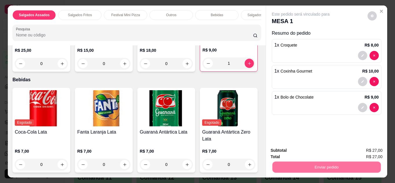
click at [309, 151] on button "Não registrar e enviar pedido" at bounding box center [308, 150] width 60 height 11
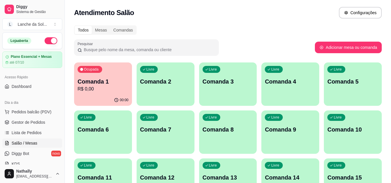
click at [32, 122] on span "Gestor de Pedidos" at bounding box center [29, 123] width 34 height 6
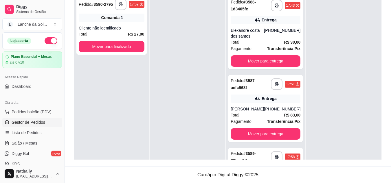
scroll to position [47, 0]
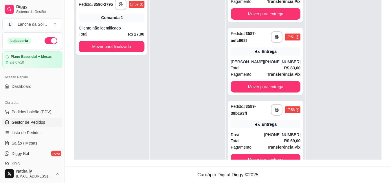
click at [253, 136] on div "Rosi" at bounding box center [247, 135] width 33 height 6
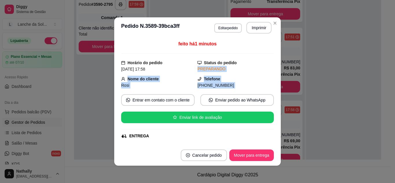
drag, startPoint x: 267, startPoint y: 61, endPoint x: 265, endPoint y: 66, distance: 5.9
click at [268, 86] on div "feito há 1 minutos Horário do pedido 21/09/2025 17:58 Status do pedido PREPARAN…" at bounding box center [197, 92] width 153 height 102
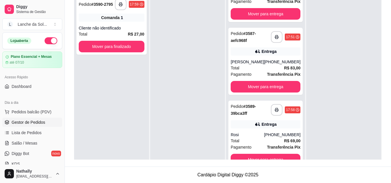
drag, startPoint x: 63, startPoint y: 72, endPoint x: 61, endPoint y: 86, distance: 13.7
click at [61, 86] on div "Diggy Sistema de Gestão L Lanche da Sol ... Loja aberta Plano Essencial + Mesas…" at bounding box center [32, 91] width 65 height 183
click at [61, 77] on div "Diggy Sistema de Gestão L Lanche da Sol ... Loja aberta Plano Essencial + Mesas…" at bounding box center [32, 91] width 65 height 183
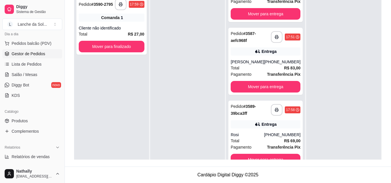
scroll to position [70, 0]
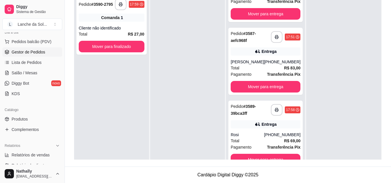
click at [40, 116] on link "Produtos" at bounding box center [32, 119] width 60 height 9
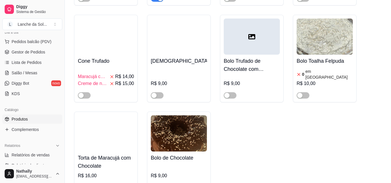
scroll to position [1173, 0]
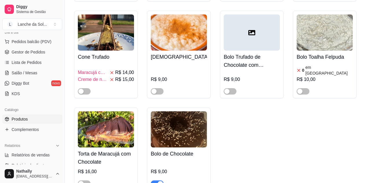
click at [184, 175] on div at bounding box center [179, 181] width 56 height 12
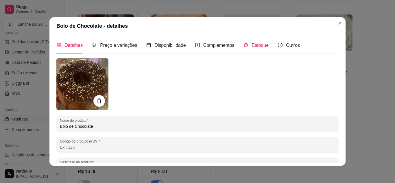
click at [245, 48] on div "Estoque" at bounding box center [256, 45] width 25 height 7
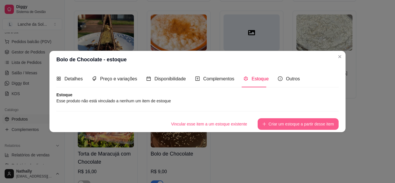
click at [304, 128] on button "Criar um estoque a partir desse item" at bounding box center [298, 124] width 81 height 12
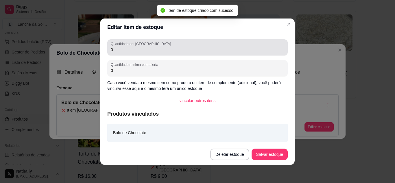
click at [138, 50] on input "0" at bounding box center [198, 50] width 174 height 6
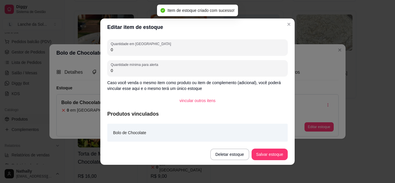
click at [138, 50] on input "0" at bounding box center [198, 50] width 174 height 6
type input "1"
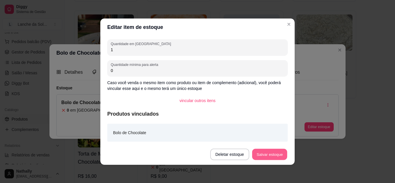
click at [260, 152] on button "Salvar estoque" at bounding box center [269, 154] width 35 height 11
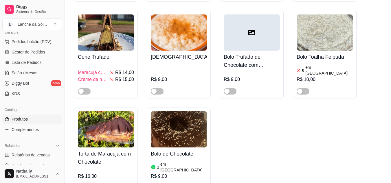
click at [30, 74] on span "Salão / Mesas" at bounding box center [25, 73] width 26 height 6
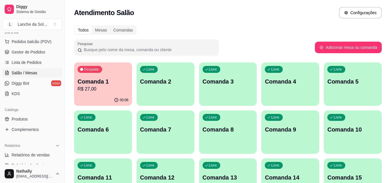
click at [168, 95] on div "Livre Comanda 2" at bounding box center [166, 81] width 58 height 36
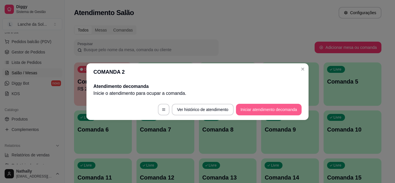
click at [264, 106] on button "Iniciar atendimento de comanda" at bounding box center [269, 110] width 66 height 12
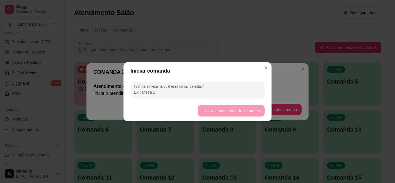
click at [210, 92] on input "Informe a mesa na qual essa comanda está." at bounding box center [197, 92] width 127 height 6
type input "Eleni"
click at [218, 115] on button "Iniciar atendimento de comanda" at bounding box center [231, 110] width 65 height 11
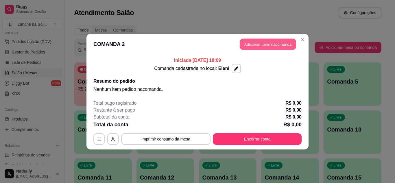
click at [278, 48] on button "Adicionar itens na comanda" at bounding box center [268, 43] width 56 height 11
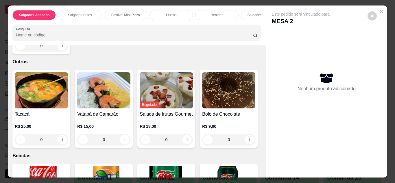
scroll to position [387, 0]
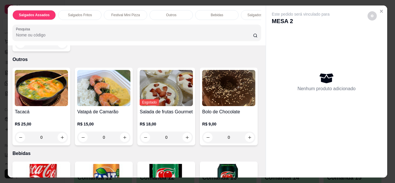
click at [62, 138] on div "0" at bounding box center [41, 138] width 53 height 12
click at [59, 140] on div "0" at bounding box center [41, 138] width 53 height 12
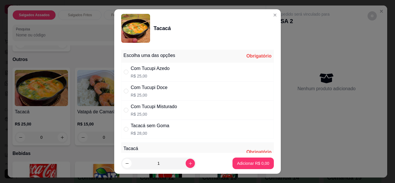
click at [224, 116] on div "Com Tucupi Misturado R$ 25,00" at bounding box center [197, 110] width 153 height 19
radio input "true"
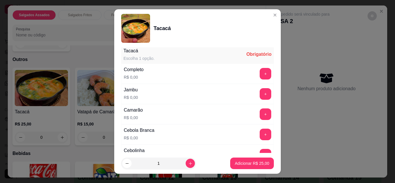
scroll to position [99, 0]
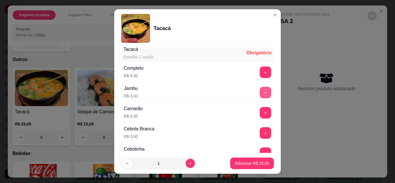
click at [260, 93] on button "+" at bounding box center [266, 93] width 12 height 12
click at [260, 109] on button "+" at bounding box center [265, 112] width 11 height 11
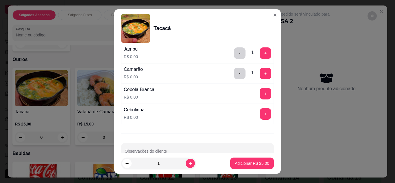
scroll to position [144, 0]
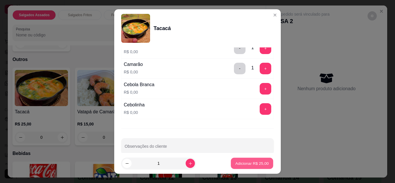
click at [249, 166] on p "Adicionar R$ 25,00" at bounding box center [253, 163] width 34 height 5
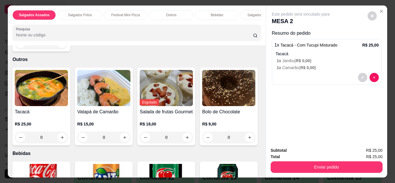
click at [58, 140] on div "0" at bounding box center [41, 138] width 53 height 12
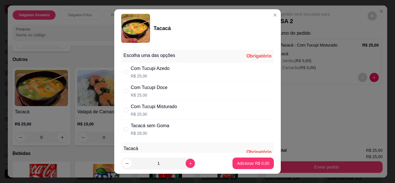
click at [164, 113] on p "R$ 25,00" at bounding box center [154, 114] width 46 height 6
radio input "true"
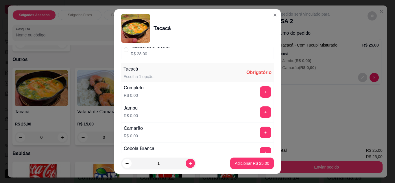
scroll to position [98, 0]
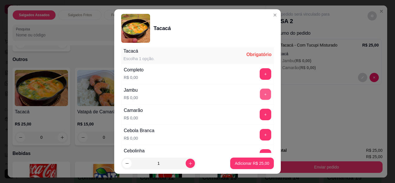
click at [260, 94] on button "+" at bounding box center [265, 94] width 11 height 11
click at [260, 113] on button "+" at bounding box center [266, 115] width 12 height 12
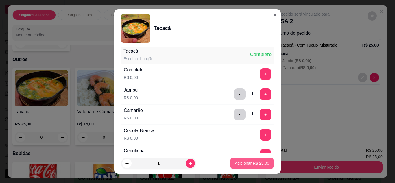
click at [254, 161] on p "Adicionar R$ 25,00" at bounding box center [252, 164] width 34 height 6
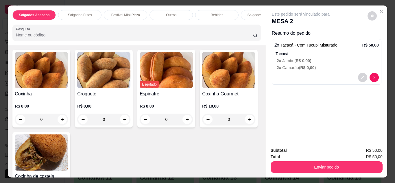
scroll to position [107, 0]
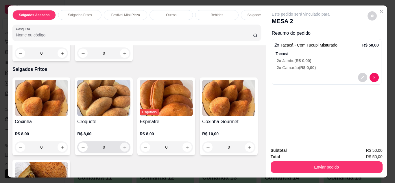
click at [124, 148] on icon "increase-product-quantity" at bounding box center [125, 147] width 4 height 4
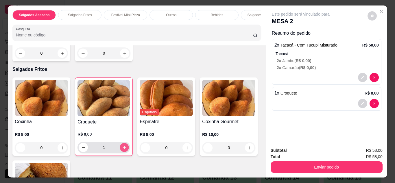
click at [124, 148] on icon "increase-product-quantity" at bounding box center [124, 148] width 4 height 4
type input "2"
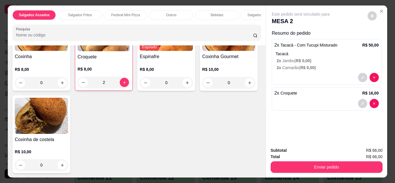
scroll to position [199, 0]
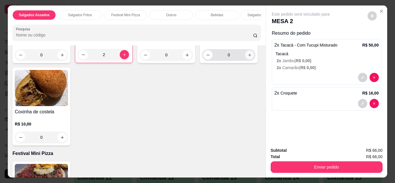
click at [248, 57] on icon "increase-product-quantity" at bounding box center [250, 55] width 4 height 4
type input "1"
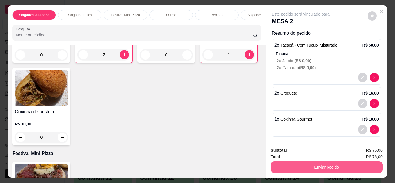
click at [306, 168] on button "Enviar pedido" at bounding box center [327, 167] width 112 height 12
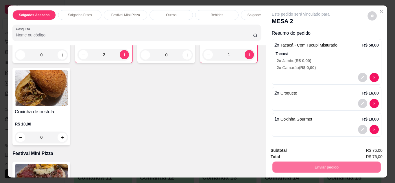
click at [297, 153] on button "Não registrar e enviar pedido" at bounding box center [308, 150] width 60 height 11
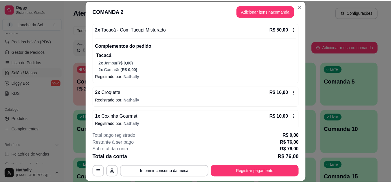
scroll to position [67, 0]
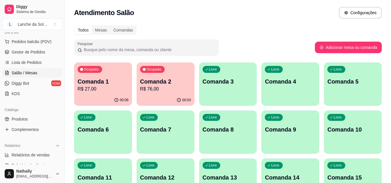
click at [43, 52] on span "Gestor de Pedidos" at bounding box center [29, 52] width 34 height 6
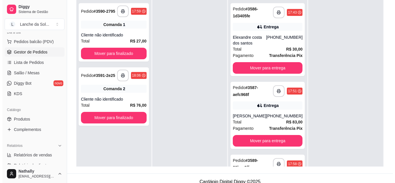
scroll to position [88, 0]
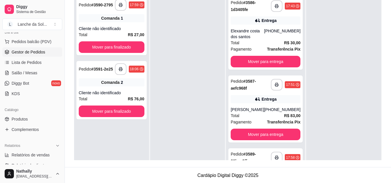
click at [272, 112] on div "[PHONE_NUMBER]" at bounding box center [282, 110] width 36 height 6
click at [266, 118] on div "Total R$ 83,00" at bounding box center [266, 116] width 70 height 6
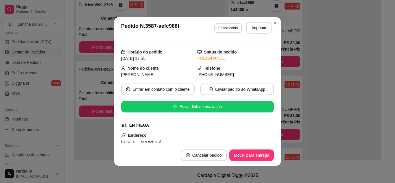
scroll to position [0, 0]
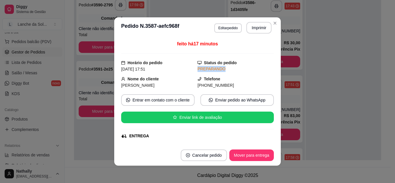
drag, startPoint x: 272, startPoint y: 59, endPoint x: 272, endPoint y: 68, distance: 9.0
click at [272, 68] on div "feito há 17 minutos Horário do pedido 21/09/2025 17:51 Status do pedido PREPARA…" at bounding box center [197, 91] width 167 height 107
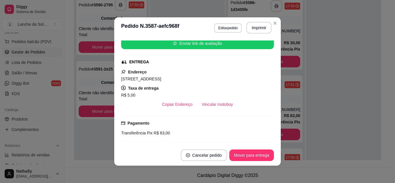
scroll to position [78, 0]
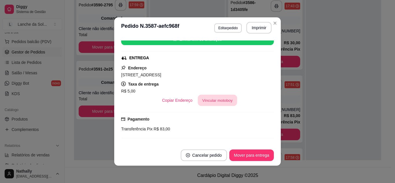
click at [209, 100] on button "Vincular motoboy" at bounding box center [217, 100] width 39 height 11
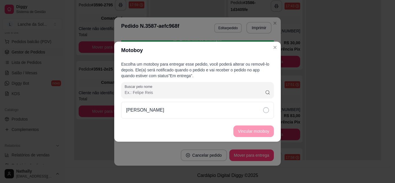
click at [219, 114] on div "[PERSON_NAME]" at bounding box center [197, 110] width 153 height 17
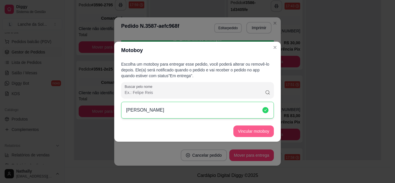
click at [255, 132] on button "Vincular motoboy" at bounding box center [254, 132] width 41 height 12
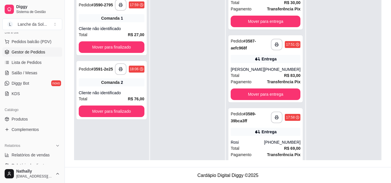
scroll to position [47, 0]
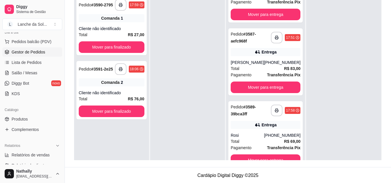
click at [26, 117] on span "Produtos" at bounding box center [20, 119] width 16 height 6
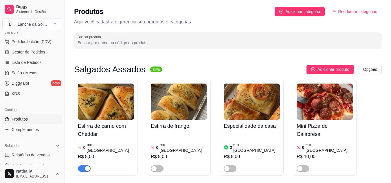
click at [35, 55] on link "Gestor de Pedidos" at bounding box center [32, 51] width 60 height 9
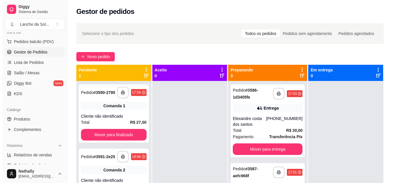
scroll to position [88, 0]
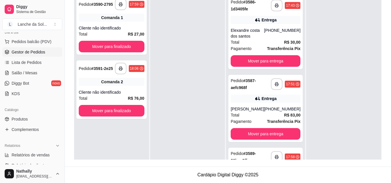
click at [274, 106] on div "**********" at bounding box center [265, 108] width 74 height 67
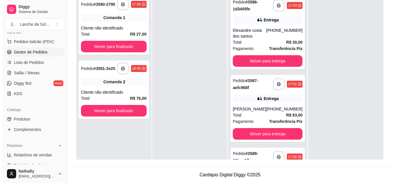
scroll to position [47, 0]
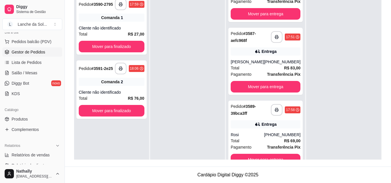
click at [284, 141] on strong "R$ 69,00" at bounding box center [292, 141] width 16 height 5
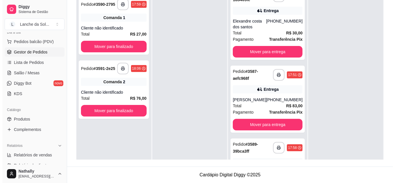
scroll to position [0, 0]
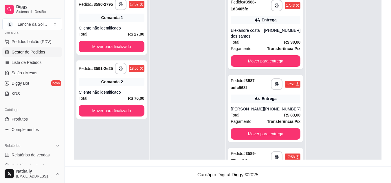
click at [271, 44] on div "Total R$ 30,00" at bounding box center [266, 42] width 70 height 6
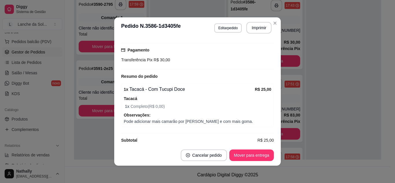
scroll to position [150, 0]
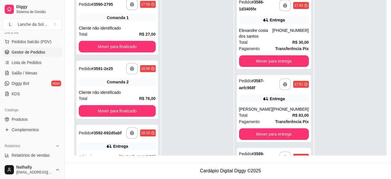
click at [291, 30] on div "[PHONE_NUMBER]" at bounding box center [290, 33] width 36 height 12
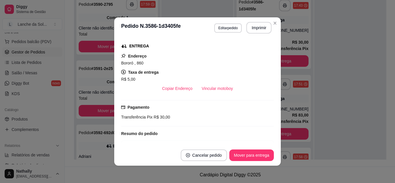
scroll to position [104, 0]
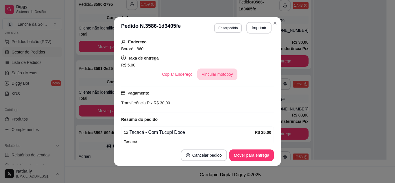
click at [212, 73] on button "Vincular motoboy" at bounding box center [217, 75] width 41 height 12
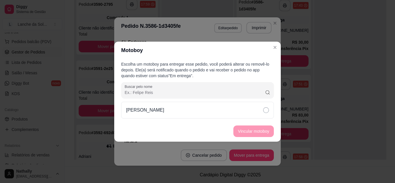
click at [231, 109] on div "[PERSON_NAME]" at bounding box center [197, 110] width 153 height 17
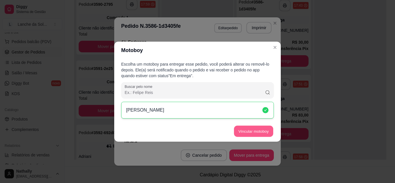
click at [243, 128] on button "Vincular motoboy" at bounding box center [253, 131] width 39 height 11
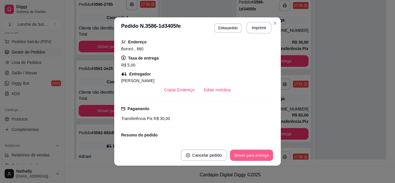
click at [245, 153] on button "Mover para entrega" at bounding box center [251, 155] width 43 height 11
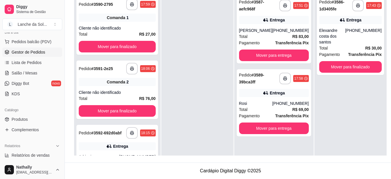
click at [345, 45] on div "Total R$ 30,00" at bounding box center [350, 48] width 63 height 6
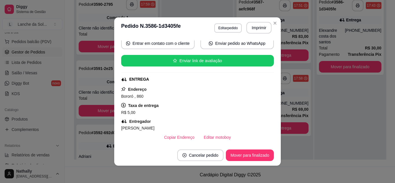
scroll to position [70, 0]
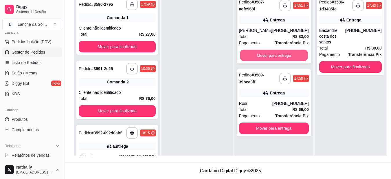
click at [284, 52] on button "Mover para entrega" at bounding box center [274, 55] width 68 height 11
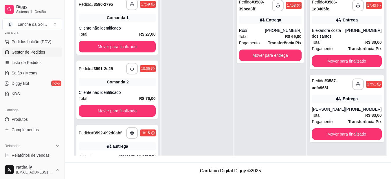
click at [352, 106] on div "**********" at bounding box center [347, 108] width 74 height 67
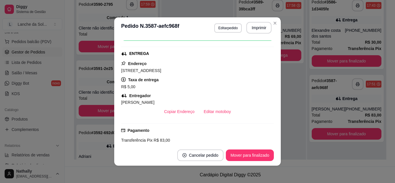
scroll to position [93, 0]
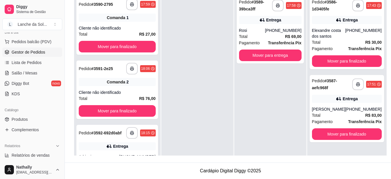
click at [279, 29] on div "(92) 9197-4747" at bounding box center [283, 30] width 36 height 6
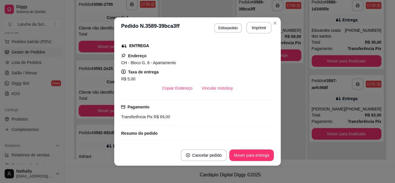
scroll to position [86, 0]
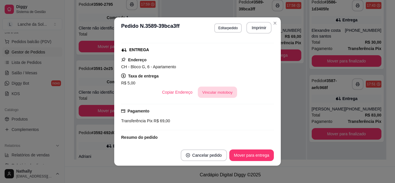
click at [205, 90] on button "Vincular motoboy" at bounding box center [217, 92] width 39 height 11
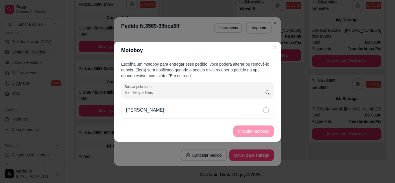
click at [190, 110] on div "[PERSON_NAME]" at bounding box center [197, 110] width 153 height 17
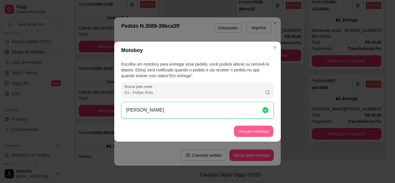
click at [236, 134] on button "Vincular motoboy" at bounding box center [253, 131] width 39 height 11
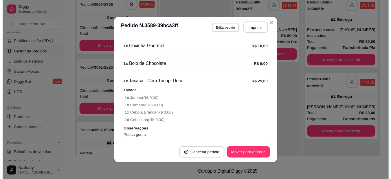
scroll to position [247, 0]
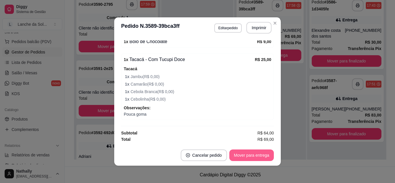
click at [261, 158] on button "Mover para entrega" at bounding box center [252, 156] width 45 height 12
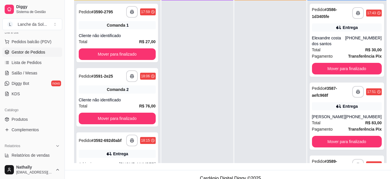
scroll to position [77, 0]
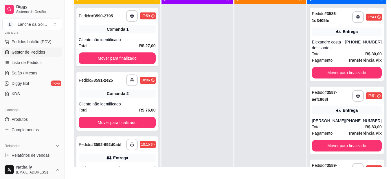
click at [27, 70] on link "Salão / Mesas" at bounding box center [32, 72] width 60 height 9
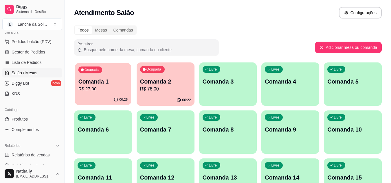
click at [99, 89] on p "R$ 27,00" at bounding box center [102, 89] width 49 height 7
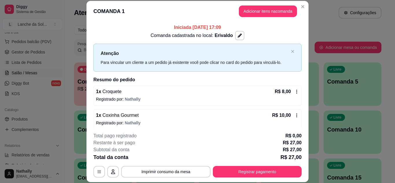
scroll to position [28, 0]
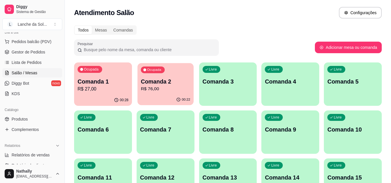
click at [163, 98] on div "00:22" at bounding box center [165, 99] width 56 height 11
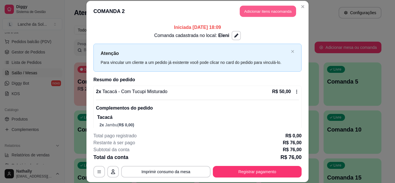
click at [246, 10] on button "Adicionar itens na comanda" at bounding box center [268, 11] width 56 height 11
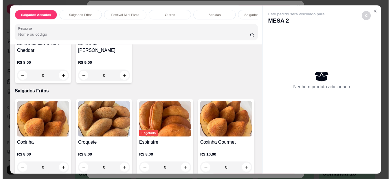
scroll to position [93, 0]
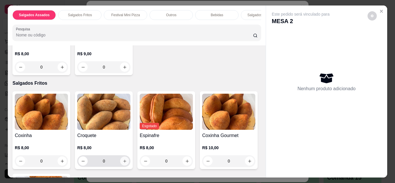
click at [124, 161] on icon "increase-product-quantity" at bounding box center [125, 161] width 4 height 4
type input "1"
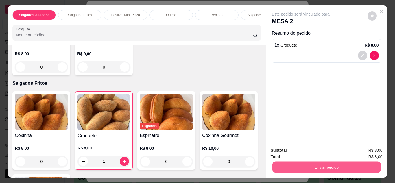
click at [282, 162] on button "Enviar pedido" at bounding box center [326, 167] width 109 height 11
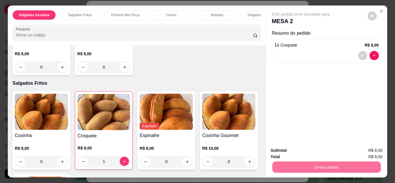
click at [285, 148] on button "Não registrar e enviar pedido" at bounding box center [307, 151] width 58 height 11
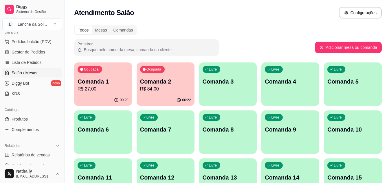
click at [23, 51] on span "Gestor de Pedidos" at bounding box center [29, 52] width 34 height 6
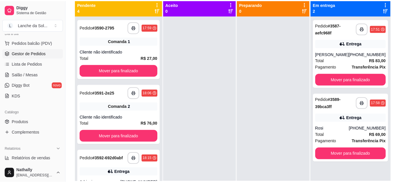
scroll to position [77, 0]
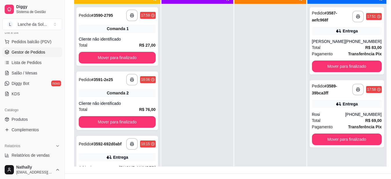
click at [132, 155] on div "Entrega" at bounding box center [117, 157] width 77 height 8
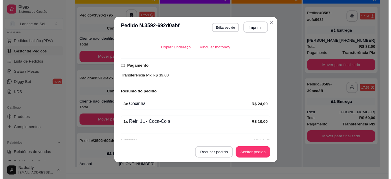
scroll to position [141, 0]
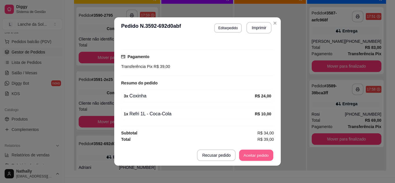
click at [254, 152] on button "Aceitar pedido" at bounding box center [256, 155] width 34 height 11
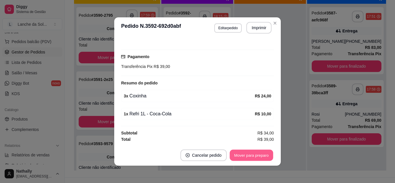
click at [254, 152] on button "Mover para preparo" at bounding box center [251, 155] width 43 height 11
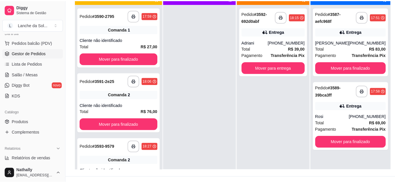
scroll to position [86, 0]
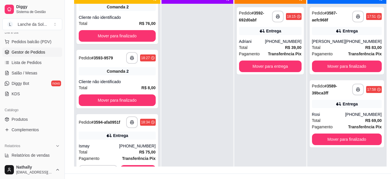
click at [137, 139] on div "Entrega" at bounding box center [117, 135] width 77 height 8
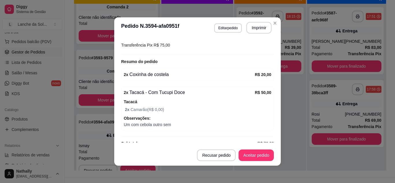
scroll to position [172, 0]
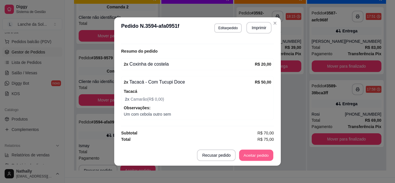
click at [253, 154] on button "Aceitar pedido" at bounding box center [256, 155] width 34 height 11
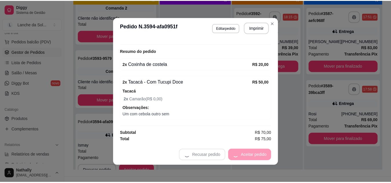
scroll to position [22, 0]
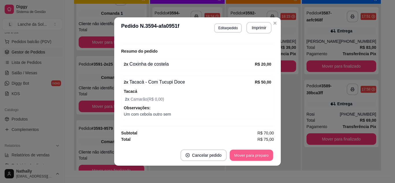
click at [252, 154] on button "Mover para preparo" at bounding box center [251, 155] width 43 height 11
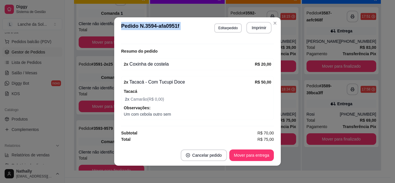
drag, startPoint x: 273, startPoint y: 18, endPoint x: 272, endPoint y: 22, distance: 4.1
click at [272, 22] on section "**********" at bounding box center [197, 91] width 167 height 148
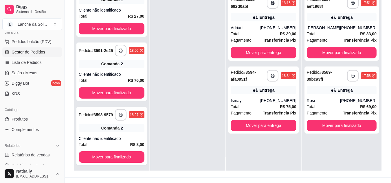
scroll to position [16, 0]
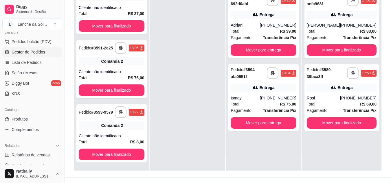
click at [33, 73] on span "Salão / Mesas" at bounding box center [25, 73] width 26 height 6
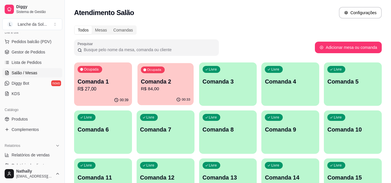
click at [157, 90] on p "R$ 84,00" at bounding box center [165, 89] width 49 height 7
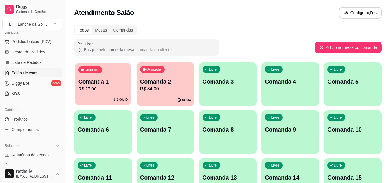
click at [112, 72] on div "Ocupada Comanda 1 R$ 27,00" at bounding box center [103, 78] width 56 height 31
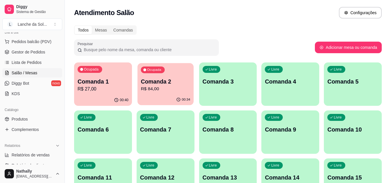
click at [161, 89] on p "R$ 84,00" at bounding box center [165, 89] width 49 height 7
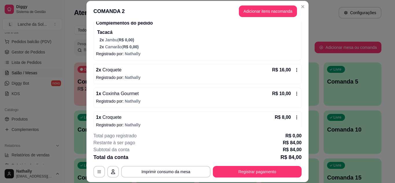
scroll to position [91, 0]
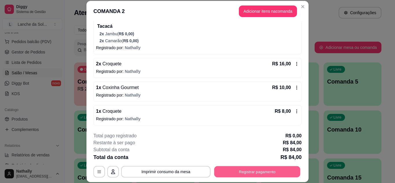
click at [257, 169] on button "Registrar pagamento" at bounding box center [257, 171] width 86 height 11
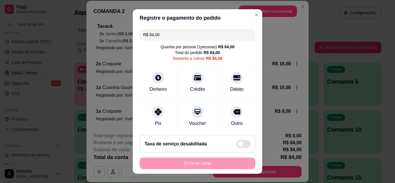
click at [162, 78] on div "Dinheiro" at bounding box center [158, 82] width 37 height 31
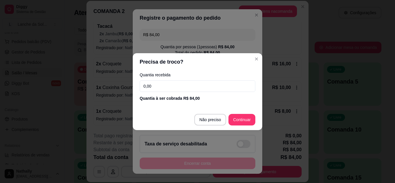
click at [164, 82] on input "0,00" at bounding box center [198, 86] width 116 height 12
type input "34,00"
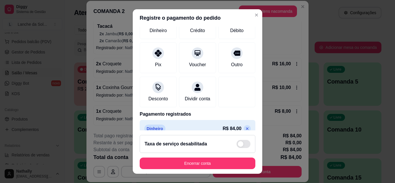
scroll to position [69, 0]
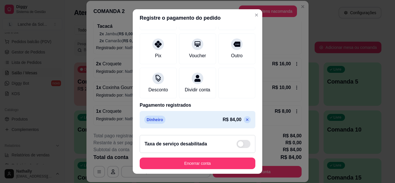
click at [245, 121] on icon at bounding box center [247, 120] width 5 height 5
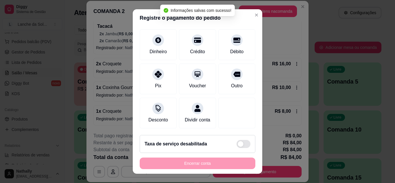
scroll to position [0, 0]
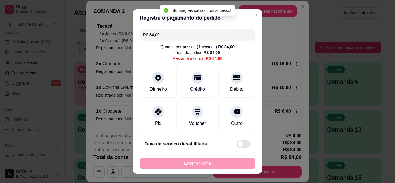
click at [155, 76] on icon at bounding box center [158, 77] width 7 height 7
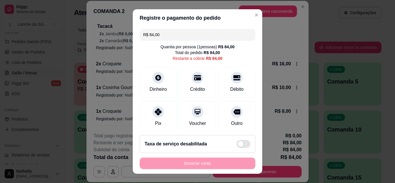
click at [193, 29] on input "R$ 84,00" at bounding box center [197, 35] width 109 height 12
type input "R$ 34,00"
click at [150, 86] on div "Dinheiro" at bounding box center [158, 89] width 17 height 7
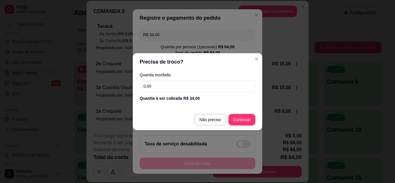
click at [156, 87] on input "0,00" at bounding box center [198, 86] width 116 height 12
type input "34,00"
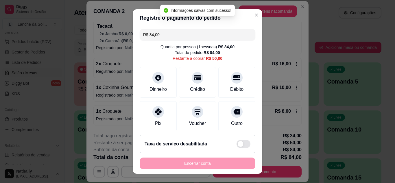
type input "R$ 50,00"
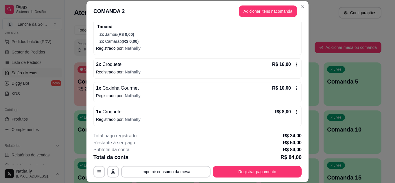
scroll to position [91, 0]
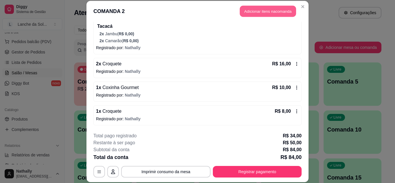
click at [256, 11] on button "Adicionar itens na comanda" at bounding box center [268, 11] width 56 height 11
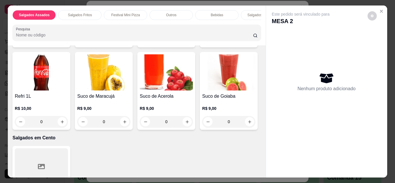
scroll to position [640, 0]
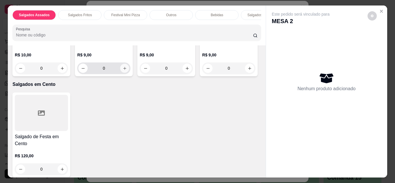
click at [127, 71] on icon "increase-product-quantity" at bounding box center [125, 68] width 4 height 4
type input "1"
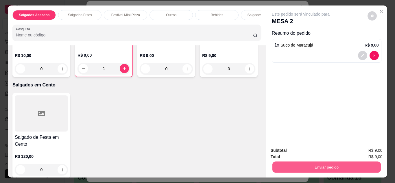
click at [300, 162] on button "Enviar pedido" at bounding box center [326, 167] width 109 height 11
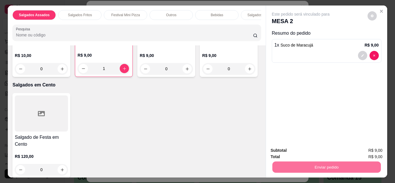
click at [301, 153] on button "Não registrar e enviar pedido" at bounding box center [307, 151] width 58 height 11
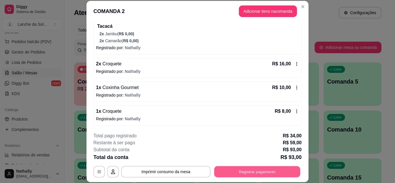
click at [241, 174] on button "Registrar pagamento" at bounding box center [257, 171] width 86 height 11
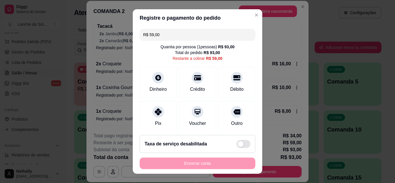
click at [195, 38] on input "R$ 59,00" at bounding box center [197, 35] width 109 height 12
click at [157, 114] on icon at bounding box center [158, 112] width 7 height 7
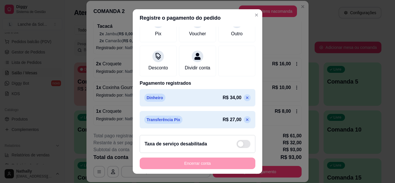
scroll to position [0, 0]
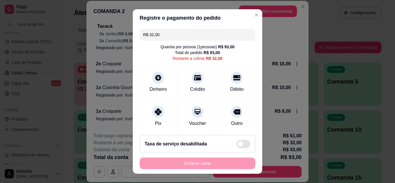
click at [191, 36] on input "R$ 32,00" at bounding box center [197, 35] width 109 height 12
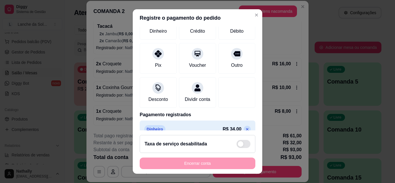
scroll to position [37, 0]
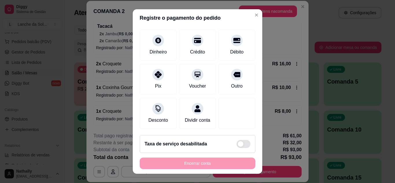
click at [155, 88] on div "Pix" at bounding box center [158, 86] width 6 height 7
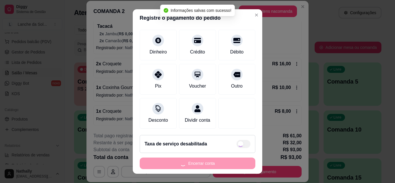
type input "R$ 0,00"
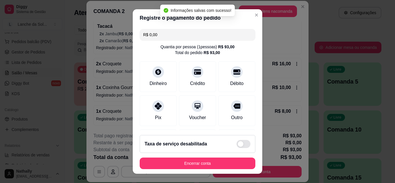
scroll to position [113, 0]
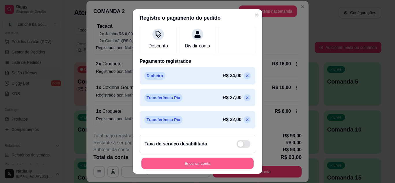
click at [209, 162] on button "Encerrar conta" at bounding box center [198, 163] width 112 height 11
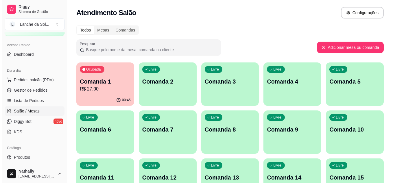
scroll to position [29, 0]
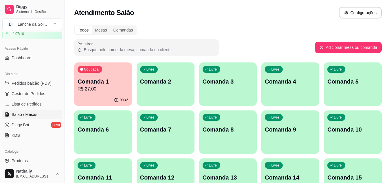
click at [155, 96] on div "Livre Comanda 2" at bounding box center [166, 81] width 58 height 36
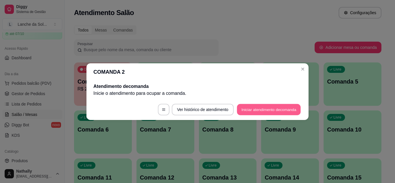
click at [254, 110] on button "Iniciar atendimento de comanda" at bounding box center [269, 109] width 64 height 11
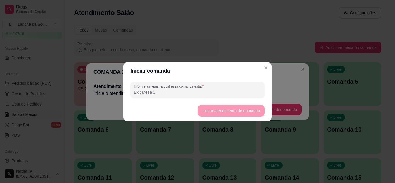
click at [243, 92] on input "Informe a mesa na qual essa comanda está." at bounding box center [197, 92] width 127 height 6
type input "josi"
click at [231, 109] on button "Iniciar atendimento de comanda" at bounding box center [231, 110] width 65 height 11
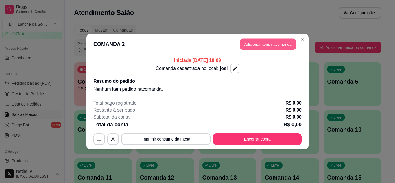
click at [265, 46] on button "Adicionar itens na comanda" at bounding box center [268, 43] width 56 height 11
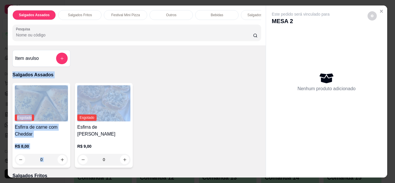
drag, startPoint x: 259, startPoint y: 63, endPoint x: 261, endPoint y: 81, distance: 18.1
click at [261, 81] on div "Item avulso Salgados Assados Esgotado Esfirra de carne com Cheddar R$ 8,00 0 Es…" at bounding box center [137, 111] width 258 height 132
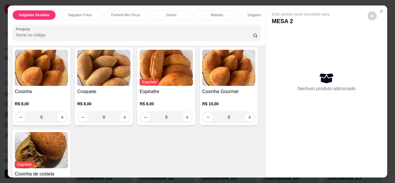
scroll to position [139, 0]
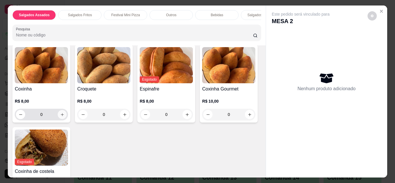
click at [60, 116] on icon "increase-product-quantity" at bounding box center [62, 115] width 4 height 4
type input "1"
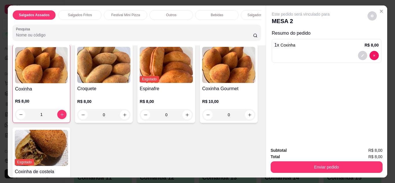
scroll to position [188, 0]
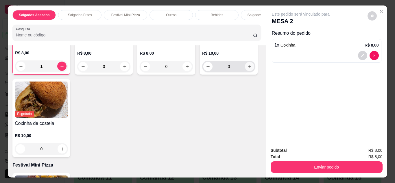
click at [248, 69] on icon "increase-product-quantity" at bounding box center [250, 67] width 4 height 4
type input "1"
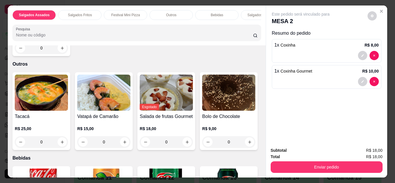
scroll to position [378, 0]
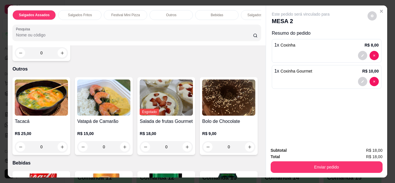
click at [60, 150] on div "0" at bounding box center [41, 147] width 53 height 12
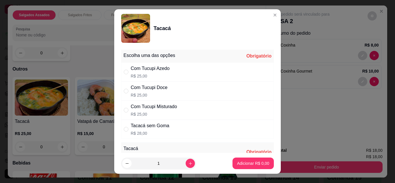
click at [181, 107] on div "Com Tucupi Misturado R$ 25,00" at bounding box center [197, 110] width 153 height 19
radio input "true"
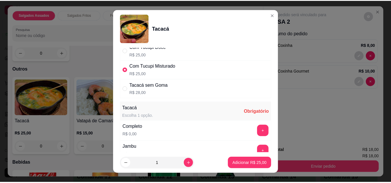
scroll to position [46, 0]
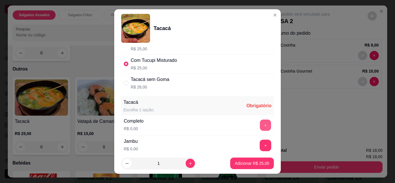
click at [260, 126] on button "+" at bounding box center [265, 125] width 11 height 11
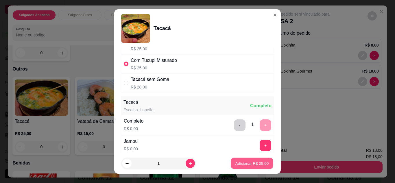
click at [248, 162] on p "Adicionar R$ 25,00" at bounding box center [253, 163] width 34 height 5
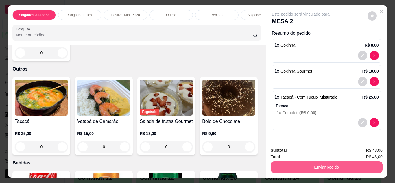
click at [278, 164] on button "Enviar pedido" at bounding box center [327, 167] width 112 height 12
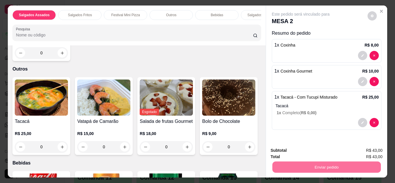
click at [285, 149] on button "Não registrar e enviar pedido" at bounding box center [307, 151] width 58 height 11
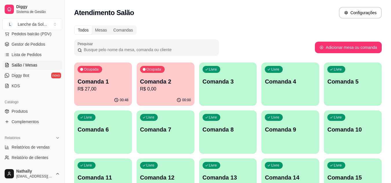
scroll to position [84, 0]
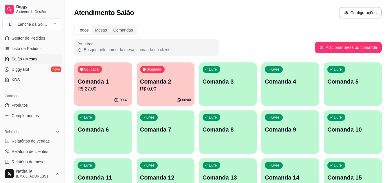
click at [22, 103] on span "Produtos" at bounding box center [20, 105] width 16 height 6
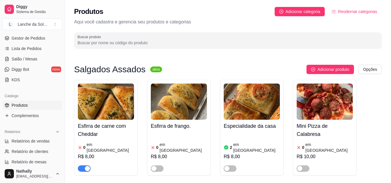
click at [84, 166] on span "button" at bounding box center [84, 169] width 13 height 6
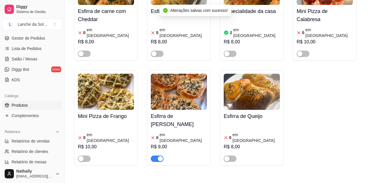
scroll to position [183, 0]
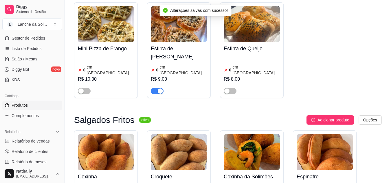
click at [158, 89] on div "button" at bounding box center [160, 91] width 5 height 5
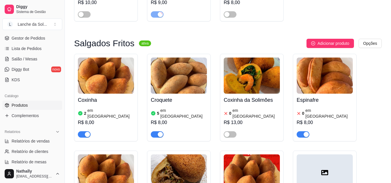
scroll to position [310, 0]
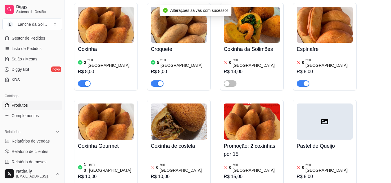
click at [306, 81] on div "button" at bounding box center [306, 83] width 5 height 5
click at [168, 173] on div "R$ 10,00" at bounding box center [179, 176] width 56 height 7
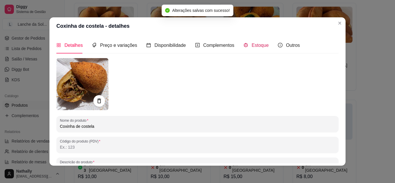
click at [257, 42] on div "Estoque" at bounding box center [256, 45] width 25 height 7
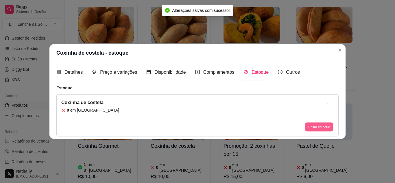
click at [313, 126] on button "Editar estoque" at bounding box center [319, 127] width 28 height 9
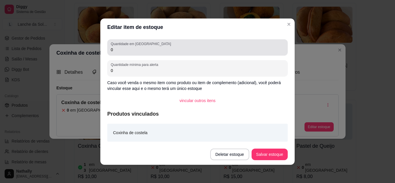
click at [221, 49] on input "0" at bounding box center [198, 50] width 174 height 6
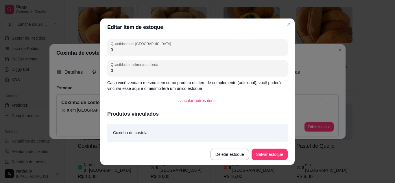
click at [221, 49] on input "0" at bounding box center [198, 50] width 174 height 6
type input "5"
click at [277, 152] on button "Salvar estoque" at bounding box center [269, 154] width 35 height 11
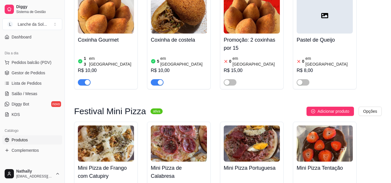
scroll to position [48, 0]
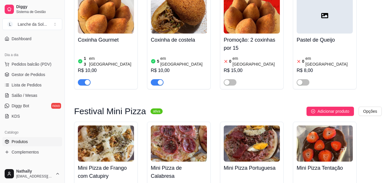
click at [24, 96] on span "Salão / Mesas" at bounding box center [25, 96] width 26 height 6
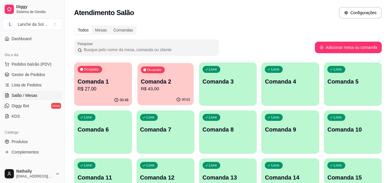
click at [152, 85] on p "Comanda 2" at bounding box center [165, 82] width 49 height 8
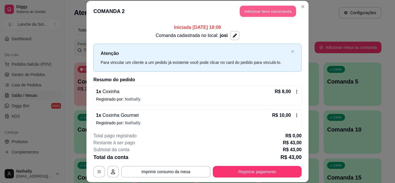
click at [280, 9] on button "Adicionar itens na comanda" at bounding box center [268, 11] width 56 height 11
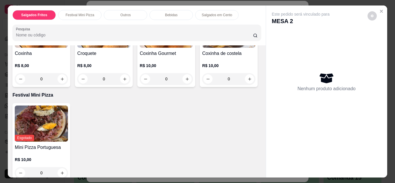
scroll to position [80, 0]
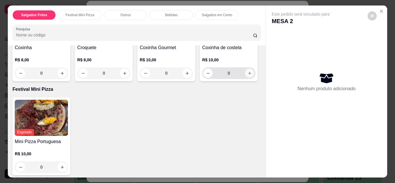
click at [248, 76] on icon "increase-product-quantity" at bounding box center [250, 73] width 4 height 4
type input "1"
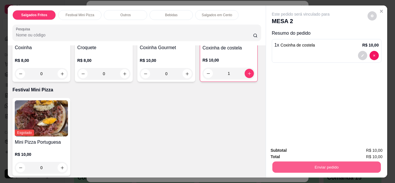
click at [274, 164] on button "Enviar pedido" at bounding box center [326, 167] width 109 height 11
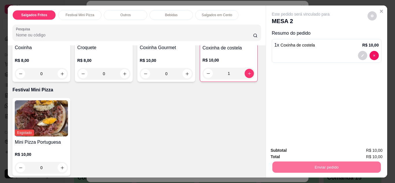
click at [291, 152] on button "Não registrar e enviar pedido" at bounding box center [307, 151] width 58 height 11
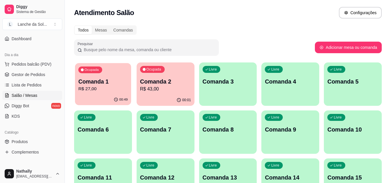
click at [99, 83] on p "Comanda 1" at bounding box center [102, 82] width 49 height 8
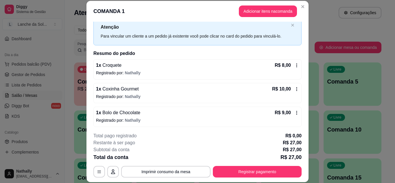
scroll to position [28, 0]
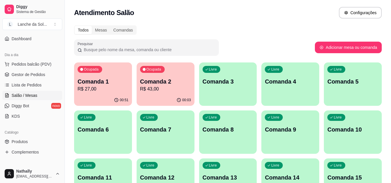
click at [38, 74] on span "Gestor de Pedidos" at bounding box center [29, 75] width 34 height 6
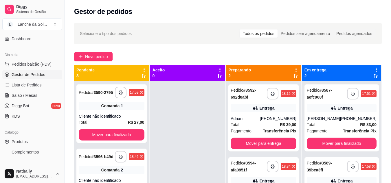
click at [262, 124] on div "Total R$ 39,00" at bounding box center [264, 125] width 66 height 6
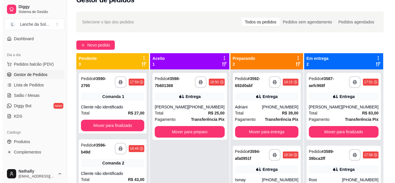
scroll to position [54, 0]
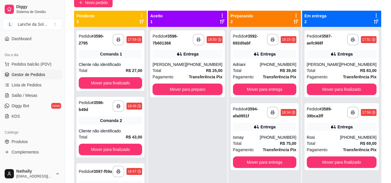
click at [215, 72] on strong "R$ 25,00" at bounding box center [214, 70] width 16 height 5
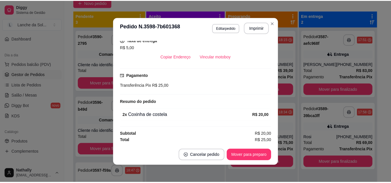
scroll to position [123, 0]
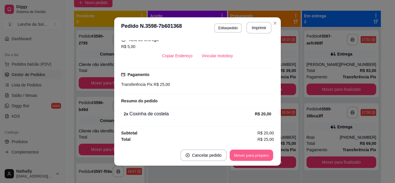
click at [262, 153] on button "Mover para preparo" at bounding box center [251, 155] width 43 height 11
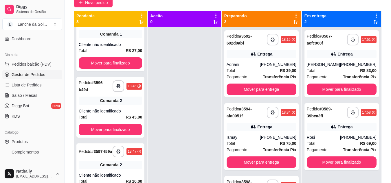
scroll to position [0, 0]
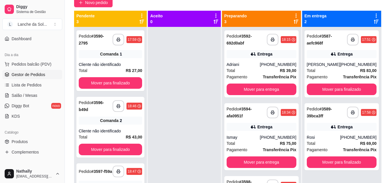
click at [177, 131] on div at bounding box center [184, 118] width 73 height 183
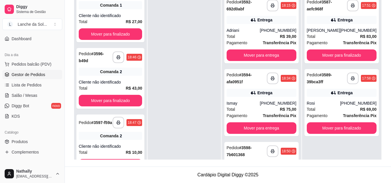
scroll to position [22, 0]
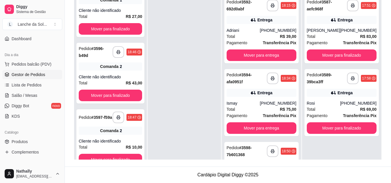
click at [30, 93] on span "Salão / Mesas" at bounding box center [25, 96] width 26 height 6
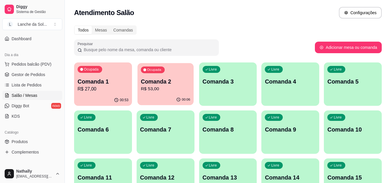
click at [172, 92] on p "R$ 53,00" at bounding box center [165, 89] width 49 height 7
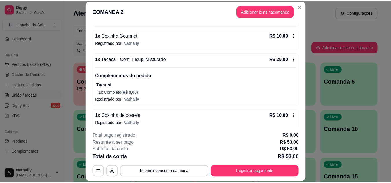
scroll to position [84, 0]
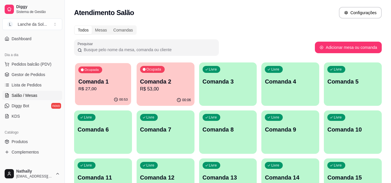
click at [110, 97] on div "00:53" at bounding box center [103, 99] width 56 height 11
click at [42, 73] on span "Gestor de Pedidos" at bounding box center [29, 75] width 34 height 6
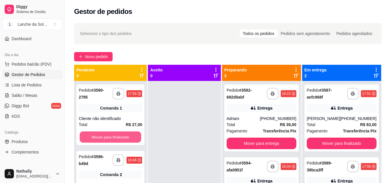
click at [121, 136] on button "Mover para finalizado" at bounding box center [111, 137] width 62 height 11
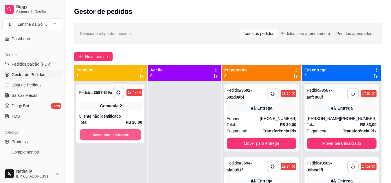
click at [121, 136] on button "Mover para finalizado" at bounding box center [111, 134] width 62 height 11
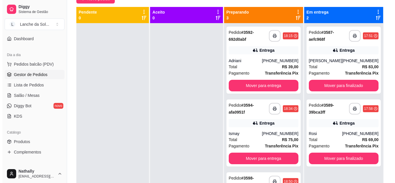
scroll to position [69, 0]
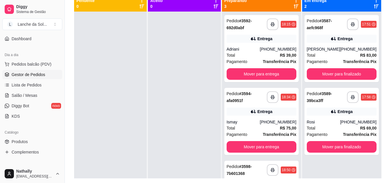
click at [264, 57] on div "Total R$ 39,00" at bounding box center [262, 55] width 70 height 6
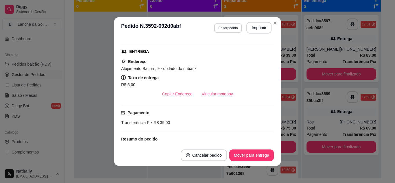
scroll to position [93, 0]
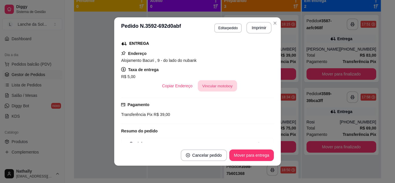
click at [205, 89] on button "Vincular motoboy" at bounding box center [217, 85] width 39 height 11
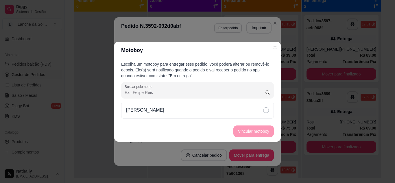
click at [245, 109] on div "[PERSON_NAME]" at bounding box center [197, 110] width 153 height 17
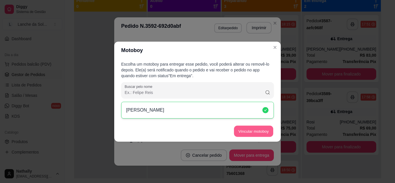
click at [246, 129] on button "Vincular motoboy" at bounding box center [253, 131] width 39 height 11
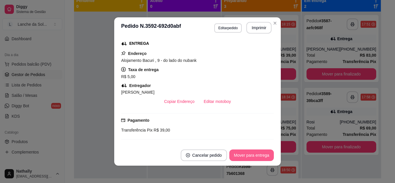
click at [255, 153] on button "Mover para entrega" at bounding box center [252, 156] width 45 height 12
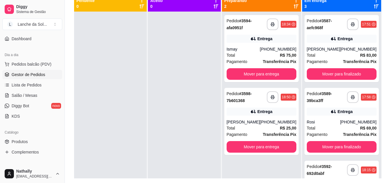
click at [260, 53] on div "Total R$ 75,00" at bounding box center [262, 55] width 70 height 6
click at [331, 41] on icon at bounding box center [334, 39] width 6 height 6
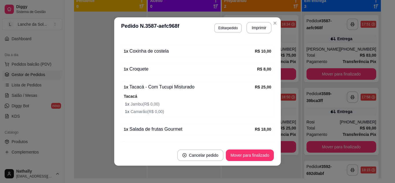
scroll to position [220, 0]
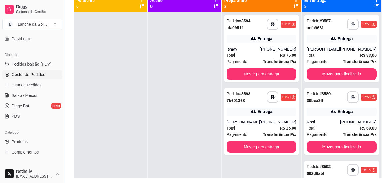
click at [334, 125] on div "Rosi" at bounding box center [323, 122] width 33 height 6
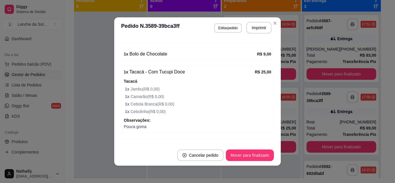
scroll to position [243, 0]
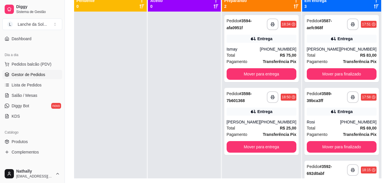
click at [274, 49] on div "(93) 99136-3883" at bounding box center [278, 49] width 36 height 6
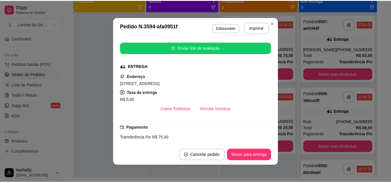
scroll to position [57, 0]
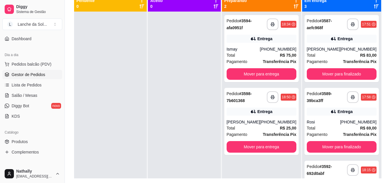
click at [25, 141] on span "Produtos" at bounding box center [20, 142] width 16 height 6
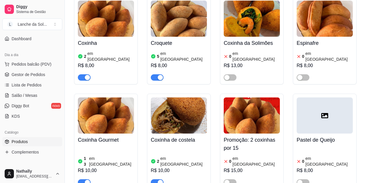
scroll to position [320, 0]
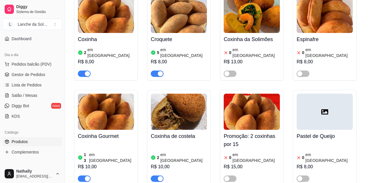
click at [161, 176] on div "button" at bounding box center [160, 178] width 5 height 5
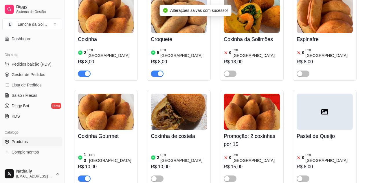
click at [29, 75] on span "Gestor de Pedidos" at bounding box center [29, 75] width 34 height 6
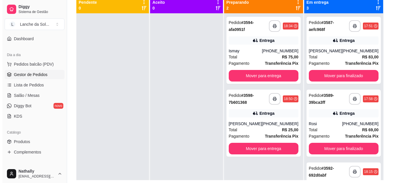
scroll to position [69, 0]
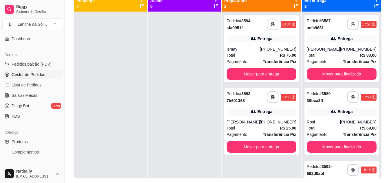
click at [335, 58] on div "Pagamento Transferência Pix" at bounding box center [342, 61] width 70 height 6
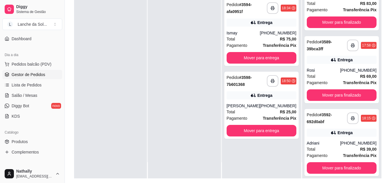
scroll to position [41, 0]
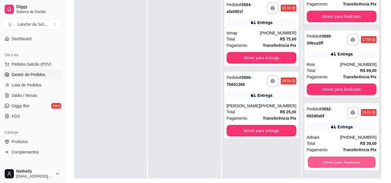
click at [339, 162] on button "Mover para finalizado" at bounding box center [342, 162] width 68 height 11
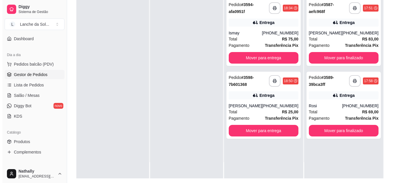
scroll to position [0, 0]
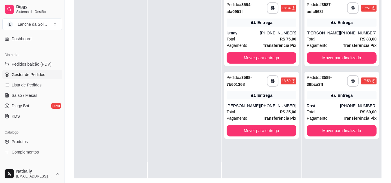
click at [272, 30] on div "(93) 99136-3883" at bounding box center [278, 33] width 36 height 6
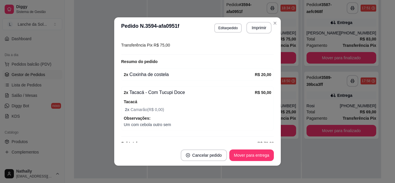
scroll to position [172, 0]
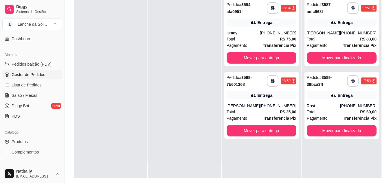
click at [276, 24] on div "Entrega" at bounding box center [262, 23] width 70 height 8
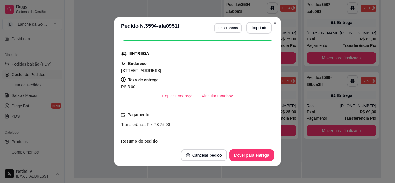
scroll to position [80, 0]
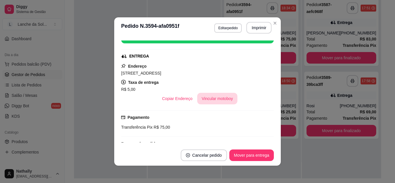
click at [215, 98] on button "Vincular motoboy" at bounding box center [217, 99] width 41 height 12
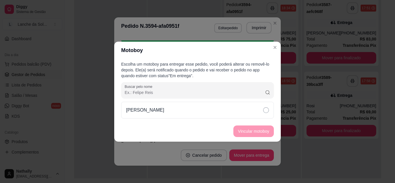
click at [238, 109] on div "[PERSON_NAME]" at bounding box center [197, 110] width 153 height 17
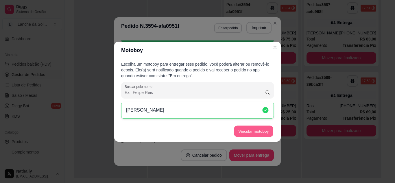
click at [245, 131] on button "Vincular motoboy" at bounding box center [253, 131] width 39 height 11
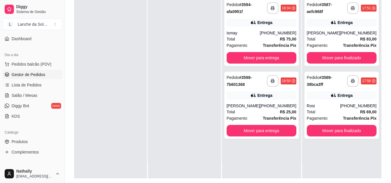
click at [316, 34] on div "[PERSON_NAME]" at bounding box center [323, 33] width 33 height 6
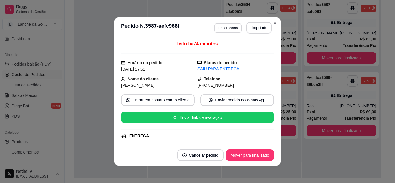
click at [267, 139] on div "feito há 74 minutos Horário do pedido 21/09/2025 17:51 Status do pedido SAIU PA…" at bounding box center [197, 92] width 153 height 102
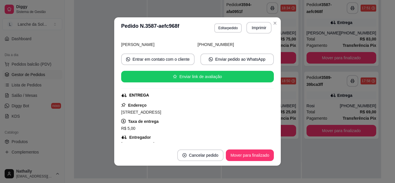
scroll to position [46, 0]
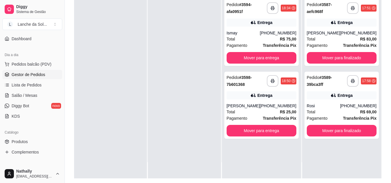
click at [323, 103] on div "Rosi" at bounding box center [323, 106] width 33 height 6
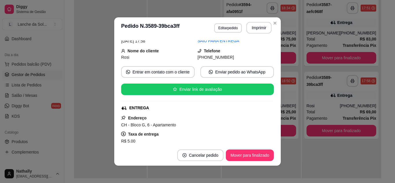
scroll to position [35, 0]
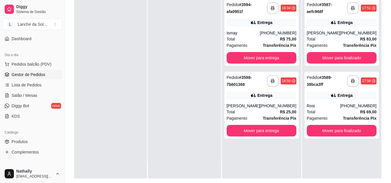
click at [274, 30] on div "(93) 99136-3883" at bounding box center [278, 33] width 36 height 6
click at [253, 108] on div "Thomaz" at bounding box center [243, 106] width 33 height 6
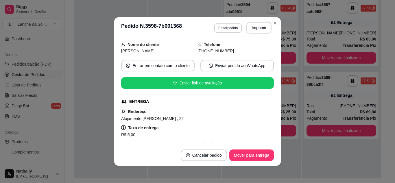
scroll to position [46, 0]
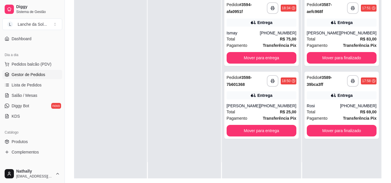
click at [40, 65] on span "Pedidos balcão (PDV)" at bounding box center [32, 64] width 40 height 6
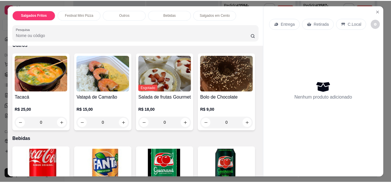
scroll to position [220, 0]
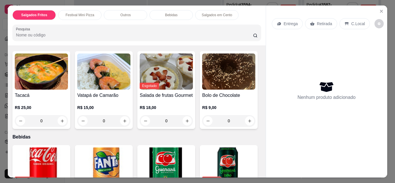
click at [381, 10] on icon "Close" at bounding box center [382, 11] width 2 height 2
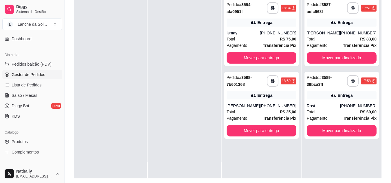
click at [37, 141] on link "Produtos" at bounding box center [32, 141] width 60 height 9
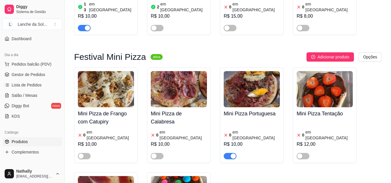
scroll to position [482, 0]
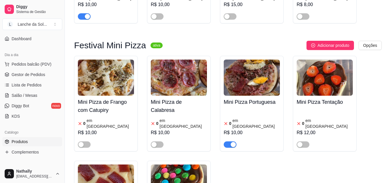
click at [230, 142] on button "button" at bounding box center [230, 145] width 13 height 6
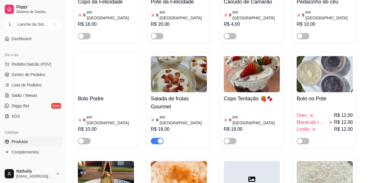
scroll to position [1038, 0]
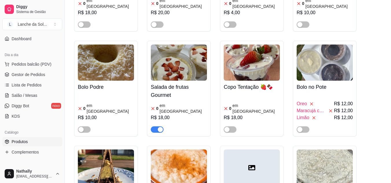
click at [155, 126] on span "button" at bounding box center [157, 129] width 13 height 6
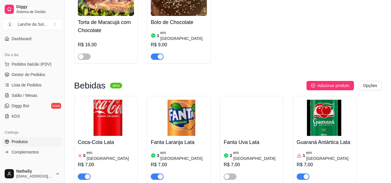
scroll to position [1316, 0]
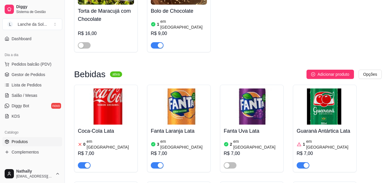
click at [233, 162] on span "button" at bounding box center [230, 165] width 13 height 6
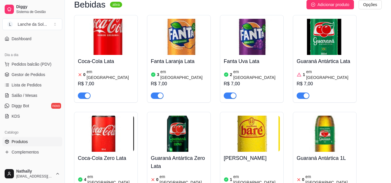
scroll to position [1389, 0]
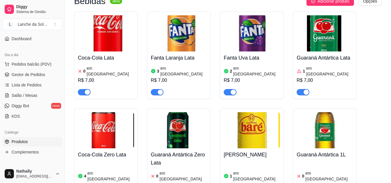
click at [84, 89] on button "button" at bounding box center [84, 92] width 13 height 6
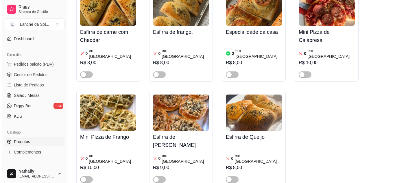
scroll to position [0, 0]
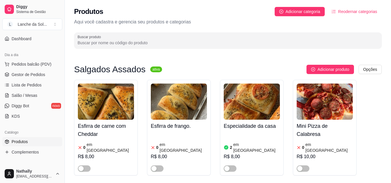
click at [29, 74] on span "Gestor de Pedidos" at bounding box center [29, 75] width 34 height 6
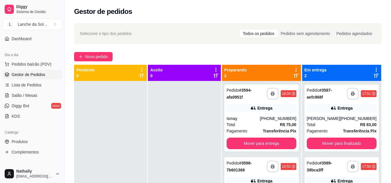
click at [40, 137] on link "Produtos" at bounding box center [32, 141] width 60 height 9
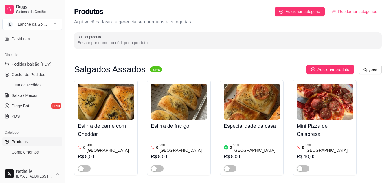
click at [24, 94] on span "Salão / Mesas" at bounding box center [25, 96] width 26 height 6
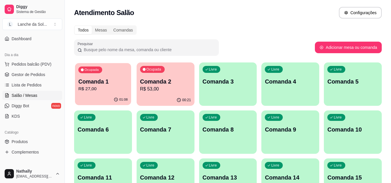
click at [111, 88] on p "R$ 27,00" at bounding box center [102, 89] width 49 height 7
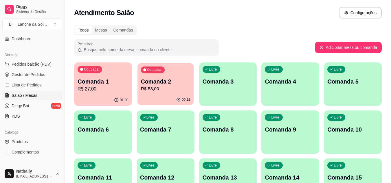
click at [178, 79] on p "Comanda 2" at bounding box center [165, 82] width 49 height 8
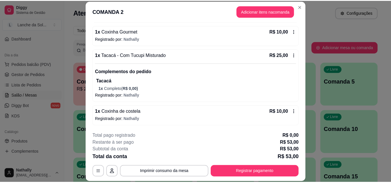
scroll to position [84, 0]
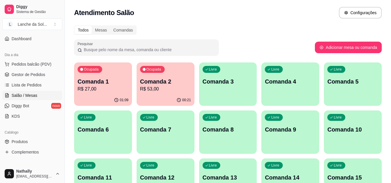
click at [21, 68] on button "Pedidos balcão (PDV)" at bounding box center [32, 64] width 60 height 9
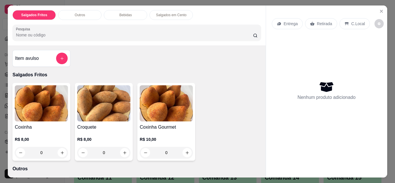
click at [377, 10] on button "Close" at bounding box center [381, 11] width 9 height 9
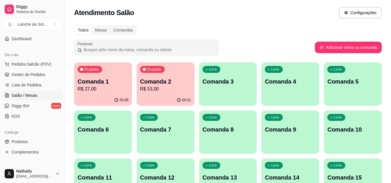
click at [26, 146] on link "Produtos" at bounding box center [32, 141] width 60 height 9
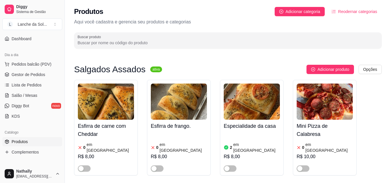
click at [36, 65] on span "Pedidos balcão (PDV)" at bounding box center [32, 64] width 40 height 6
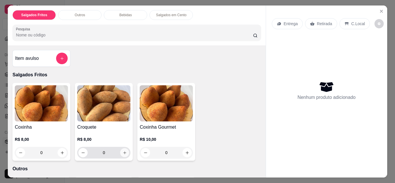
click at [126, 153] on button "increase-product-quantity" at bounding box center [124, 152] width 9 height 9
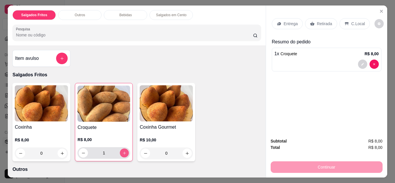
click at [126, 153] on button "increase-product-quantity" at bounding box center [124, 152] width 9 height 9
type input "2"
click at [66, 150] on div "0" at bounding box center [41, 154] width 53 height 12
click at [60, 154] on button "increase-product-quantity" at bounding box center [62, 153] width 9 height 9
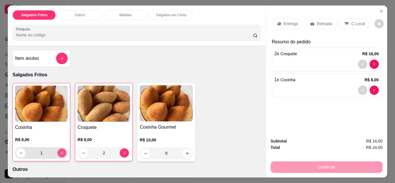
click at [60, 154] on button "increase-product-quantity" at bounding box center [62, 152] width 9 height 9
type input "2"
click at [319, 21] on p "Retirada" at bounding box center [324, 24] width 15 height 6
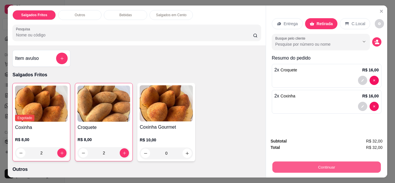
click at [298, 162] on button "Continuar" at bounding box center [326, 167] width 109 height 11
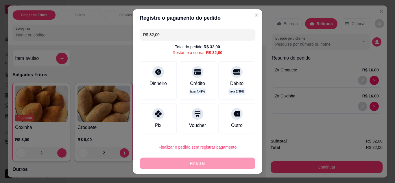
click at [160, 124] on div "Pix" at bounding box center [158, 118] width 37 height 31
type input "R$ 0,00"
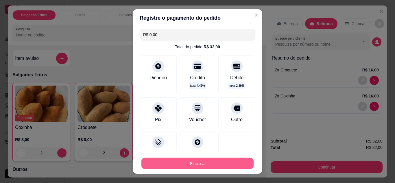
click at [173, 163] on button "Finalizar" at bounding box center [198, 163] width 112 height 11
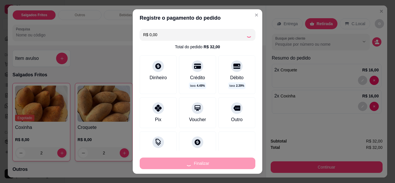
type input "0"
type input "-R$ 32,00"
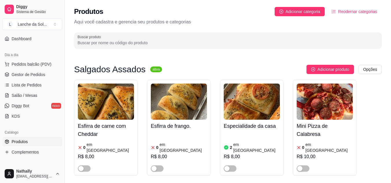
click at [35, 75] on span "Gestor de Pedidos" at bounding box center [29, 75] width 34 height 6
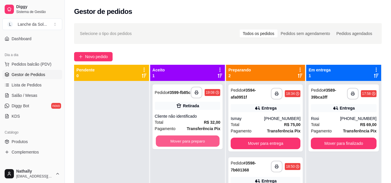
click at [178, 143] on button "Mover para preparo" at bounding box center [188, 141] width 64 height 11
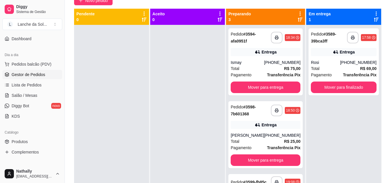
scroll to position [58, 0]
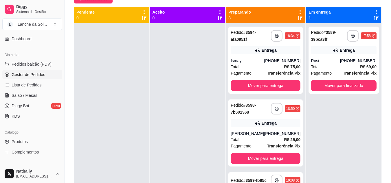
click at [38, 98] on link "Salão / Mesas" at bounding box center [32, 95] width 60 height 9
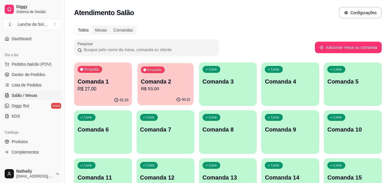
click at [163, 90] on p "R$ 53,00" at bounding box center [165, 89] width 49 height 7
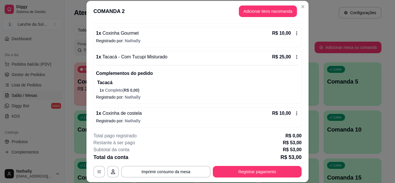
scroll to position [84, 0]
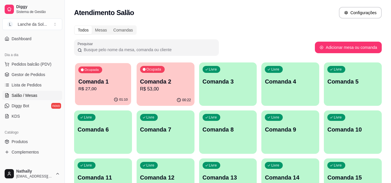
click at [111, 81] on p "Comanda 1" at bounding box center [102, 82] width 49 height 8
click at [43, 73] on span "Gestor de Pedidos" at bounding box center [29, 75] width 34 height 6
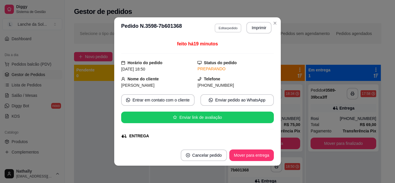
click at [223, 27] on button "Editar pedido" at bounding box center [228, 27] width 27 height 9
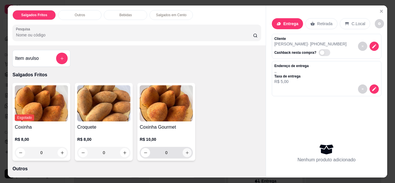
click at [186, 151] on icon "increase-product-quantity" at bounding box center [187, 153] width 4 height 4
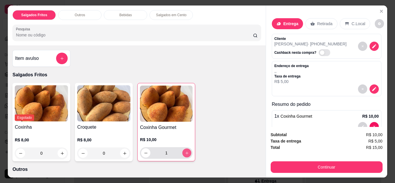
click at [186, 151] on icon "increase-product-quantity" at bounding box center [187, 153] width 4 height 4
type input "2"
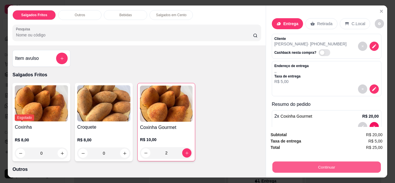
click at [302, 162] on button "Continuar" at bounding box center [326, 167] width 109 height 11
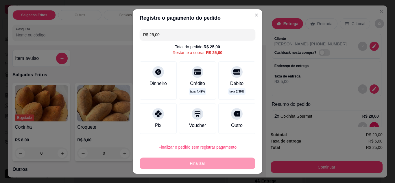
click at [155, 120] on div "Pix" at bounding box center [158, 118] width 37 height 31
type input "R$ 0,00"
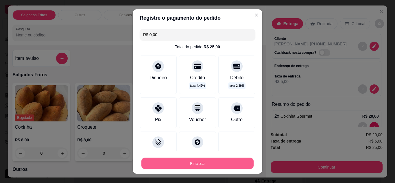
click at [168, 163] on button "Finalizar" at bounding box center [198, 163] width 112 height 11
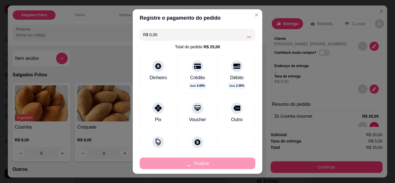
type input "0"
type input "-R$ 25,00"
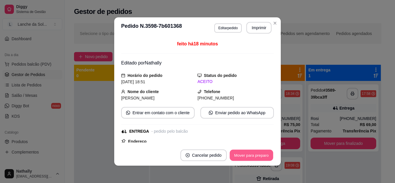
click at [239, 156] on button "Mover para preparo" at bounding box center [251, 155] width 43 height 11
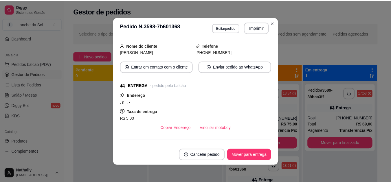
scroll to position [46, 0]
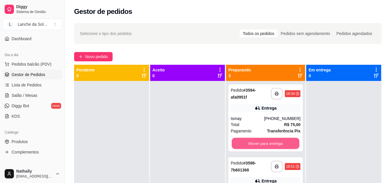
click at [262, 141] on button "Mover para entrega" at bounding box center [266, 143] width 68 height 11
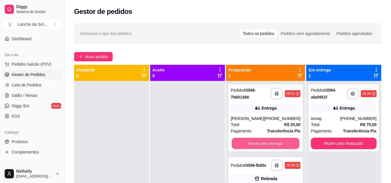
click at [262, 141] on button "Mover para entrega" at bounding box center [266, 143] width 68 height 11
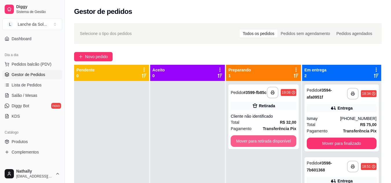
click at [262, 141] on button "Mover para retirada disponível" at bounding box center [264, 141] width 66 height 12
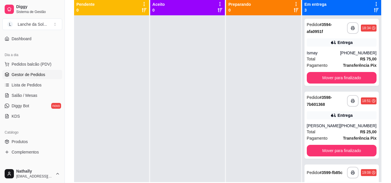
scroll to position [88, 0]
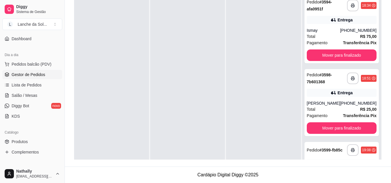
click at [27, 95] on span "Salão / Mesas" at bounding box center [25, 96] width 26 height 6
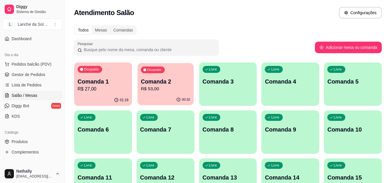
click at [175, 79] on p "Comanda 2" at bounding box center [165, 82] width 49 height 8
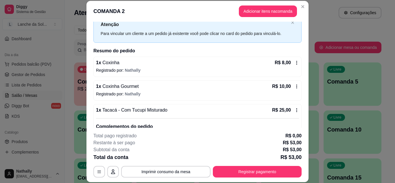
scroll to position [35, 0]
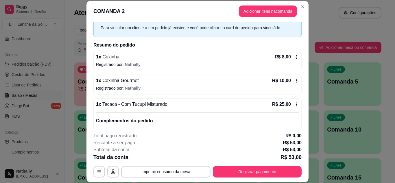
click at [295, 80] on icon at bounding box center [297, 80] width 5 height 5
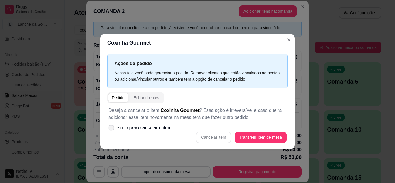
click at [113, 128] on icon at bounding box center [111, 127] width 4 height 3
click at [112, 129] on input "Sim, quero cancelar o item." at bounding box center [110, 131] width 4 height 4
checkbox input "true"
click at [211, 139] on button "Cancelar item" at bounding box center [214, 137] width 34 height 11
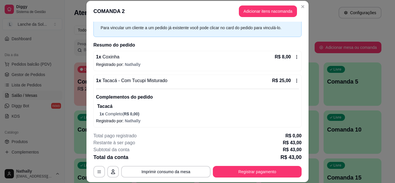
click at [295, 55] on icon at bounding box center [297, 57] width 5 height 5
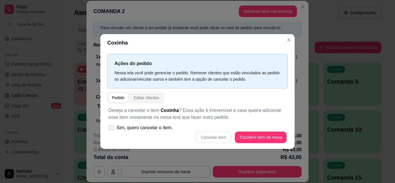
click at [110, 128] on icon at bounding box center [111, 127] width 4 height 3
click at [110, 129] on input "Sim, quero cancelar o item." at bounding box center [110, 131] width 4 height 4
checkbox input "true"
click at [213, 137] on button "Cancelar item" at bounding box center [214, 137] width 34 height 11
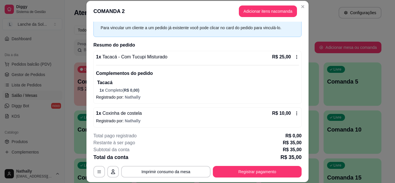
scroll to position [46, 0]
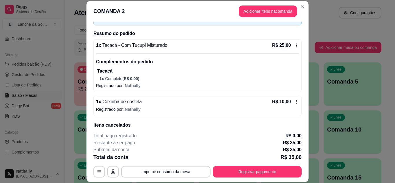
click at [297, 102] on icon at bounding box center [297, 102] width 1 height 4
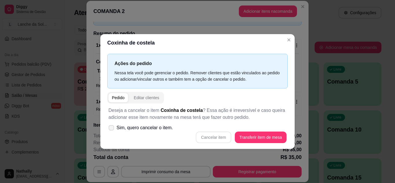
click at [114, 128] on label "Sim, quero cancelar o item." at bounding box center [140, 128] width 69 height 12
click at [112, 129] on input "Sim, quero cancelar o item." at bounding box center [110, 131] width 4 height 4
checkbox input "true"
click at [221, 140] on button "Cancelar item" at bounding box center [214, 137] width 34 height 11
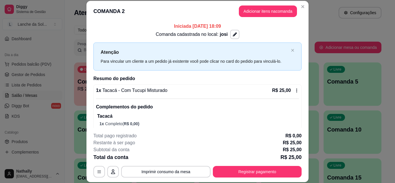
scroll to position [0, 0]
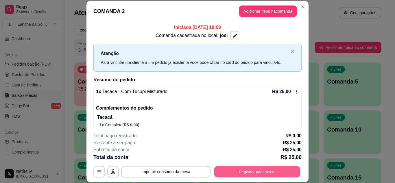
click at [252, 172] on button "Registrar pagamento" at bounding box center [257, 171] width 86 height 11
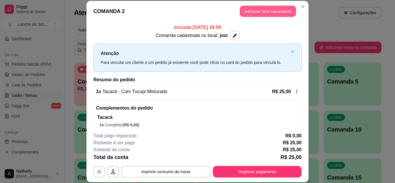
click at [257, 12] on button "Adicionar itens na comanda" at bounding box center [268, 11] width 56 height 11
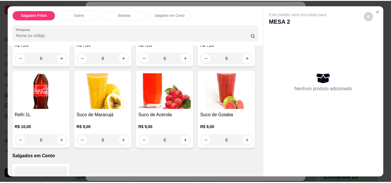
scroll to position [289, 0]
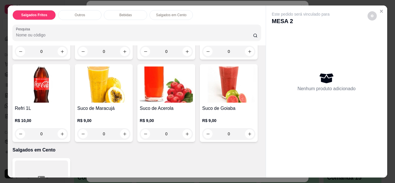
click at [68, 131] on div "0" at bounding box center [41, 134] width 53 height 12
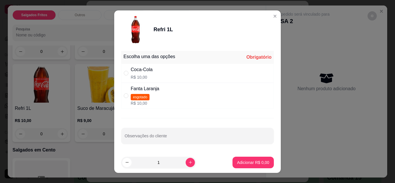
click at [196, 68] on div "Coca-Cola R$ 10,00" at bounding box center [197, 73] width 153 height 19
radio input "true"
click at [237, 161] on p "Adicionar R$ 10,00" at bounding box center [252, 163] width 34 height 6
type input "1"
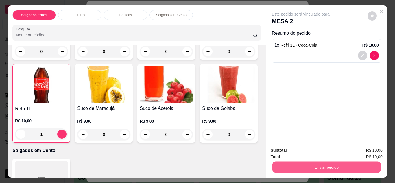
click at [283, 162] on button "Enviar pedido" at bounding box center [326, 167] width 109 height 11
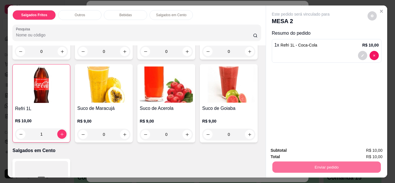
click at [291, 149] on button "Não registrar e enviar pedido" at bounding box center [307, 151] width 58 height 11
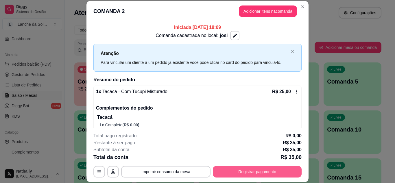
click at [270, 170] on button "Registrar pagamento" at bounding box center [257, 172] width 89 height 12
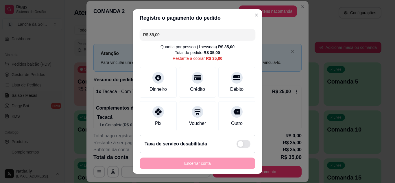
click at [153, 119] on div "Pix" at bounding box center [158, 116] width 37 height 31
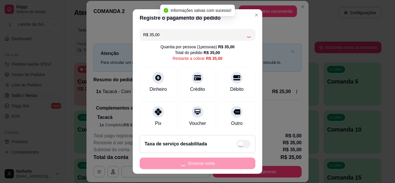
type input "R$ 0,00"
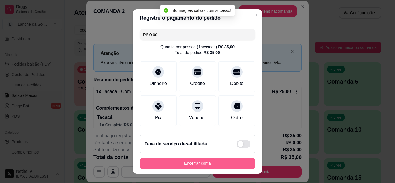
click at [162, 165] on button "Encerrar conta" at bounding box center [198, 164] width 116 height 12
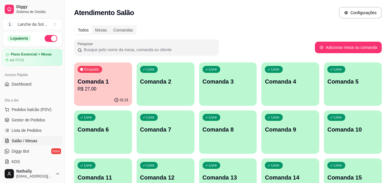
scroll to position [0, 0]
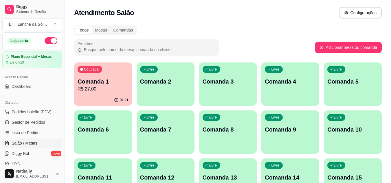
click at [33, 125] on link "Gestor de Pedidos" at bounding box center [32, 122] width 60 height 9
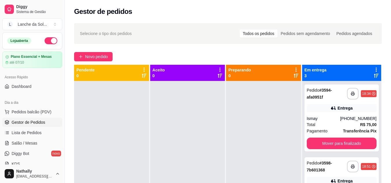
click at [49, 41] on button "button" at bounding box center [51, 40] width 13 height 7
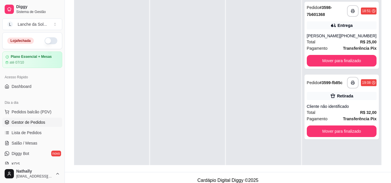
scroll to position [88, 0]
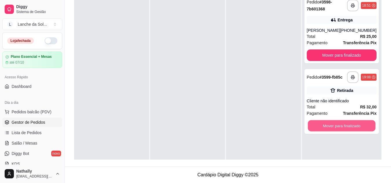
click at [354, 132] on button "Mover para finalizado" at bounding box center [342, 125] width 68 height 11
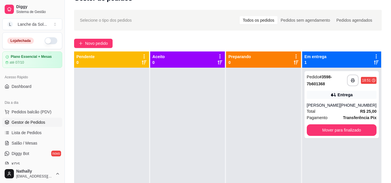
scroll to position [9, 0]
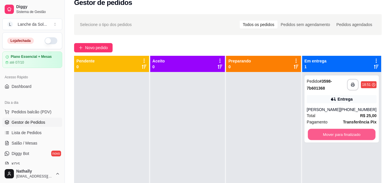
click at [343, 133] on button "Mover para finalizado" at bounding box center [342, 134] width 68 height 11
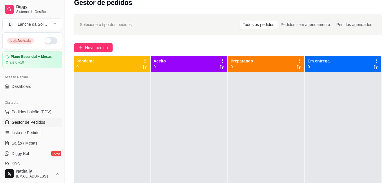
scroll to position [51, 0]
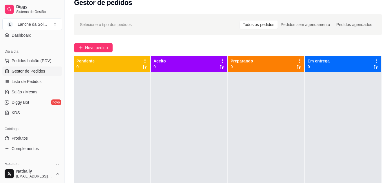
click at [34, 95] on span "Salão / Mesas" at bounding box center [25, 92] width 26 height 6
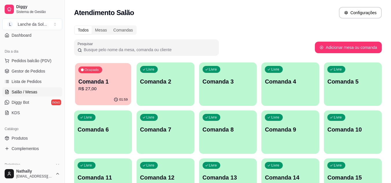
click at [98, 85] on p "Comanda 1" at bounding box center [102, 82] width 49 height 8
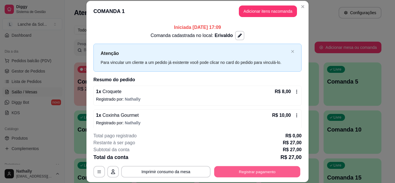
click at [256, 174] on button "Registrar pagamento" at bounding box center [257, 171] width 86 height 11
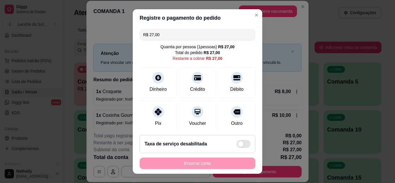
click at [155, 124] on div "Pix" at bounding box center [158, 123] width 6 height 7
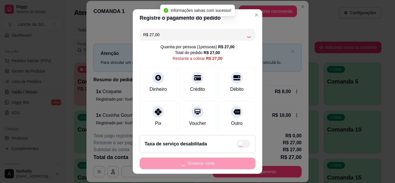
type input "R$ 0,00"
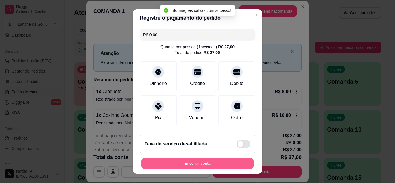
click at [205, 165] on button "Encerrar conta" at bounding box center [198, 163] width 112 height 11
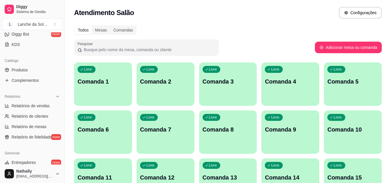
scroll to position [125, 0]
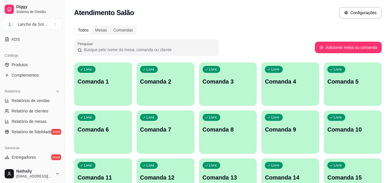
click at [40, 100] on span "Relatórios de vendas" at bounding box center [31, 101] width 38 height 6
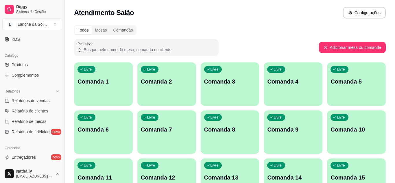
select select "ALL"
select select "0"
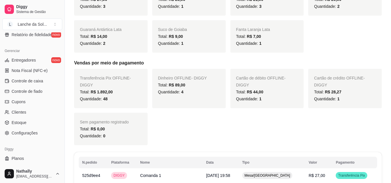
scroll to position [233, 0]
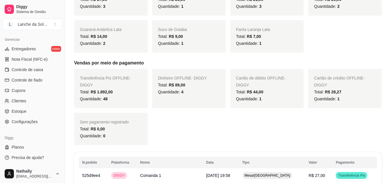
click at [33, 124] on span "Configurações" at bounding box center [25, 122] width 26 height 6
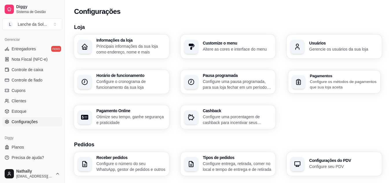
click at [348, 80] on p "Configure os métodos de pagamentos que sua loja aceita" at bounding box center [343, 84] width 67 height 11
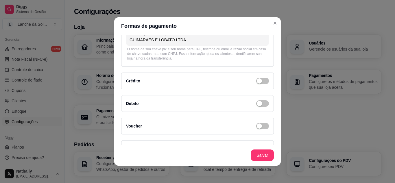
scroll to position [82, 0]
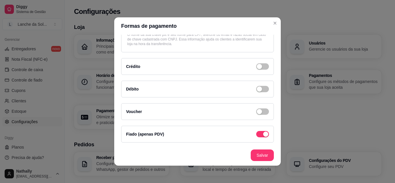
click at [257, 64] on div "button" at bounding box center [259, 66] width 5 height 5
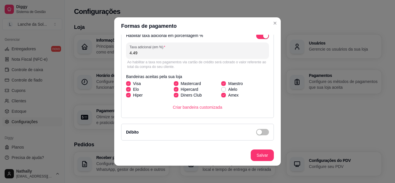
scroll to position [127, 0]
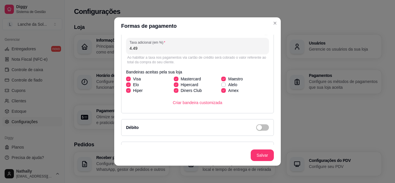
click at [257, 125] on span "button" at bounding box center [262, 127] width 13 height 6
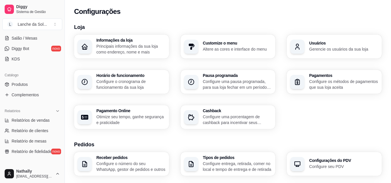
scroll to position [102, 0]
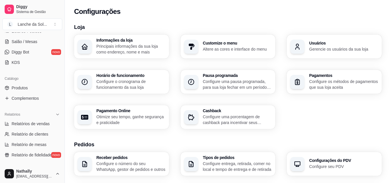
click at [36, 127] on link "Relatórios de vendas" at bounding box center [32, 123] width 60 height 9
select select "ALL"
select select "0"
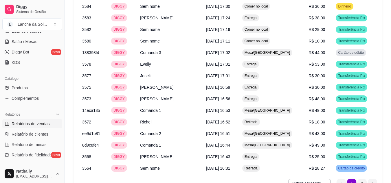
scroll to position [673, 0]
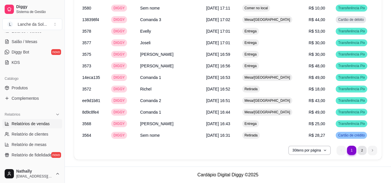
click at [361, 149] on li "2" at bounding box center [361, 150] width 9 height 9
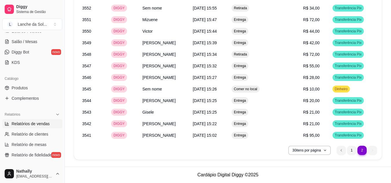
scroll to position [569, 0]
drag, startPoint x: 391, startPoint y: 160, endPoint x: 392, endPoint y: 153, distance: 7.0
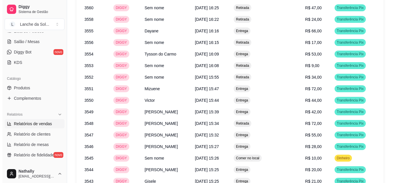
scroll to position [495, 0]
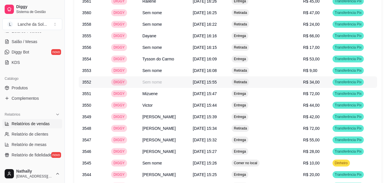
click at [295, 81] on td "Retirada" at bounding box center [263, 82] width 71 height 12
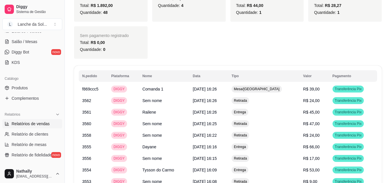
scroll to position [569, 0]
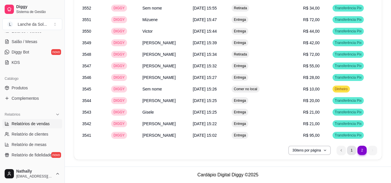
click at [349, 151] on li "1" at bounding box center [351, 150] width 9 height 9
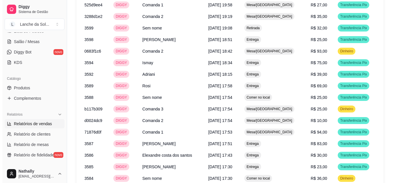
scroll to position [456, 0]
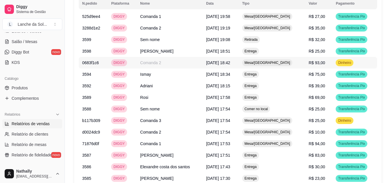
click at [317, 61] on span "R$ 93,00" at bounding box center [317, 62] width 16 height 5
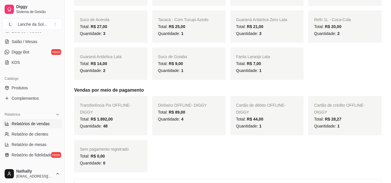
scroll to position [280, 0]
